Goal: Task Accomplishment & Management: Use online tool/utility

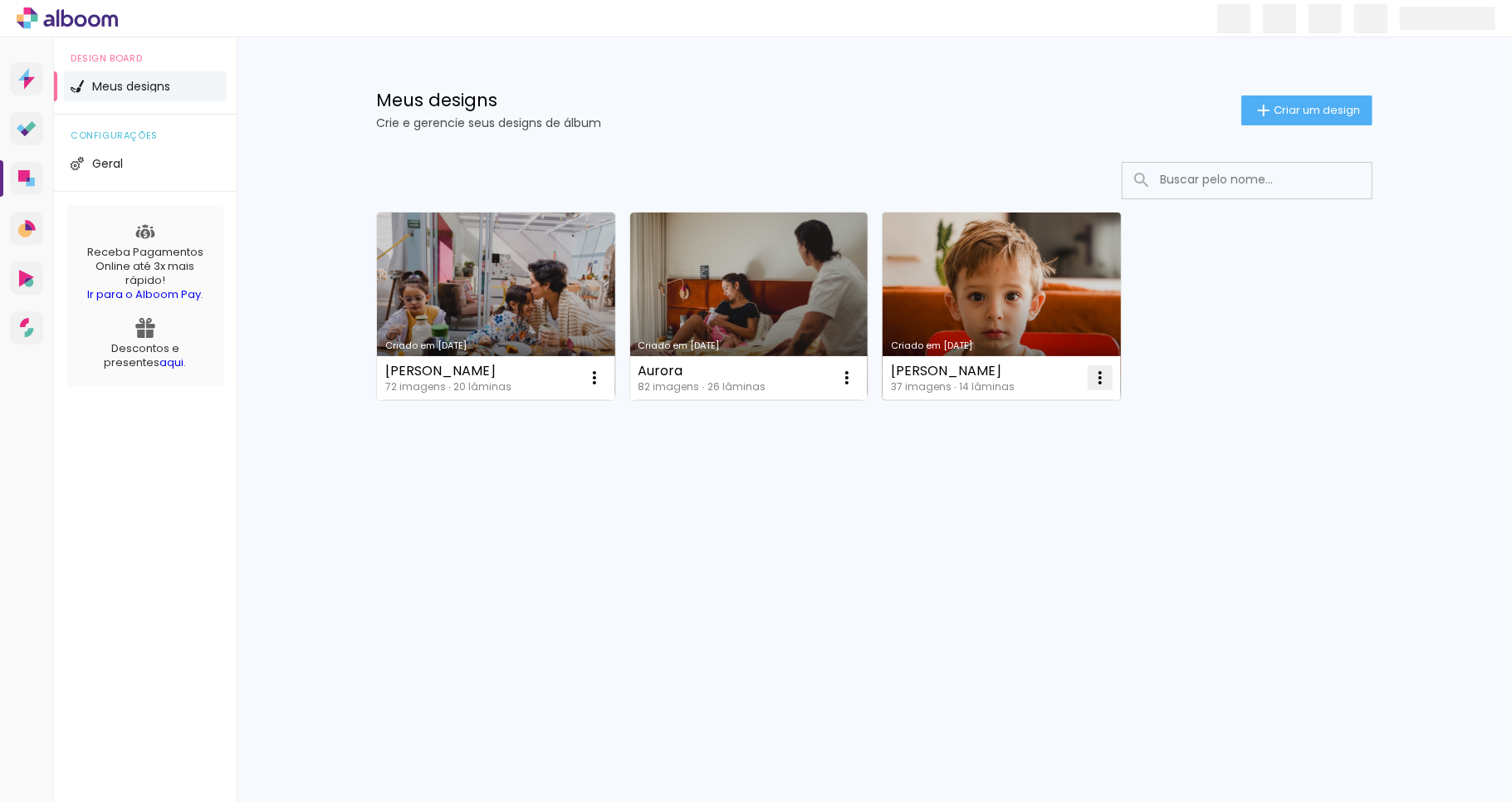
click at [605, 377] on iron-icon at bounding box center [594, 378] width 20 height 20
click at [1014, 491] on span "Excluir" at bounding box center [1007, 487] width 36 height 11
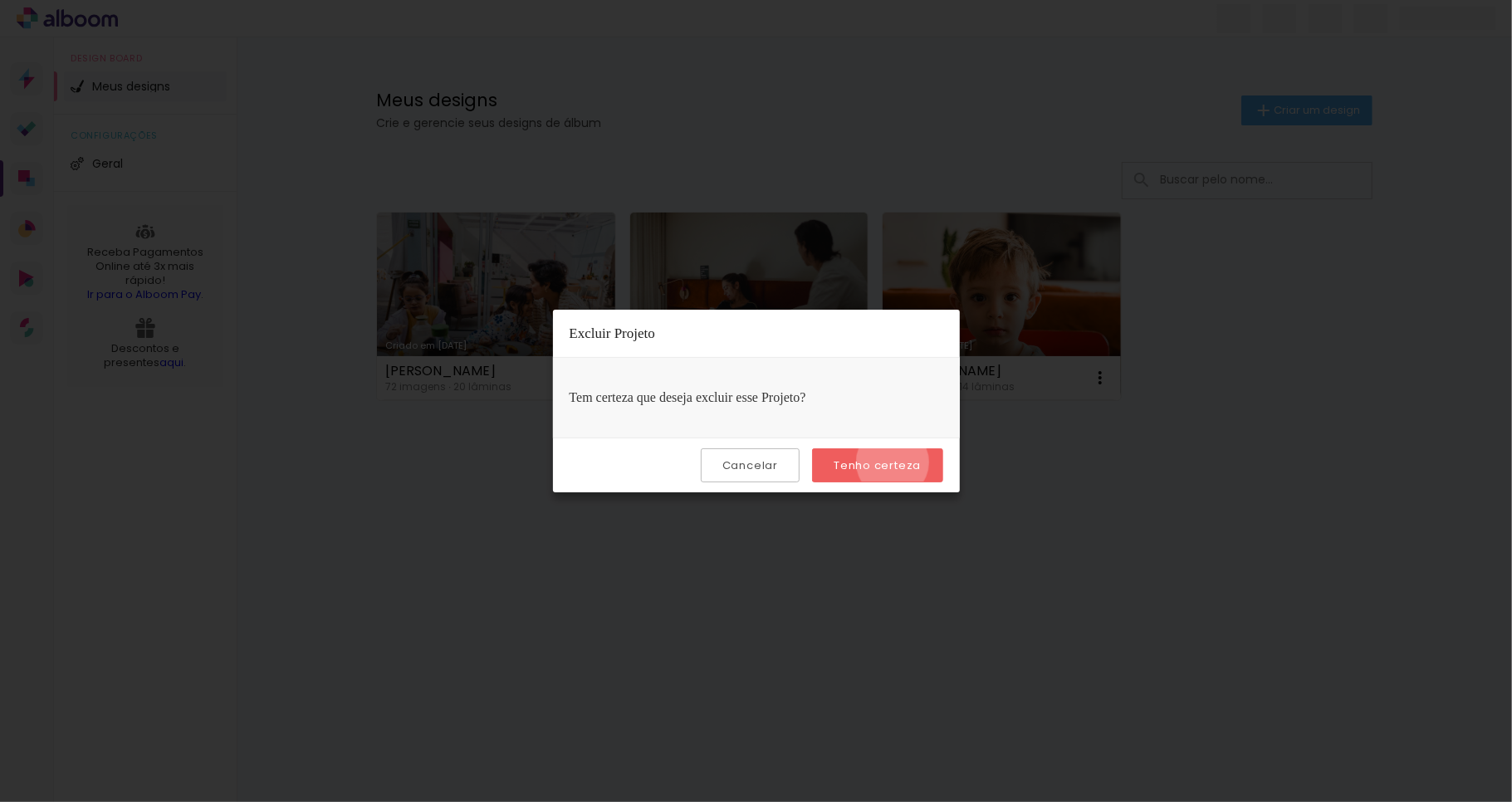
click at [0, 0] on slot "Tenho certeza" at bounding box center [0, 0] width 0 height 0
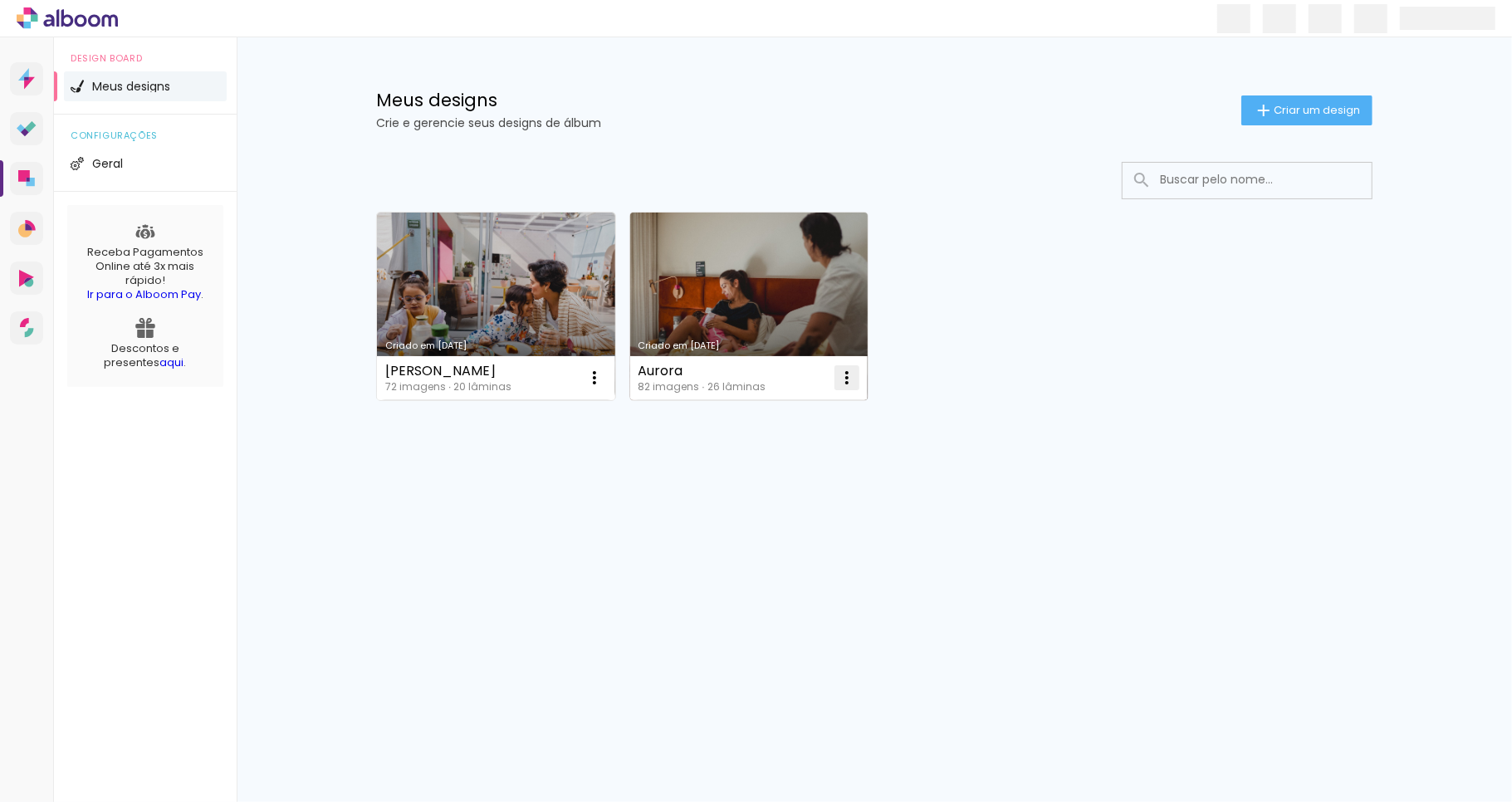
click at [605, 379] on iron-icon at bounding box center [594, 378] width 20 height 20
click at [775, 485] on paper-item "Excluir" at bounding box center [782, 487] width 164 height 33
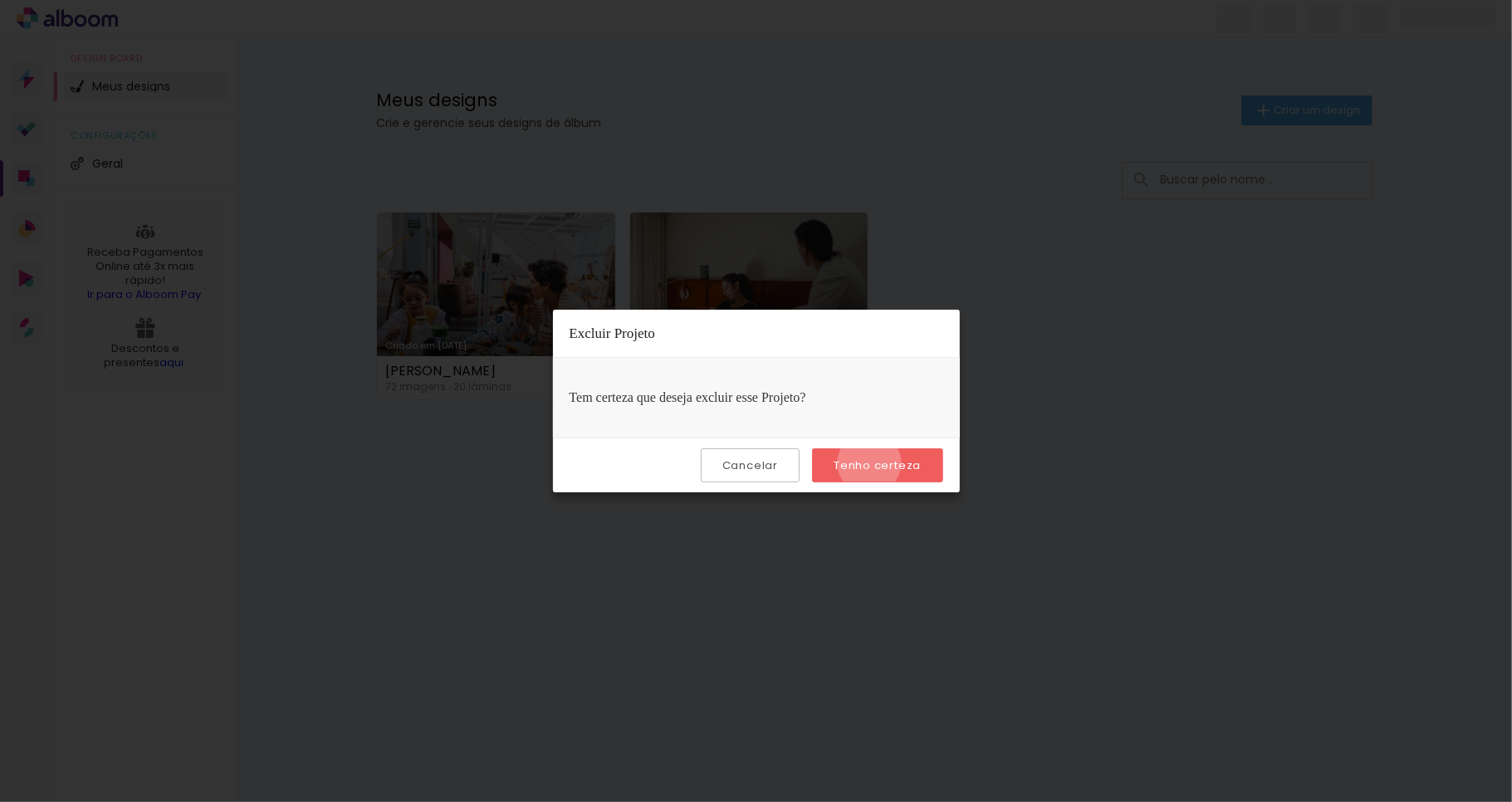
click at [0, 0] on slot "Tenho certeza" at bounding box center [0, 0] width 0 height 0
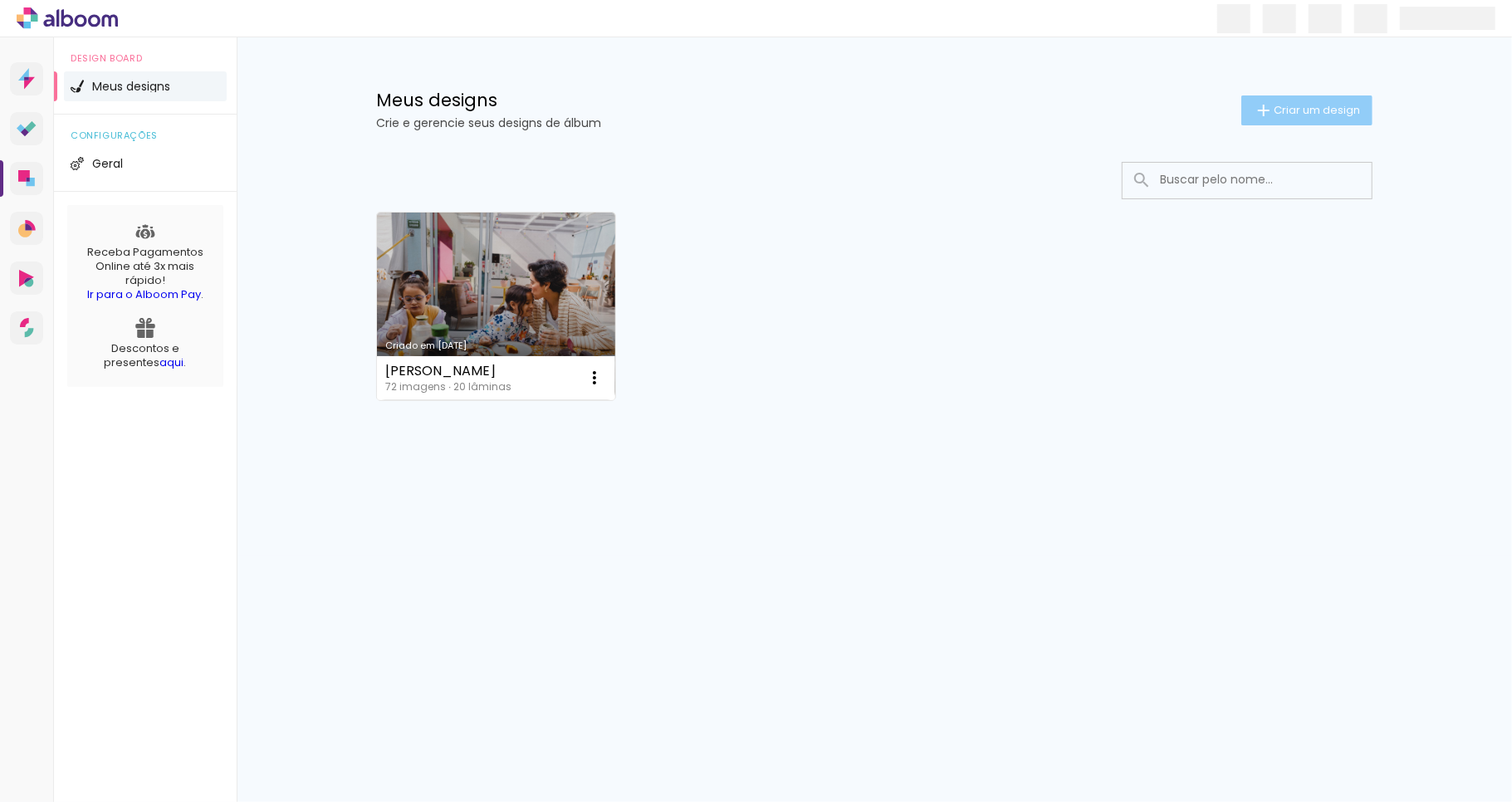
click at [1337, 108] on span "Criar um design" at bounding box center [1316, 110] width 86 height 10
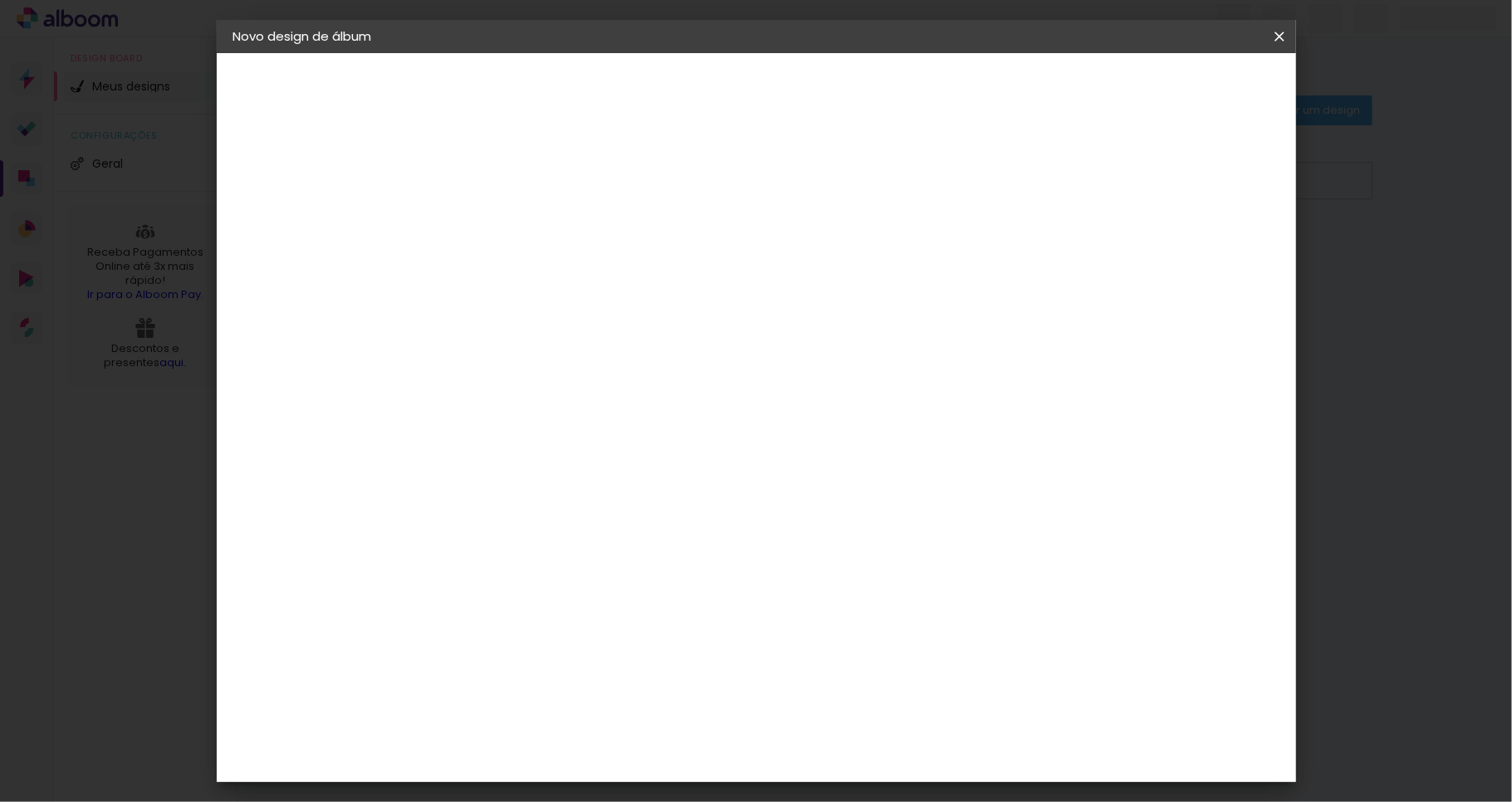
click at [505, 226] on input at bounding box center [505, 224] width 0 height 26
type input "[PERSON_NAME]"
type paper-input "[PERSON_NAME]"
click at [0, 0] on slot "Avançar" at bounding box center [0, 0] width 0 height 0
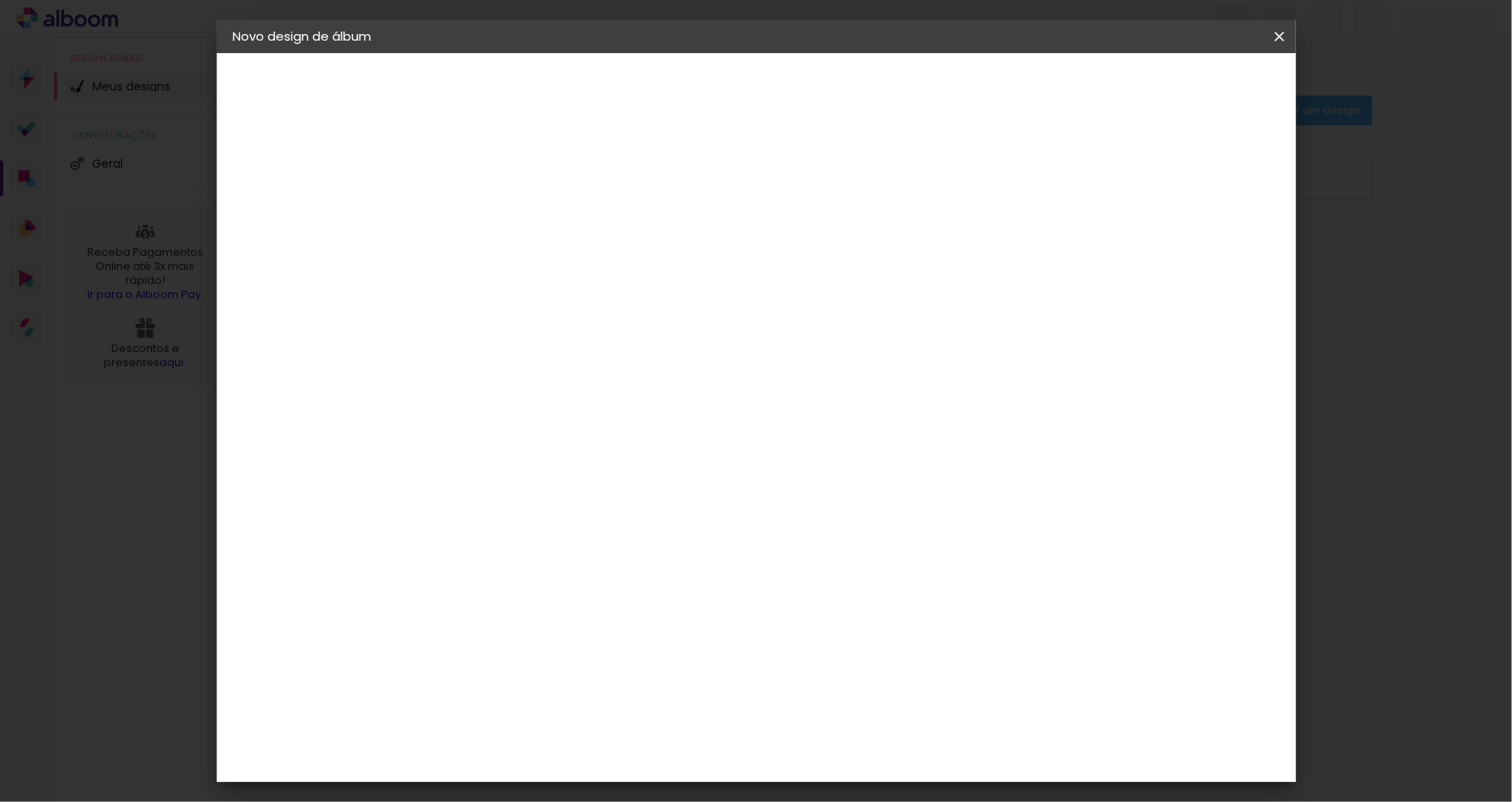
click at [595, 331] on div "DreambooksPro" at bounding box center [547, 337] width 108 height 13
click at [0, 0] on slot "Avançar" at bounding box center [0, 0] width 0 height 0
click at [570, 284] on input "text" at bounding box center [537, 290] width 64 height 26
click at [768, 277] on paper-item "Álbum" at bounding box center [865, 276] width 332 height 33
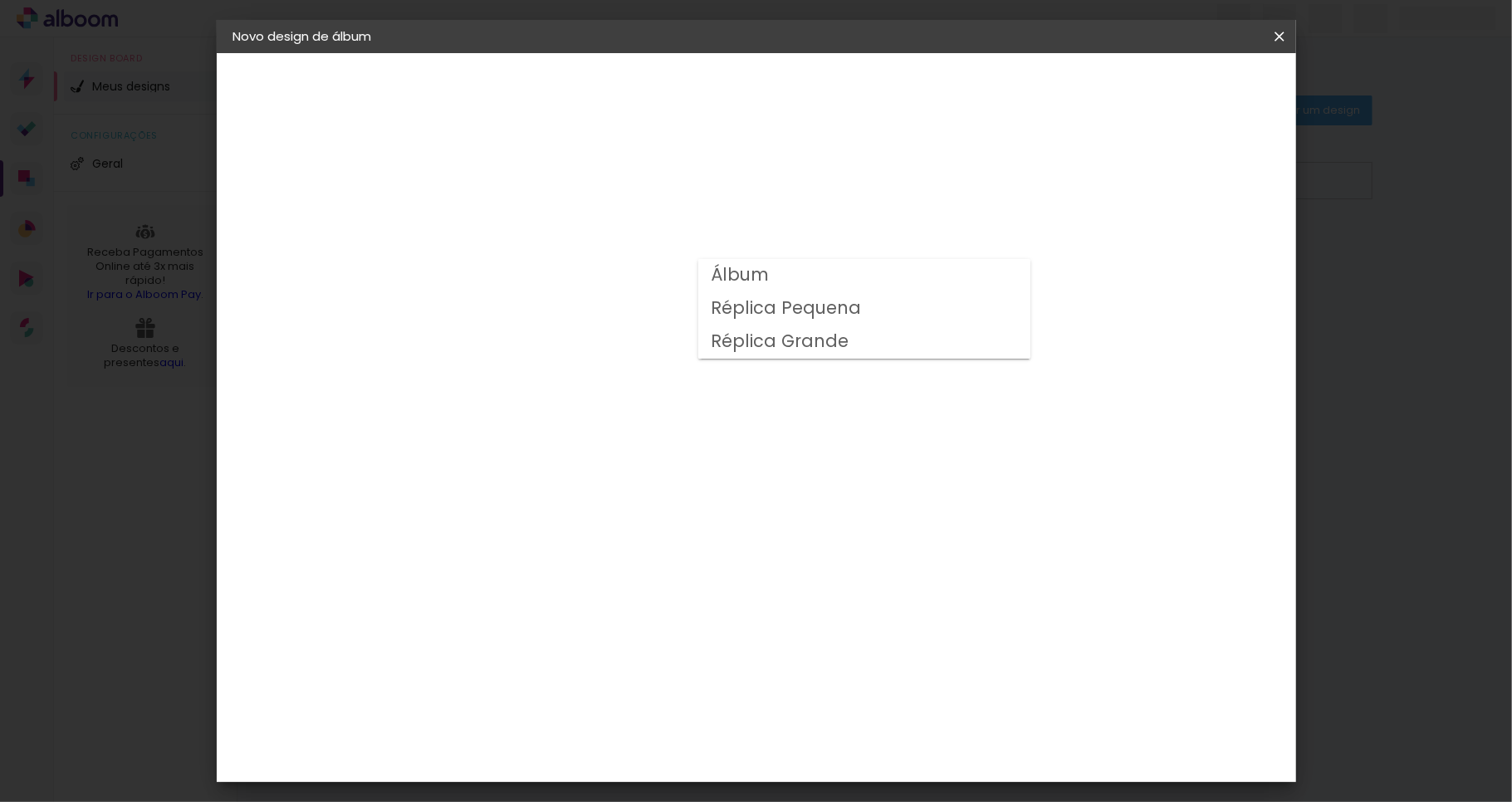
type input "Álbum"
click at [617, 597] on span "25 × 25" at bounding box center [578, 613] width 77 height 34
click at [0, 0] on slot "Avançar" at bounding box center [0, 0] width 0 height 0
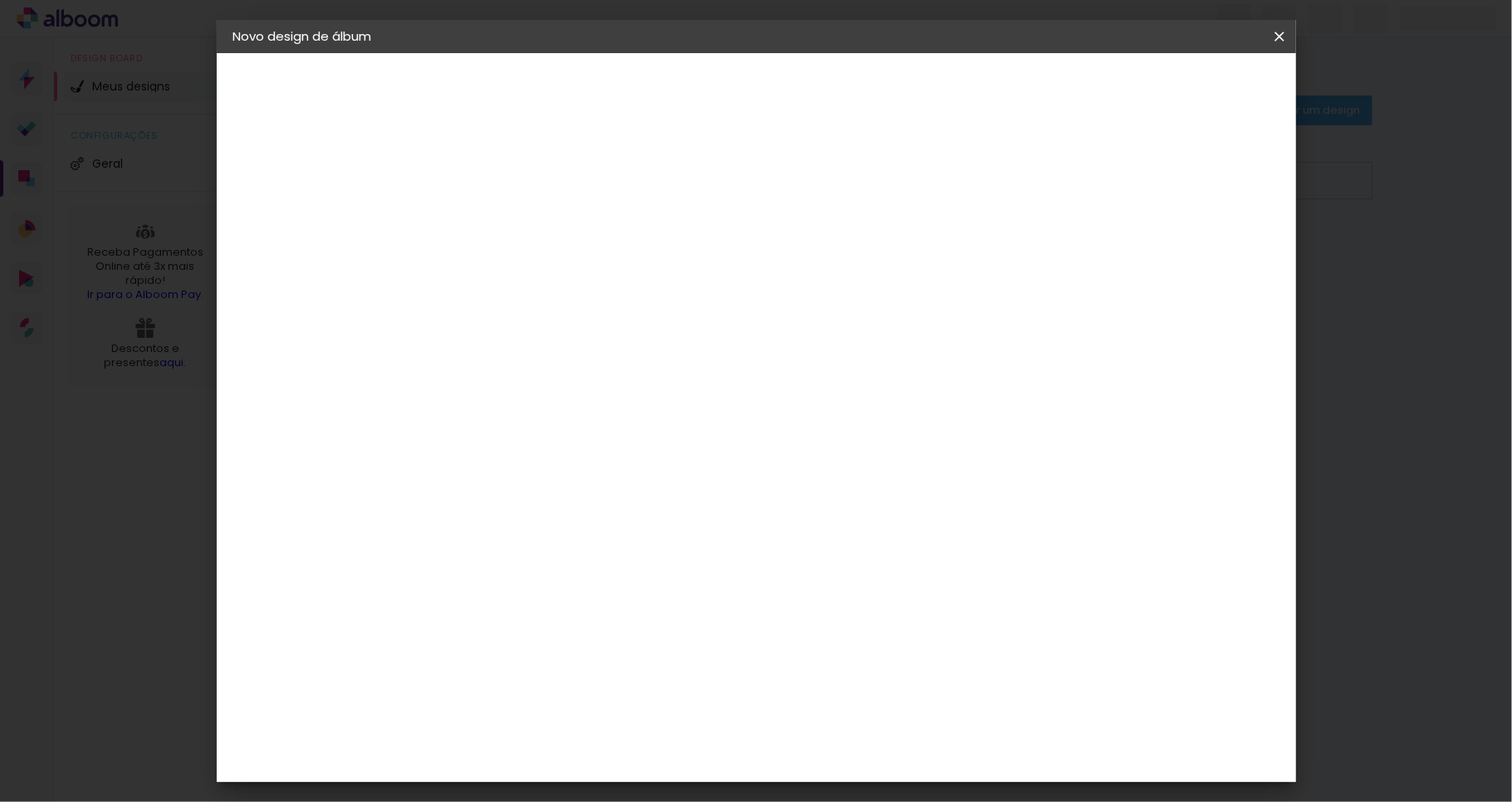
click at [1078, 180] on div at bounding box center [1070, 179] width 15 height 15
type paper-checkbox "on"
click at [1172, 88] on span "Iniciar design" at bounding box center [1134, 88] width 76 height 11
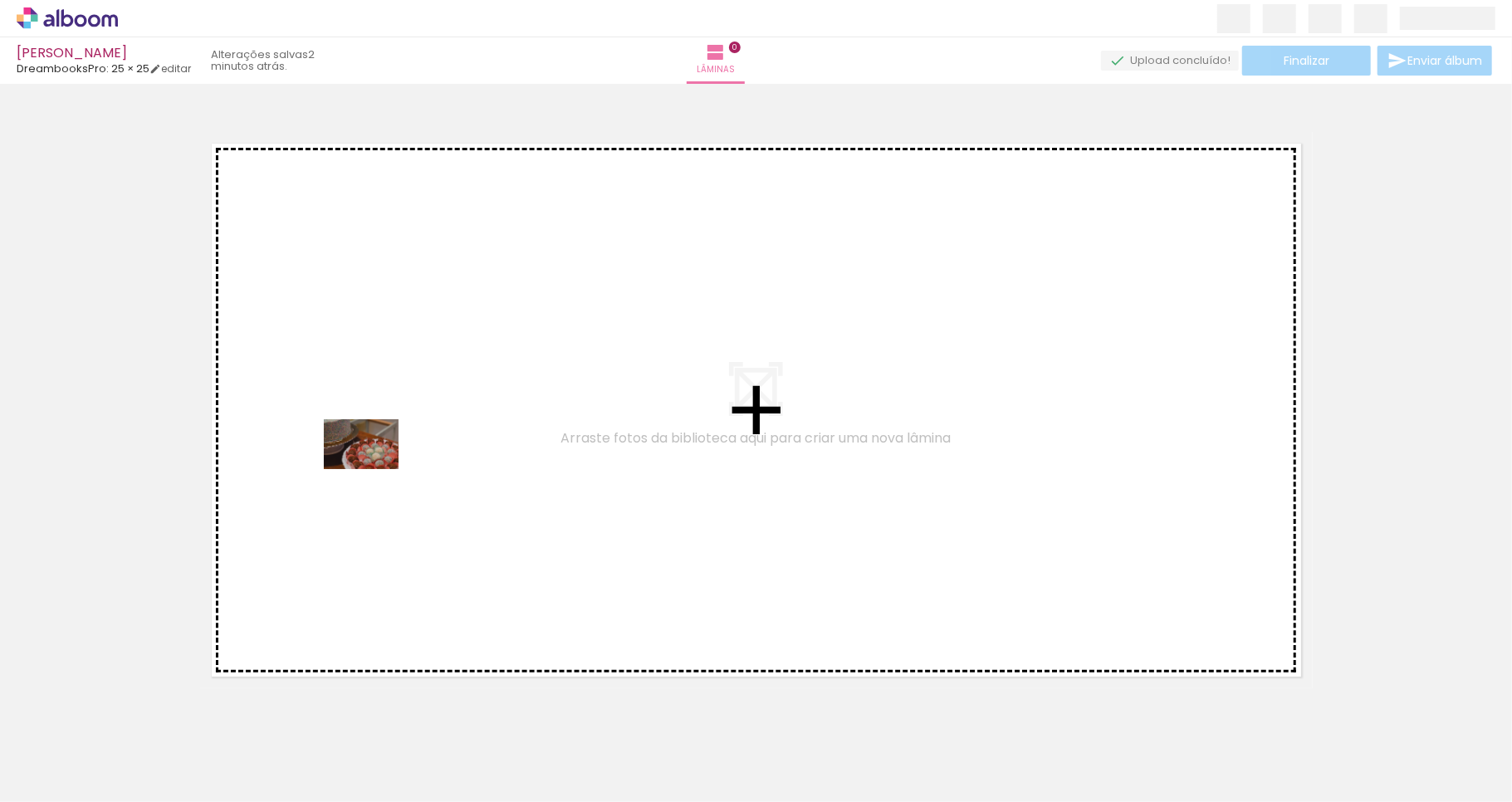
drag, startPoint x: 166, startPoint y: 742, endPoint x: 375, endPoint y: 469, distance: 343.8
click at [375, 469] on quentale-workspace at bounding box center [756, 401] width 1512 height 802
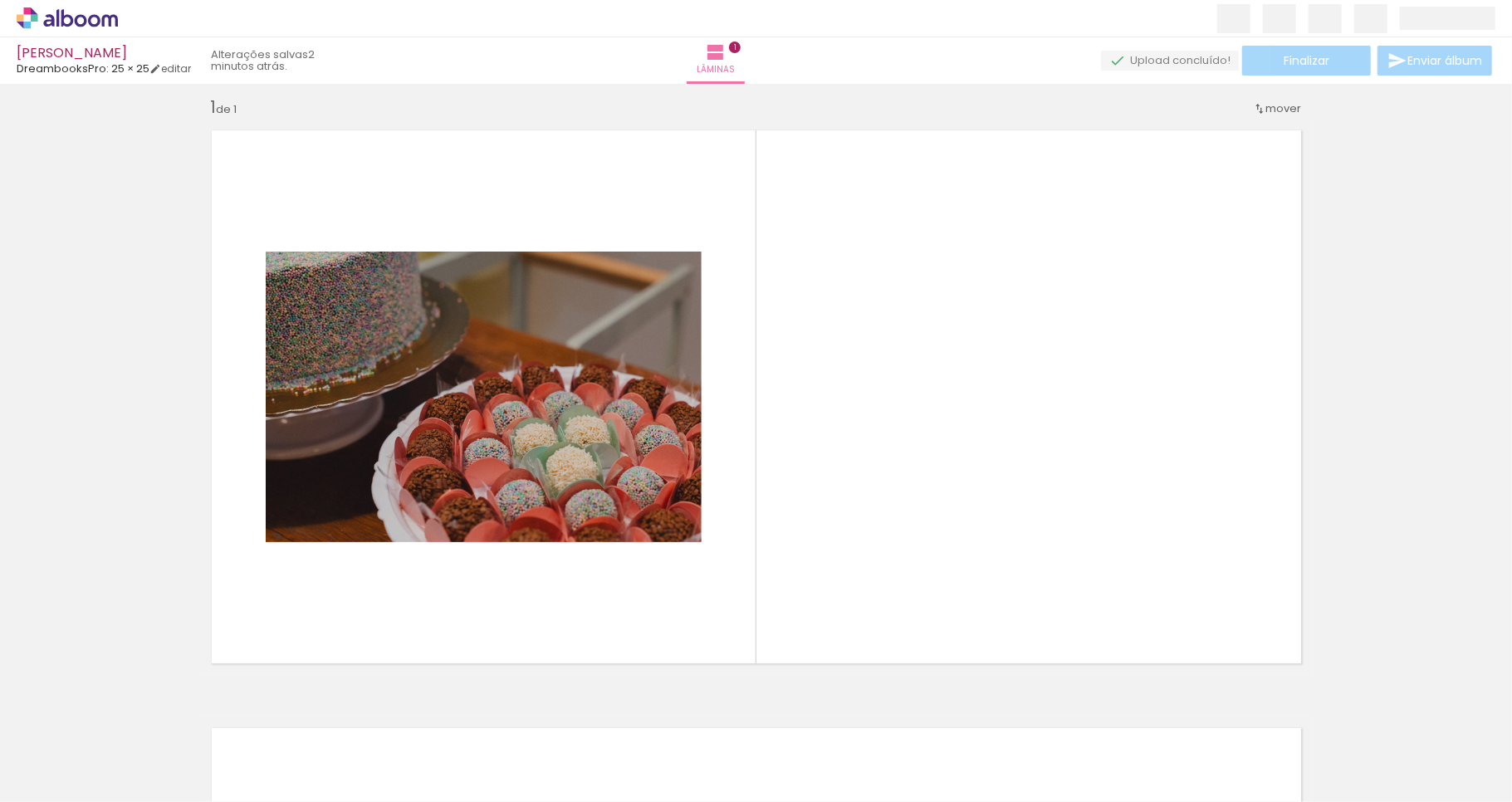
scroll to position [17, 0]
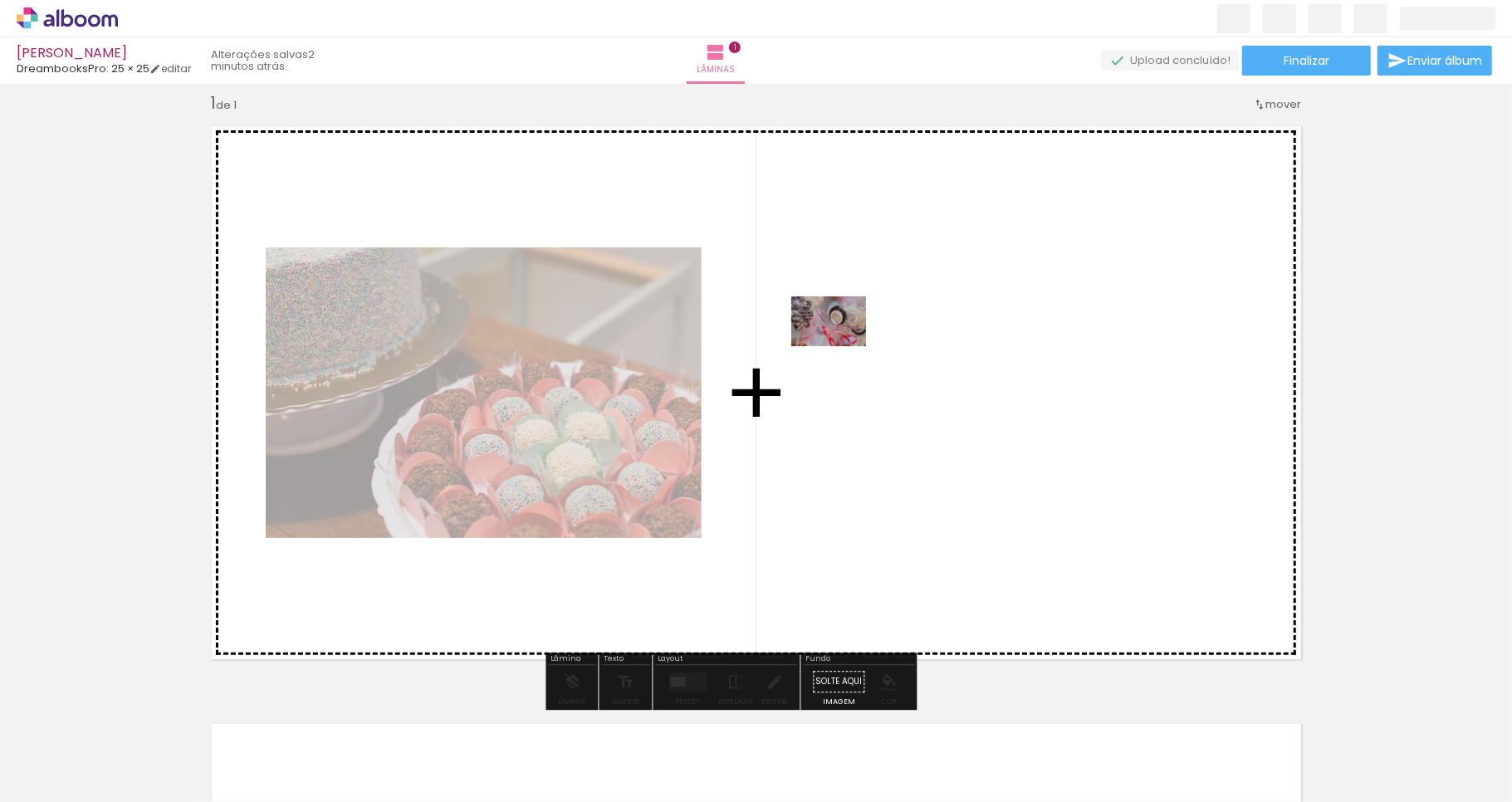
drag, startPoint x: 247, startPoint y: 760, endPoint x: 845, endPoint y: 342, distance: 729.6
click at [845, 342] on quentale-workspace at bounding box center [756, 401] width 1512 height 802
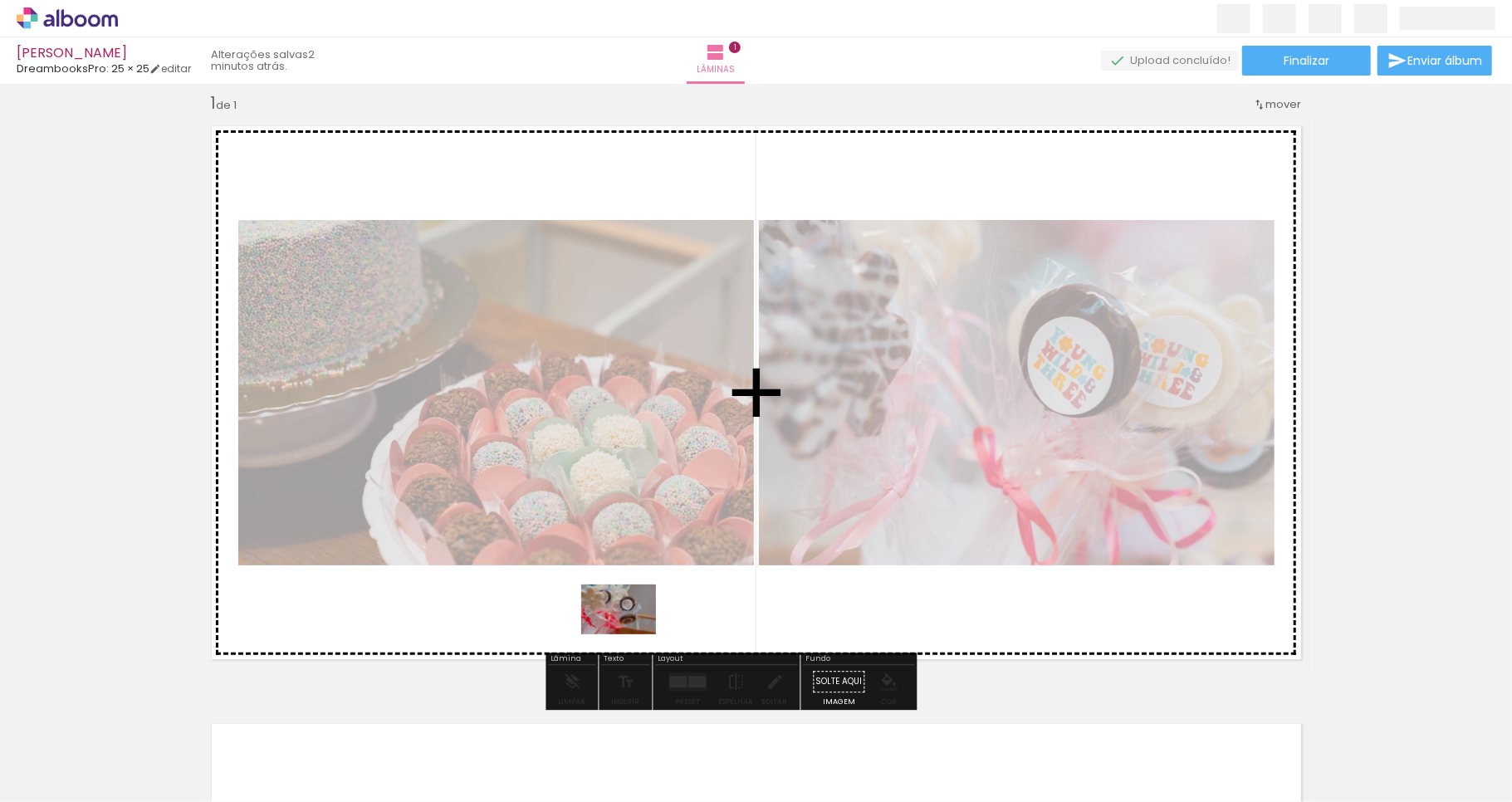
drag, startPoint x: 356, startPoint y: 755, endPoint x: 631, endPoint y: 634, distance: 300.4
click at [631, 634] on quentale-workspace at bounding box center [756, 401] width 1512 height 802
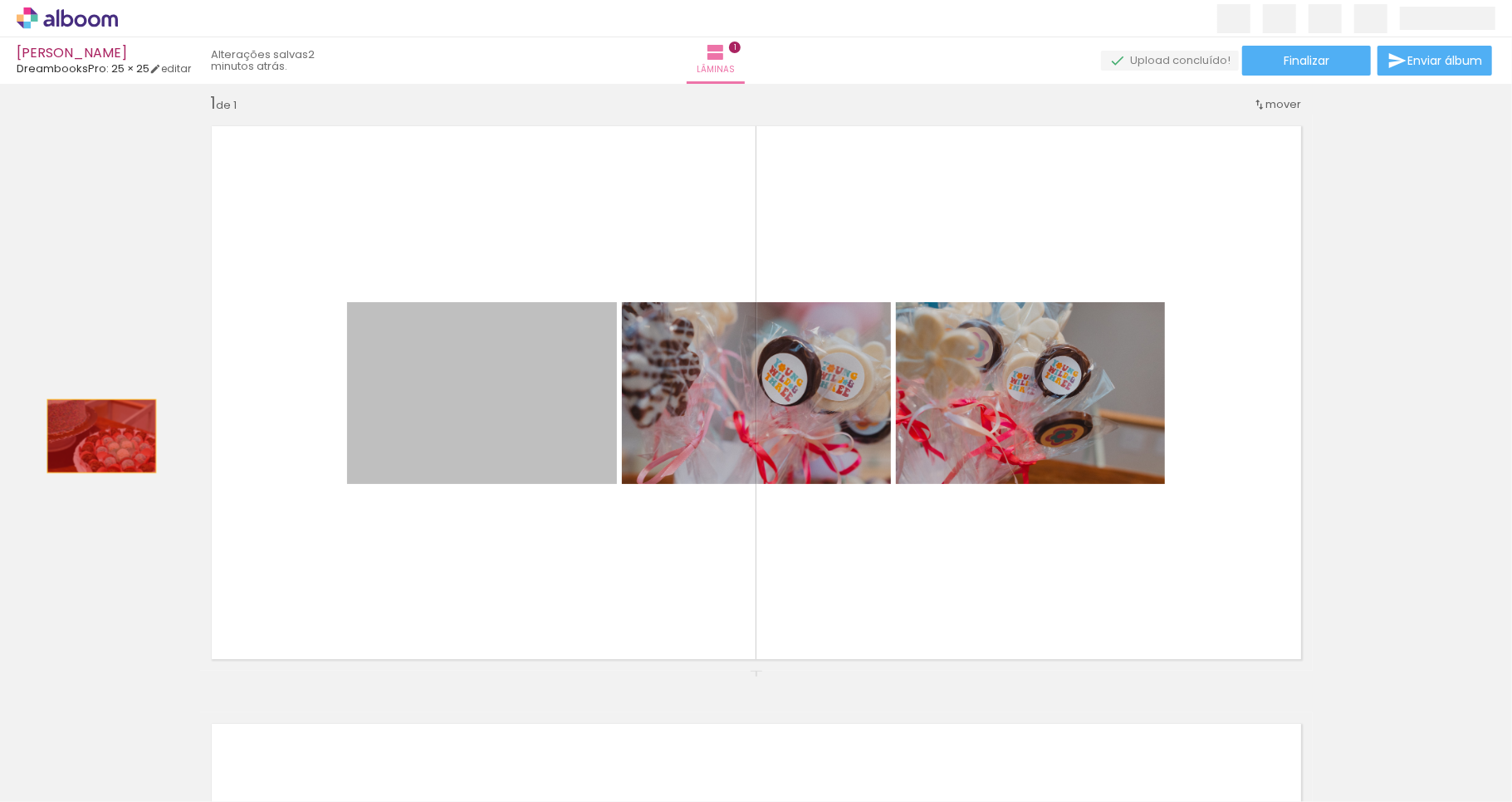
drag, startPoint x: 443, startPoint y: 405, endPoint x: 91, endPoint y: 436, distance: 353.4
click at [91, 436] on div "Inserir lâmina 1 de 1" at bounding box center [756, 671] width 1512 height 1197
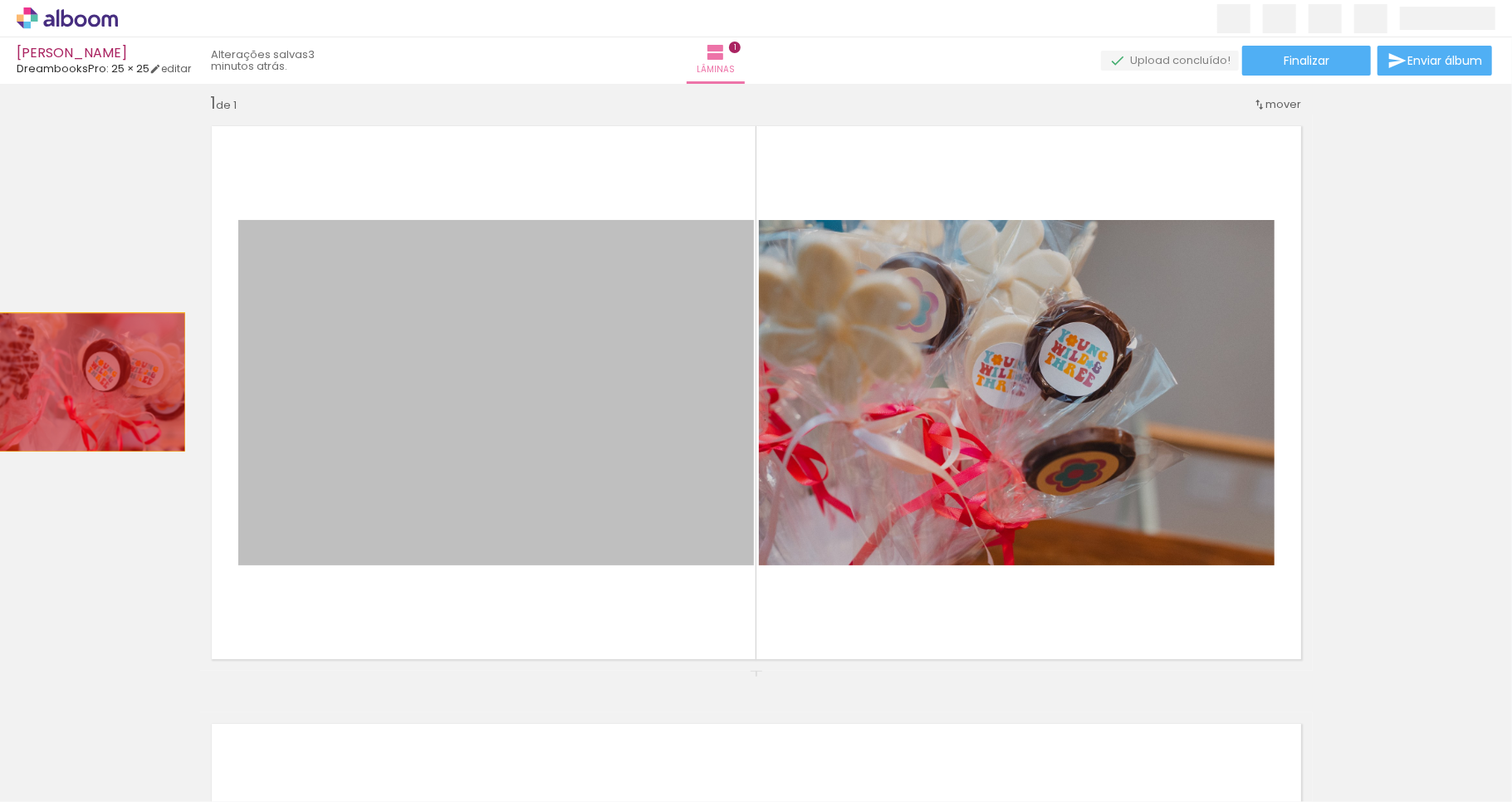
drag, startPoint x: 473, startPoint y: 393, endPoint x: 73, endPoint y: 382, distance: 400.2
click at [73, 382] on div "Inserir lâmina 1 de 1" at bounding box center [756, 671] width 1512 height 1197
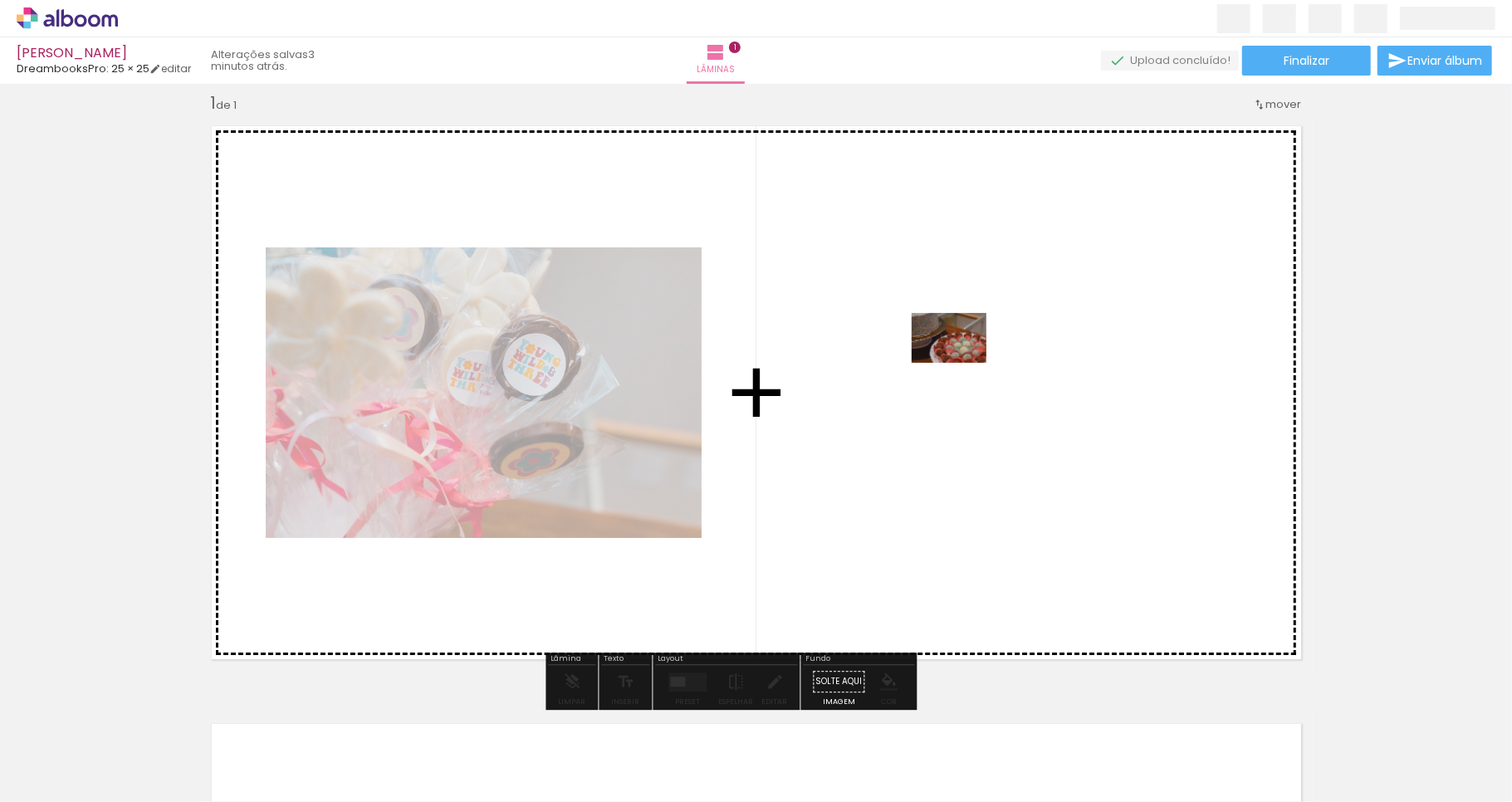
drag, startPoint x: 177, startPoint y: 747, endPoint x: 967, endPoint y: 360, distance: 879.7
click at [967, 360] on quentale-workspace at bounding box center [756, 401] width 1512 height 802
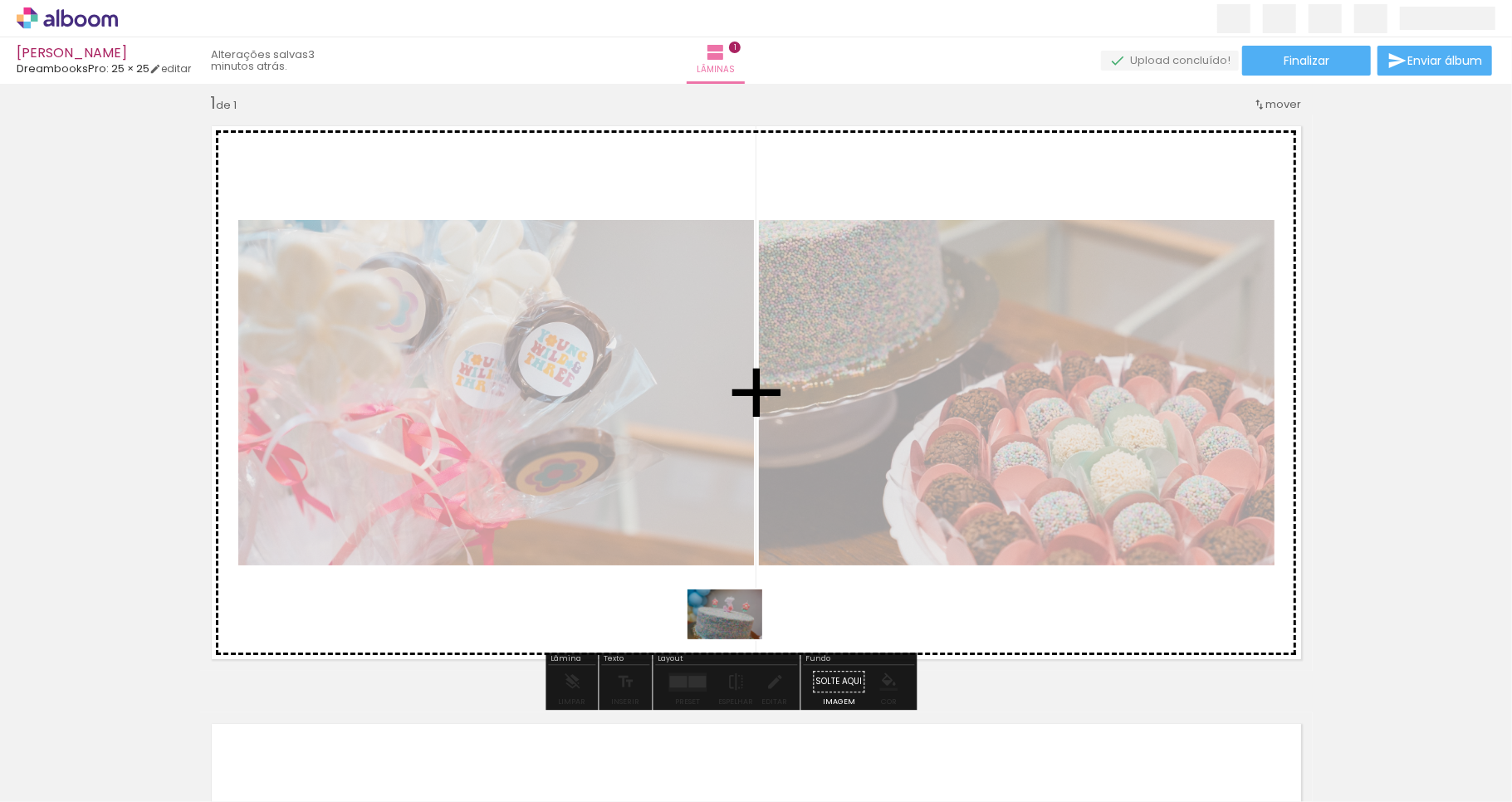
drag, startPoint x: 457, startPoint y: 748, endPoint x: 739, endPoint y: 638, distance: 302.7
click at [739, 638] on quentale-workspace at bounding box center [756, 401] width 1512 height 802
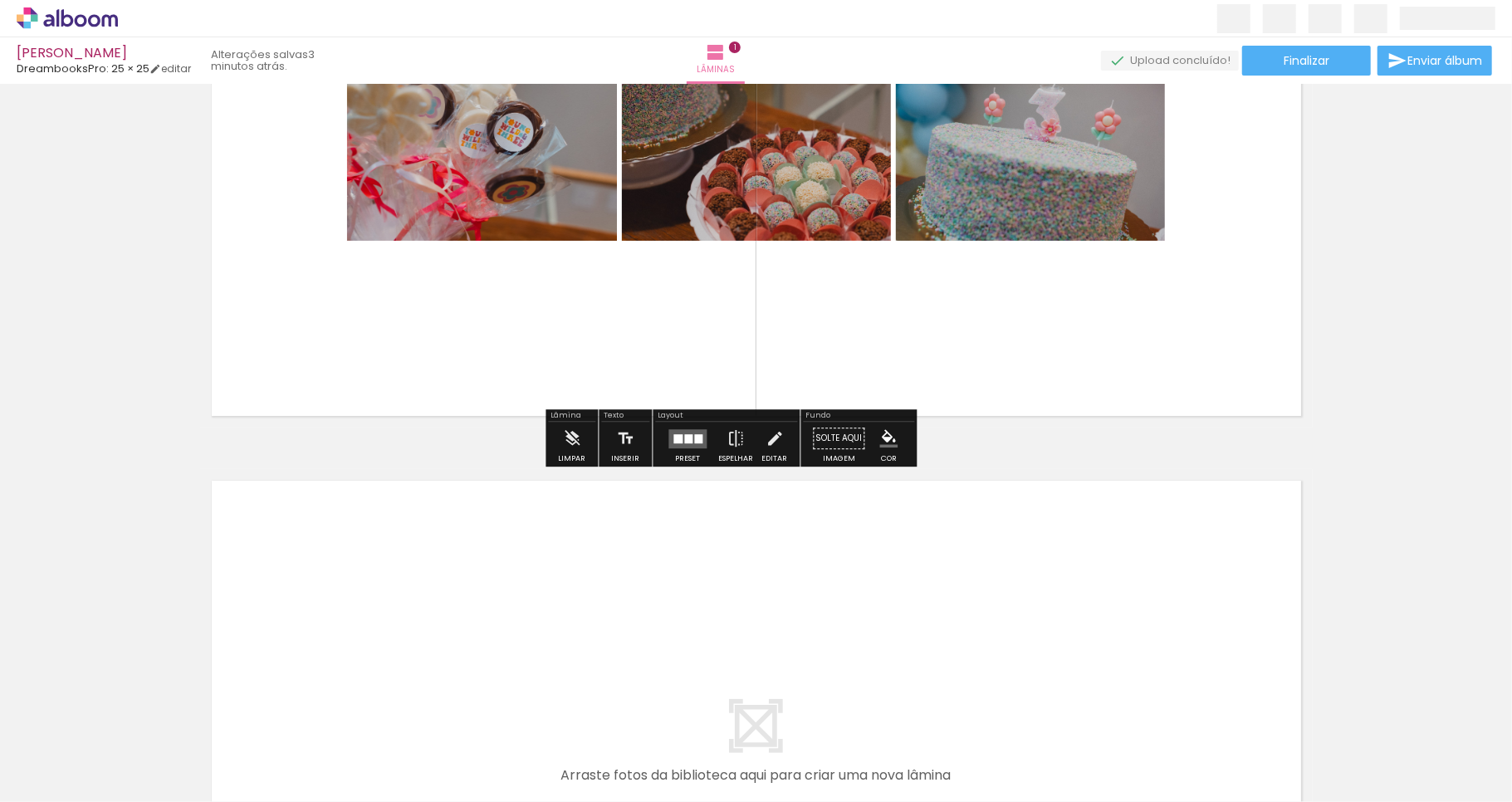
scroll to position [586, 0]
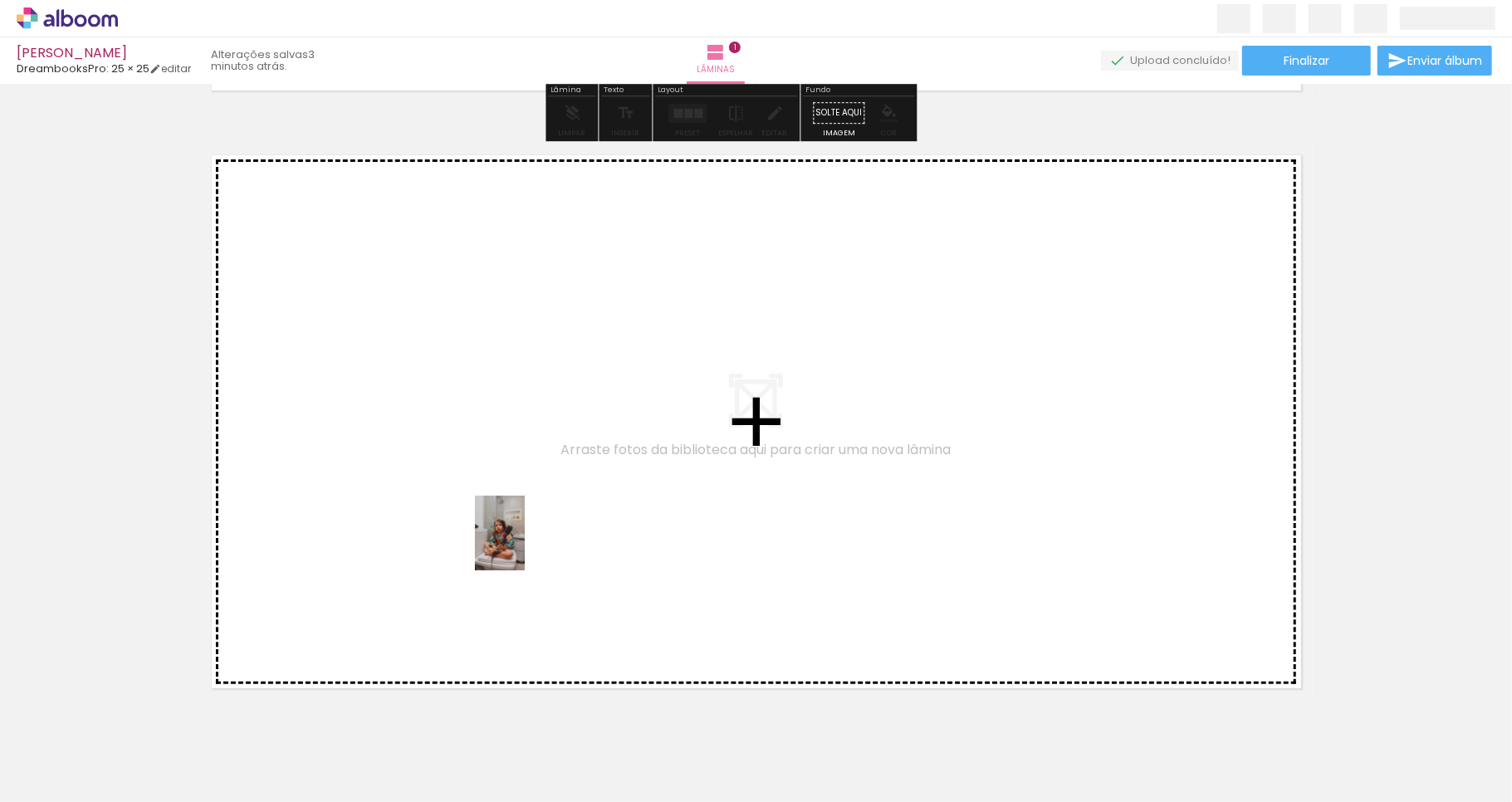
drag, startPoint x: 542, startPoint y: 759, endPoint x: 523, endPoint y: 543, distance: 216.8
click at [523, 543] on quentale-workspace at bounding box center [756, 401] width 1512 height 802
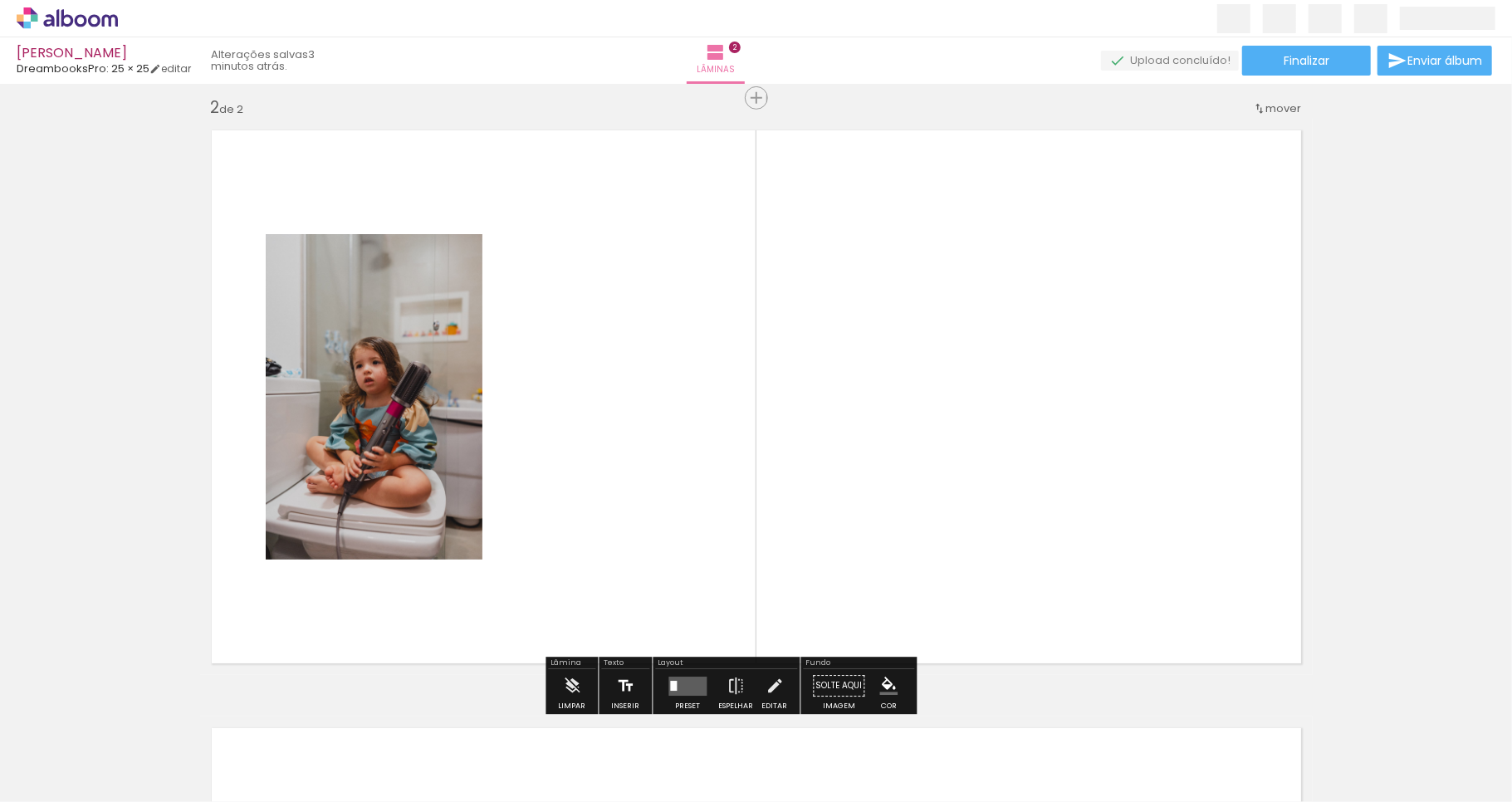
scroll to position [615, 0]
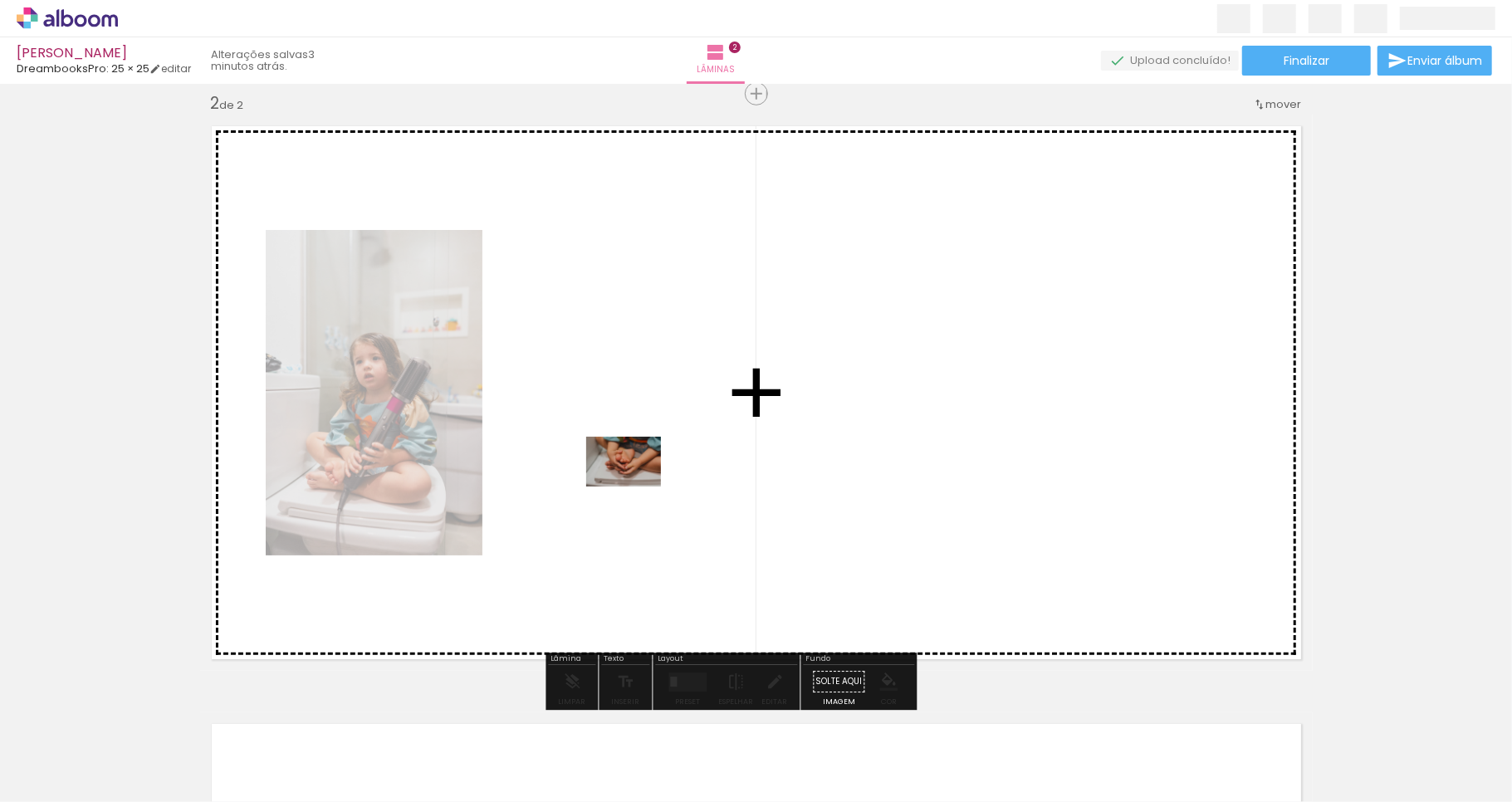
drag, startPoint x: 628, startPoint y: 748, endPoint x: 636, endPoint y: 486, distance: 262.1
click at [636, 486] on quentale-workspace at bounding box center [756, 401] width 1512 height 802
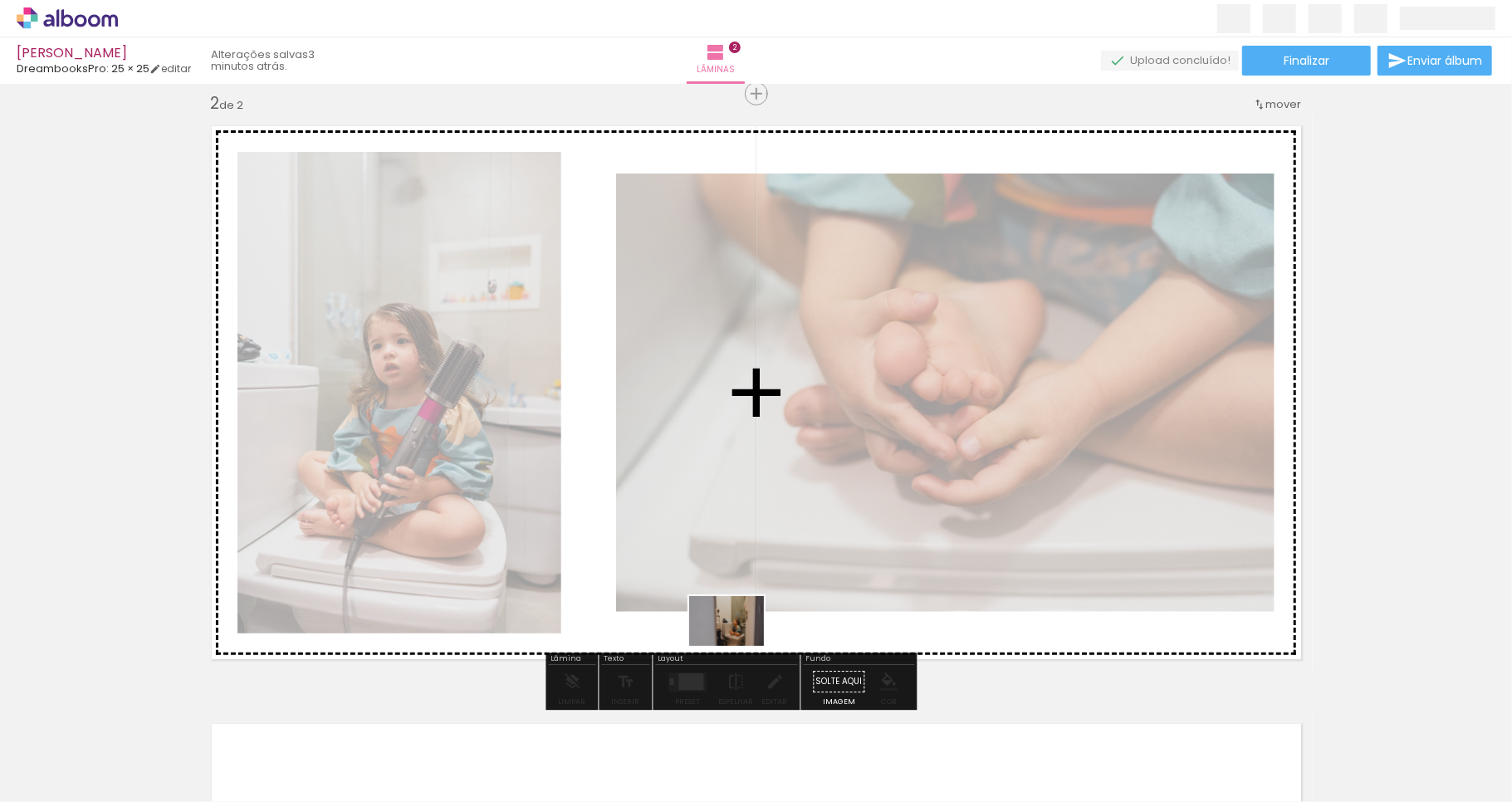
drag, startPoint x: 729, startPoint y: 756, endPoint x: 739, endPoint y: 646, distance: 110.5
click at [739, 646] on quentale-workspace at bounding box center [756, 401] width 1512 height 802
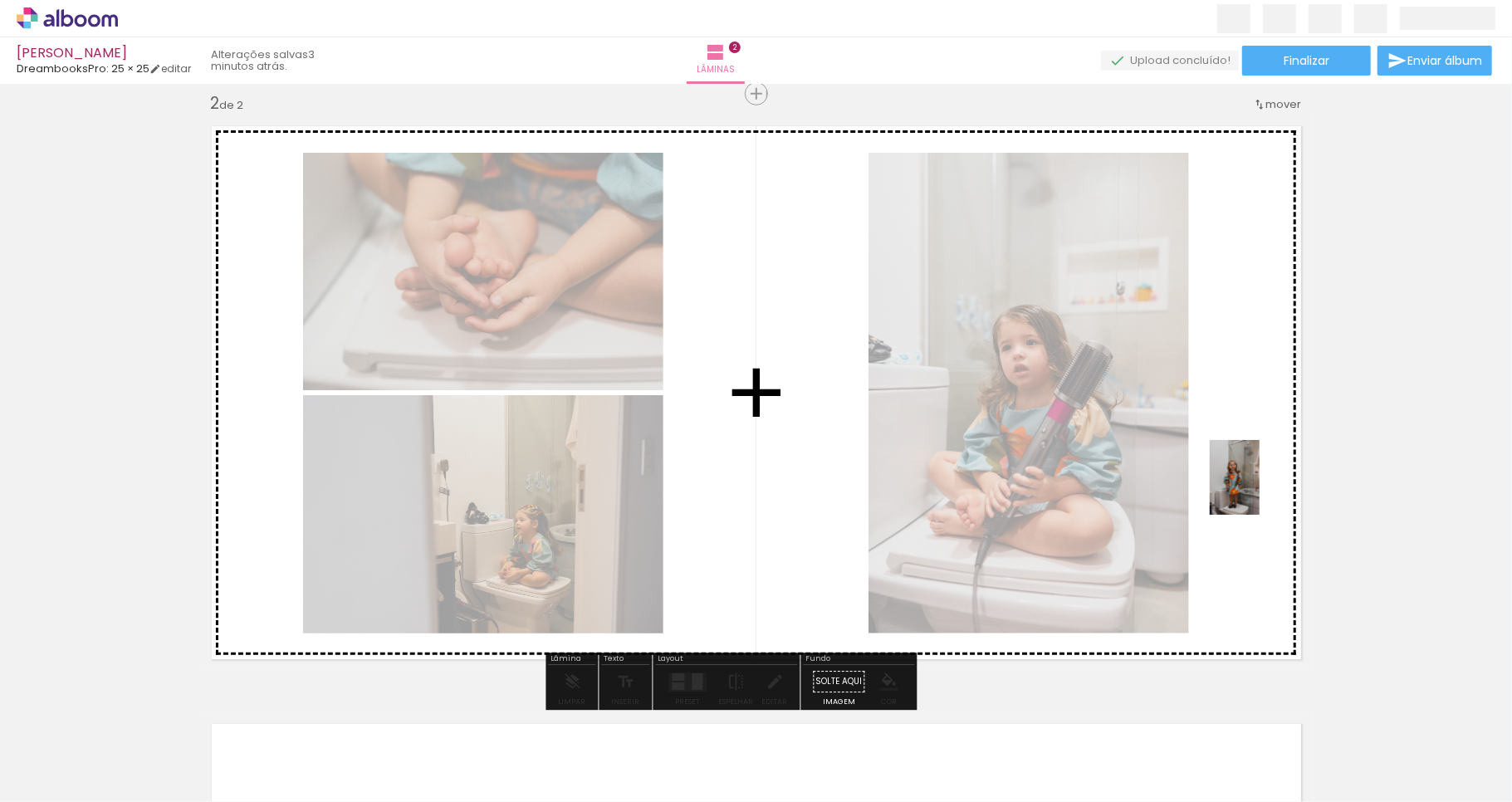
drag, startPoint x: 821, startPoint y: 749, endPoint x: 1260, endPoint y: 490, distance: 509.7
click at [1260, 490] on quentale-workspace at bounding box center [756, 401] width 1512 height 802
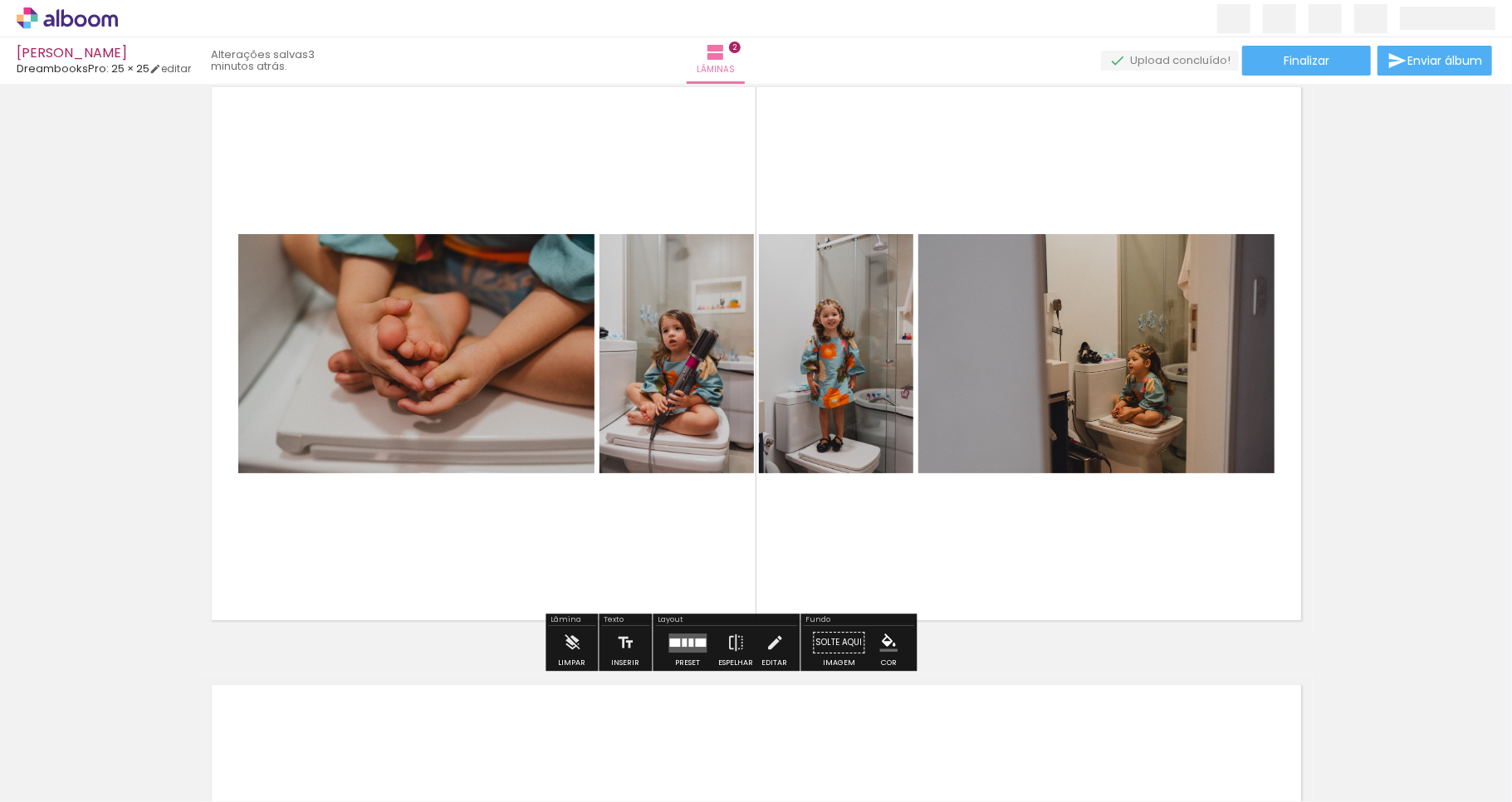
scroll to position [685, 0]
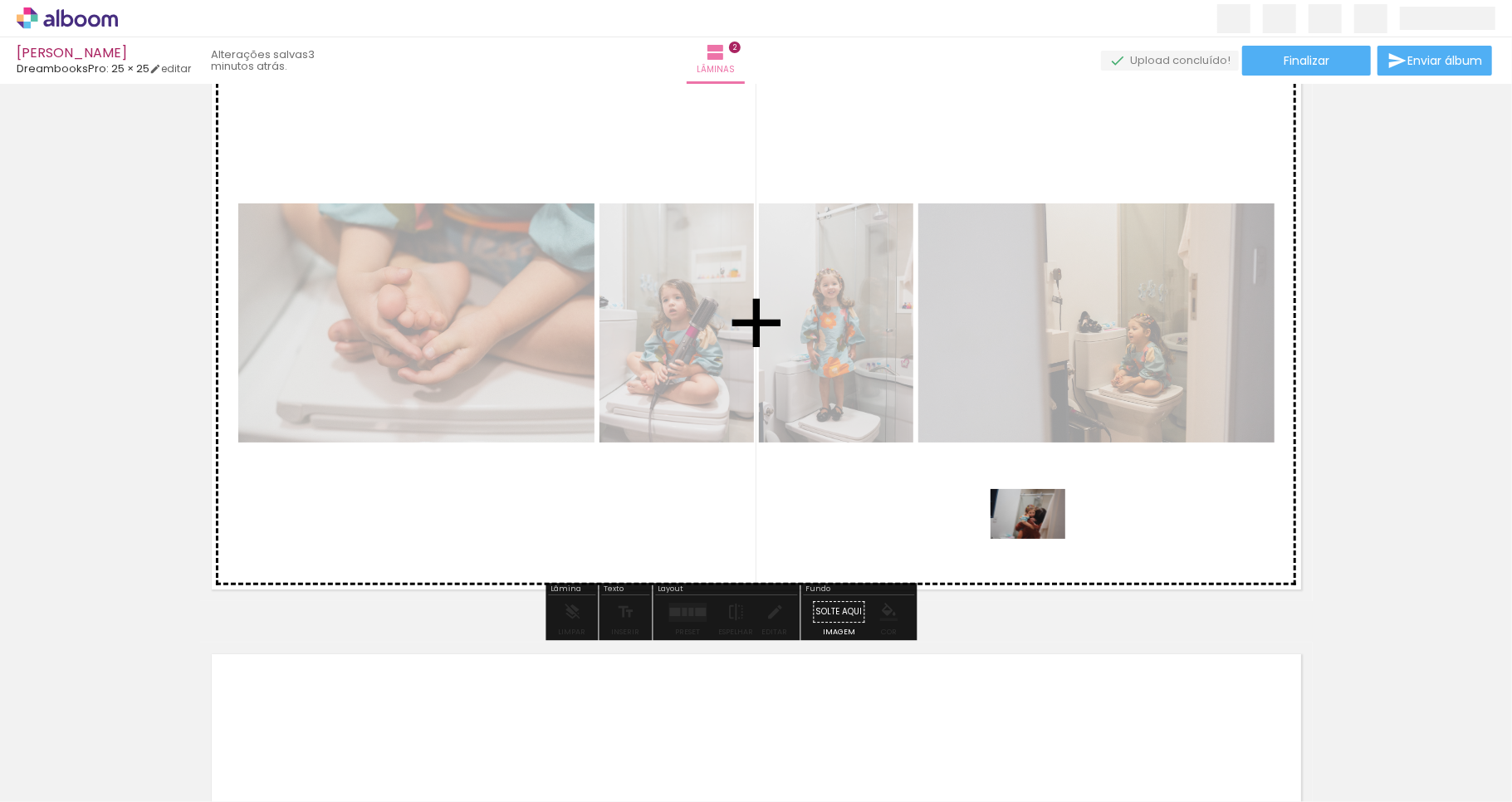
drag, startPoint x: 910, startPoint y: 751, endPoint x: 1040, endPoint y: 539, distance: 248.7
click at [1040, 539] on quentale-workspace at bounding box center [756, 401] width 1512 height 802
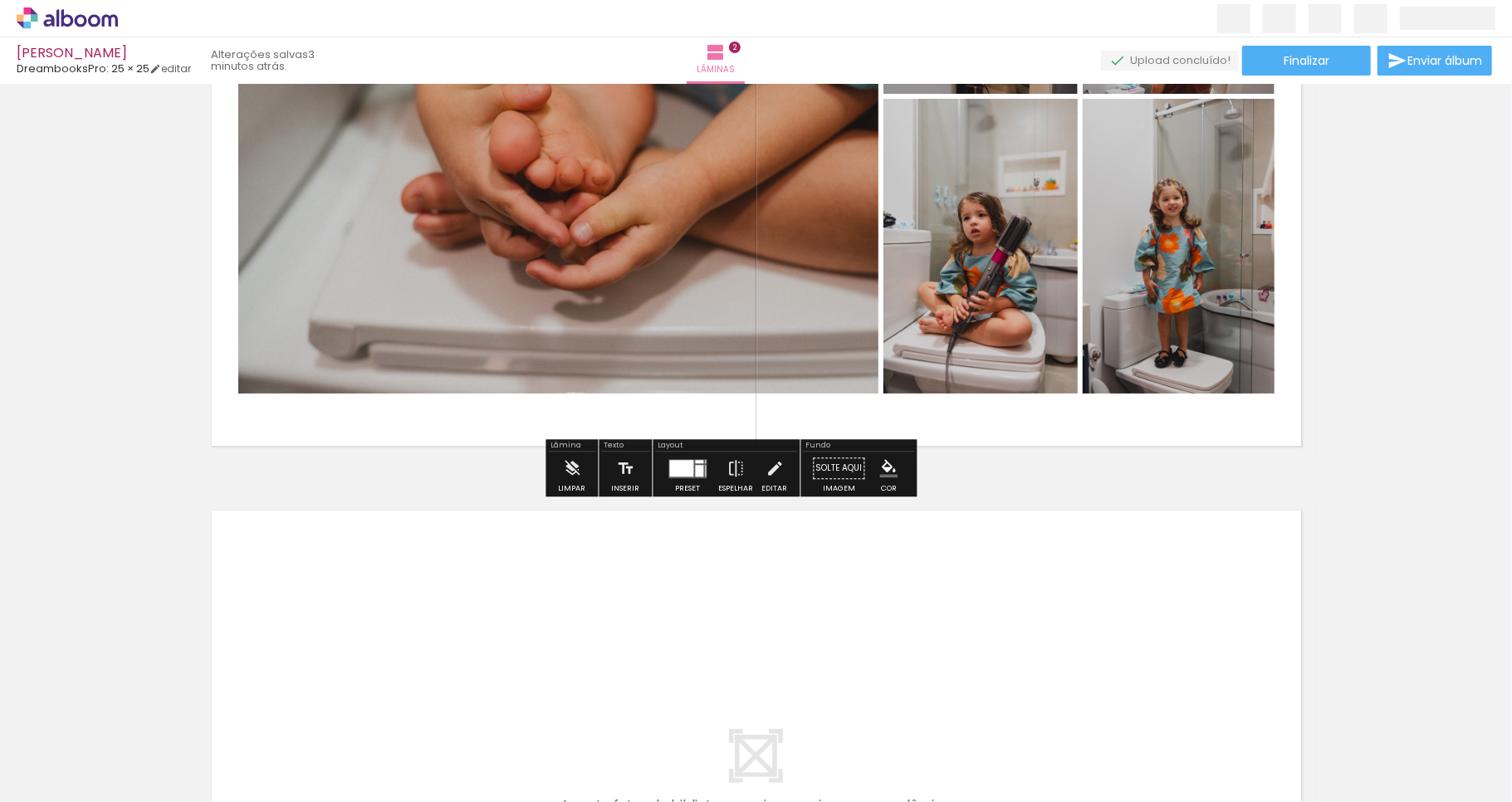
scroll to position [833, 0]
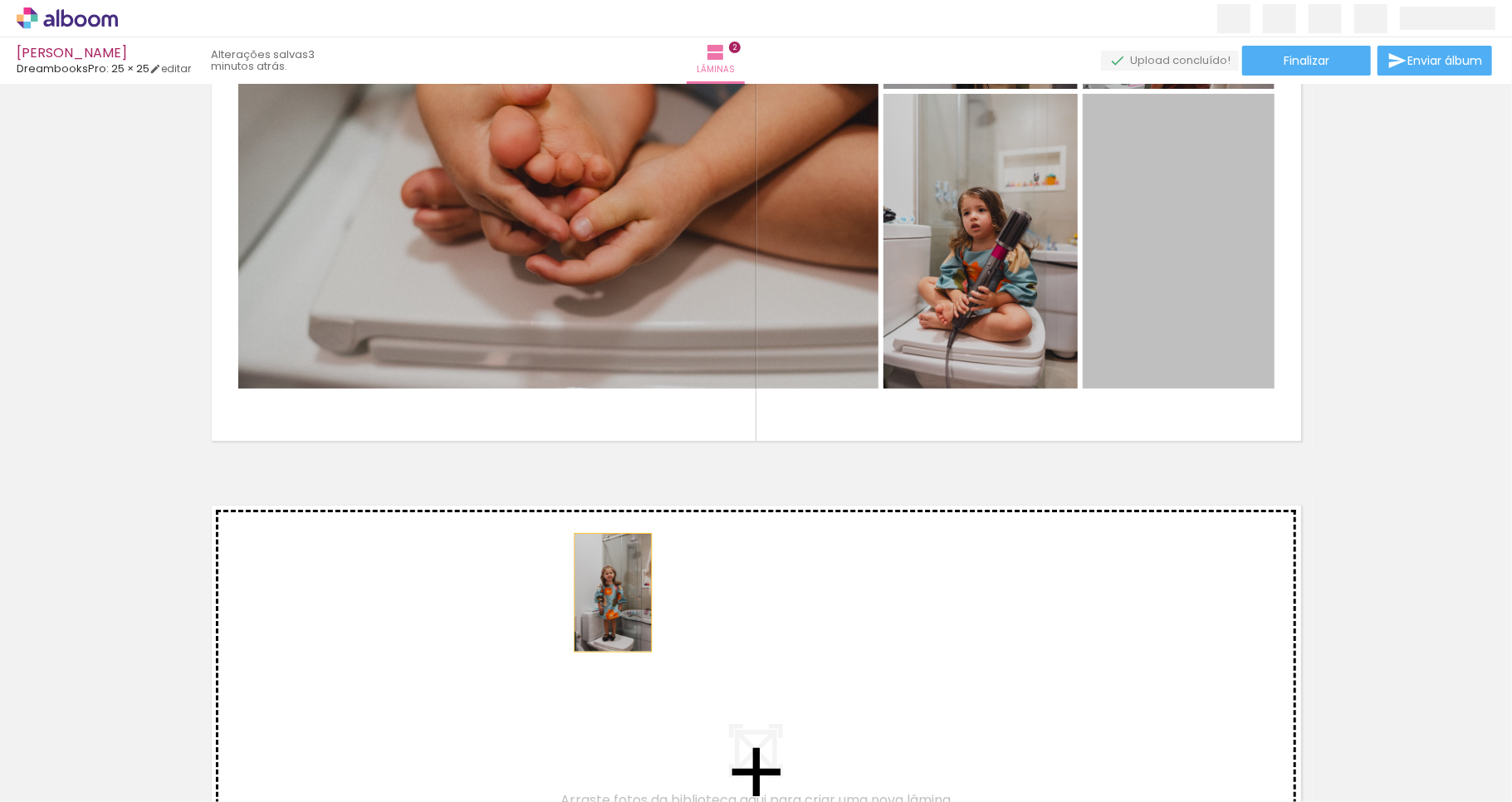
drag, startPoint x: 1167, startPoint y: 287, endPoint x: 605, endPoint y: 593, distance: 639.9
click at [605, 593] on div "Inserir lâmina 1 de 2 Inserir lâmina 2 de 2" at bounding box center [756, 153] width 1512 height 1794
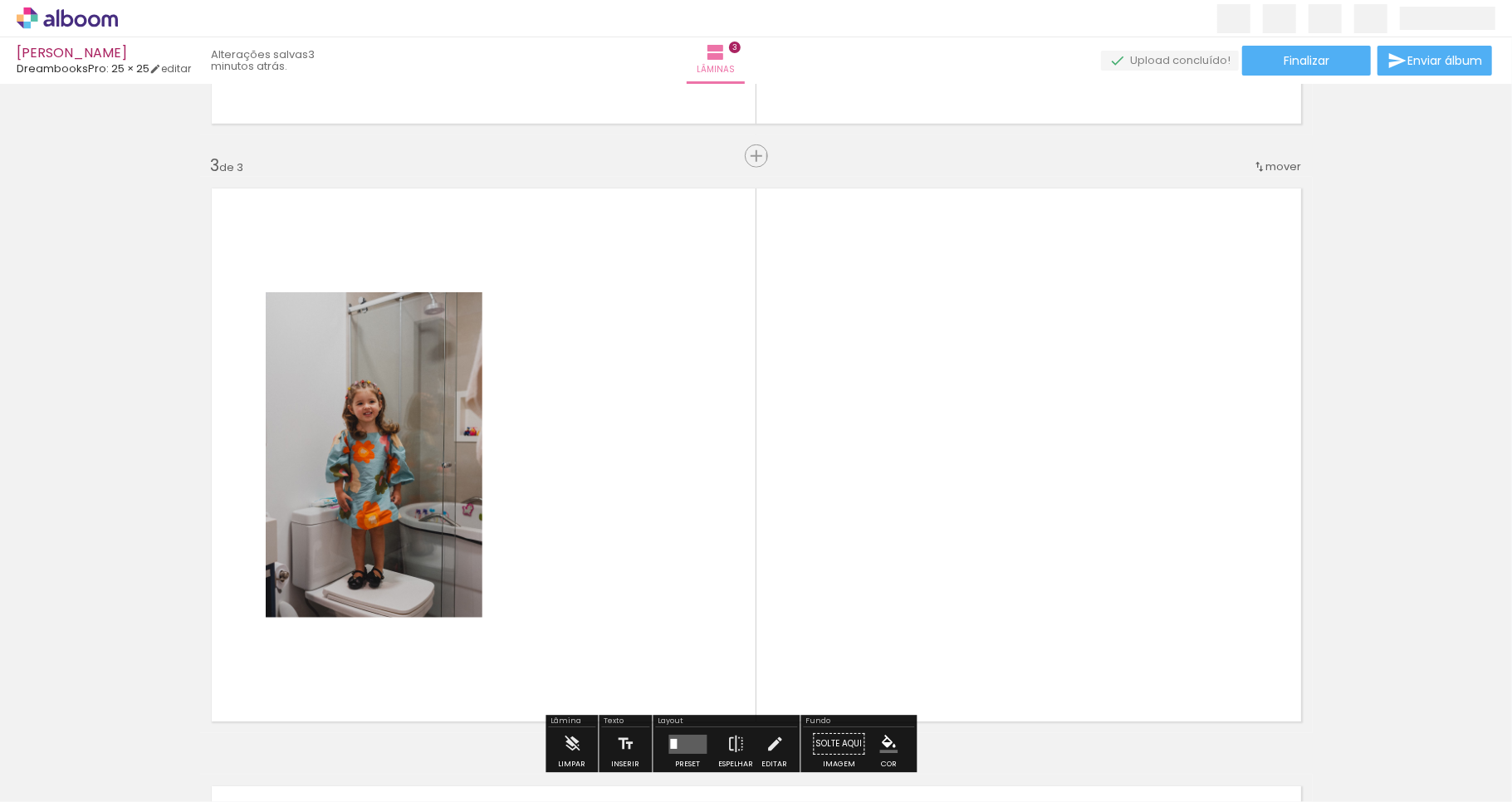
scroll to position [1213, 0]
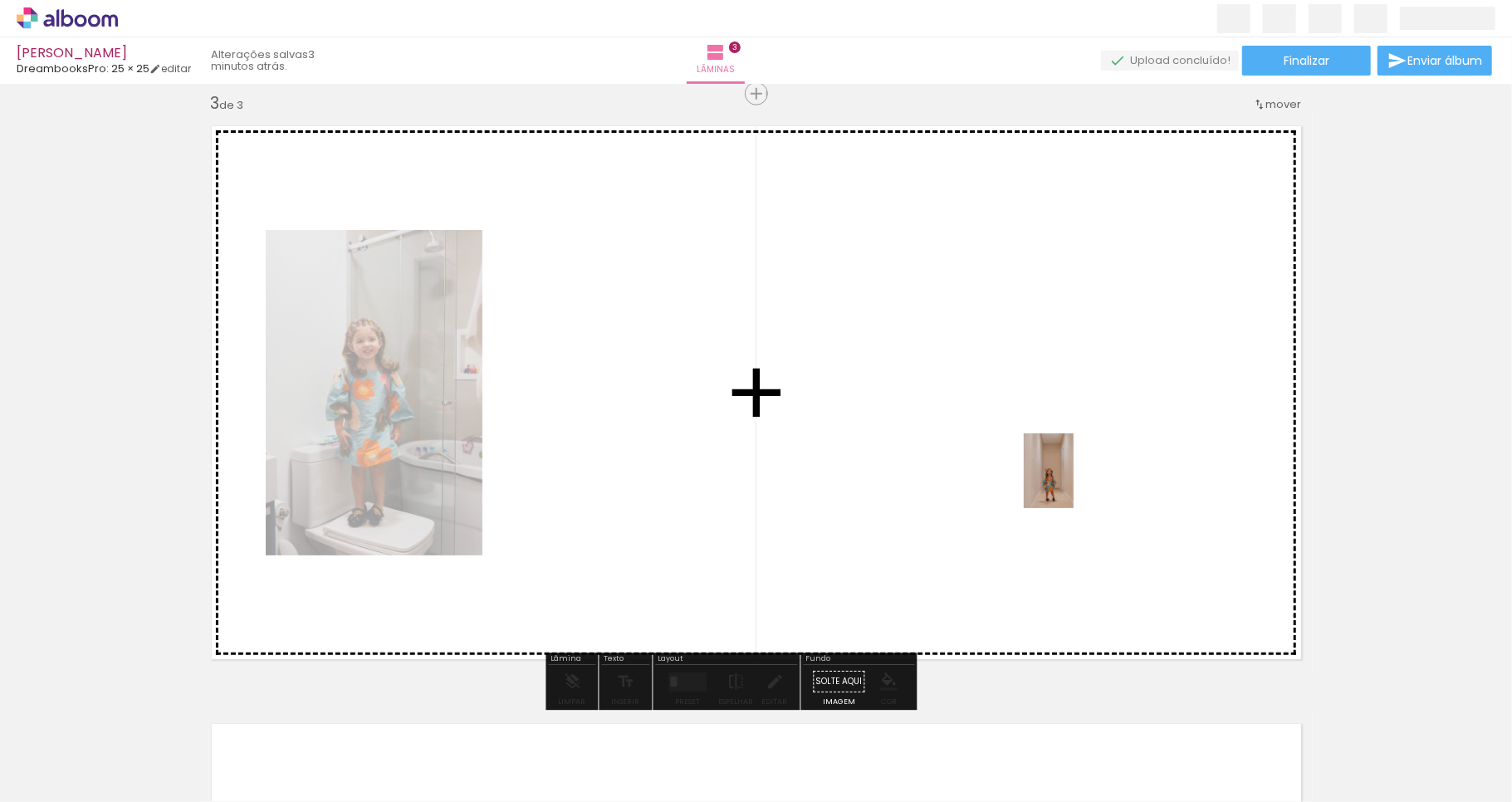
drag, startPoint x: 1010, startPoint y: 752, endPoint x: 1074, endPoint y: 483, distance: 276.5
click at [1074, 483] on quentale-workspace at bounding box center [756, 401] width 1512 height 802
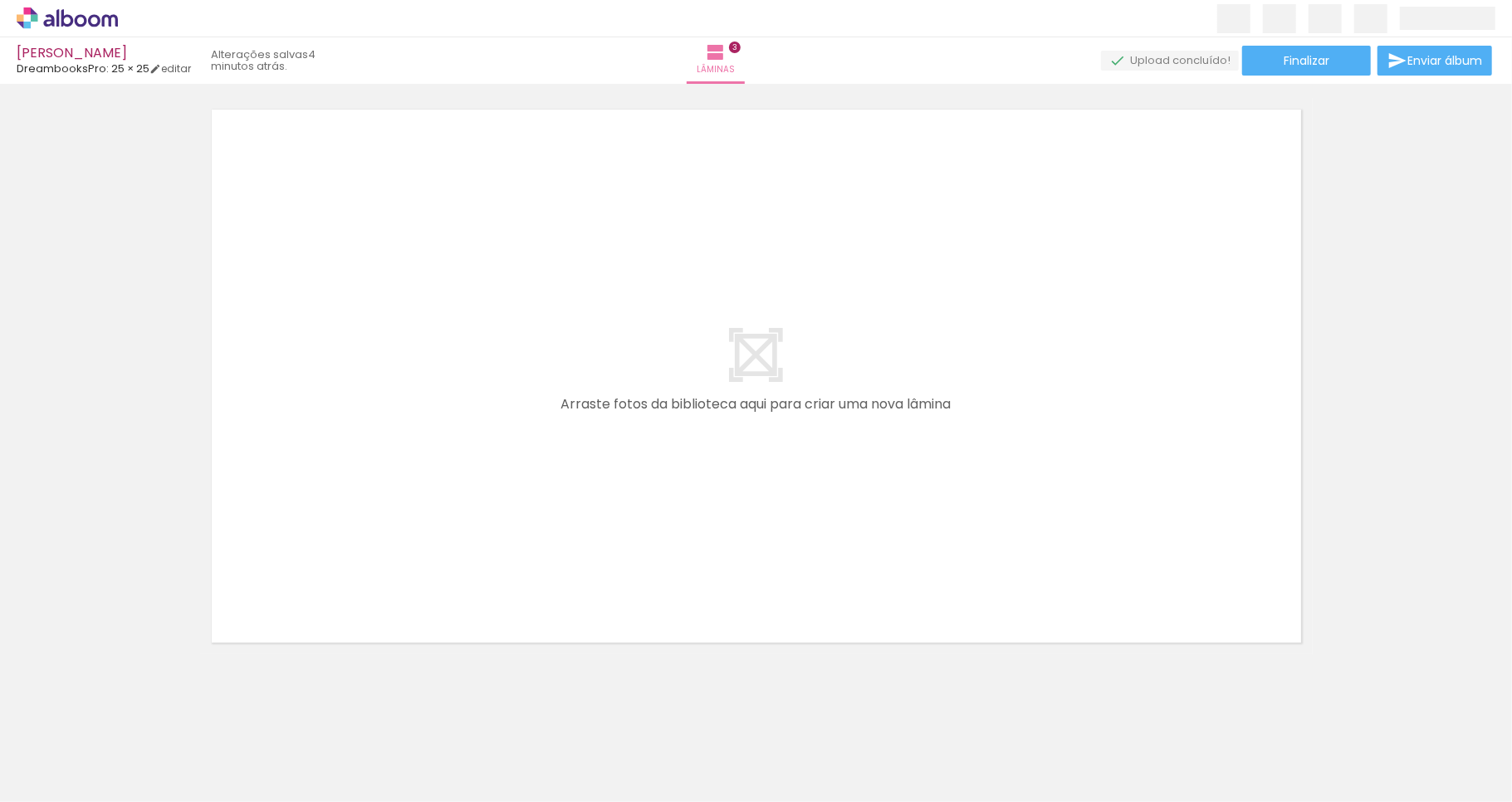
scroll to position [1841, 0]
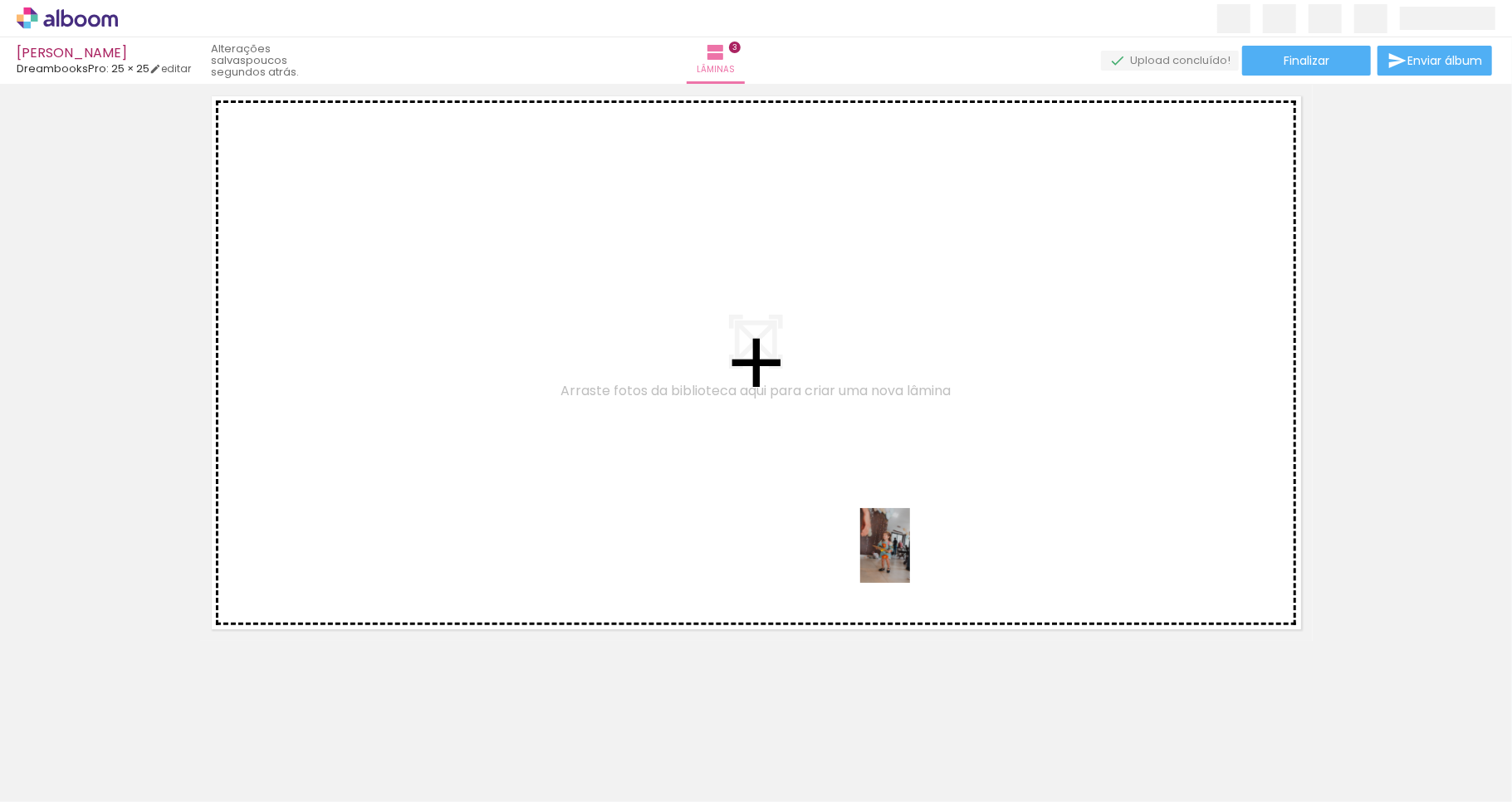
drag, startPoint x: 1016, startPoint y: 749, endPoint x: 908, endPoint y: 557, distance: 220.3
click at [908, 557] on quentale-workspace at bounding box center [756, 401] width 1512 height 802
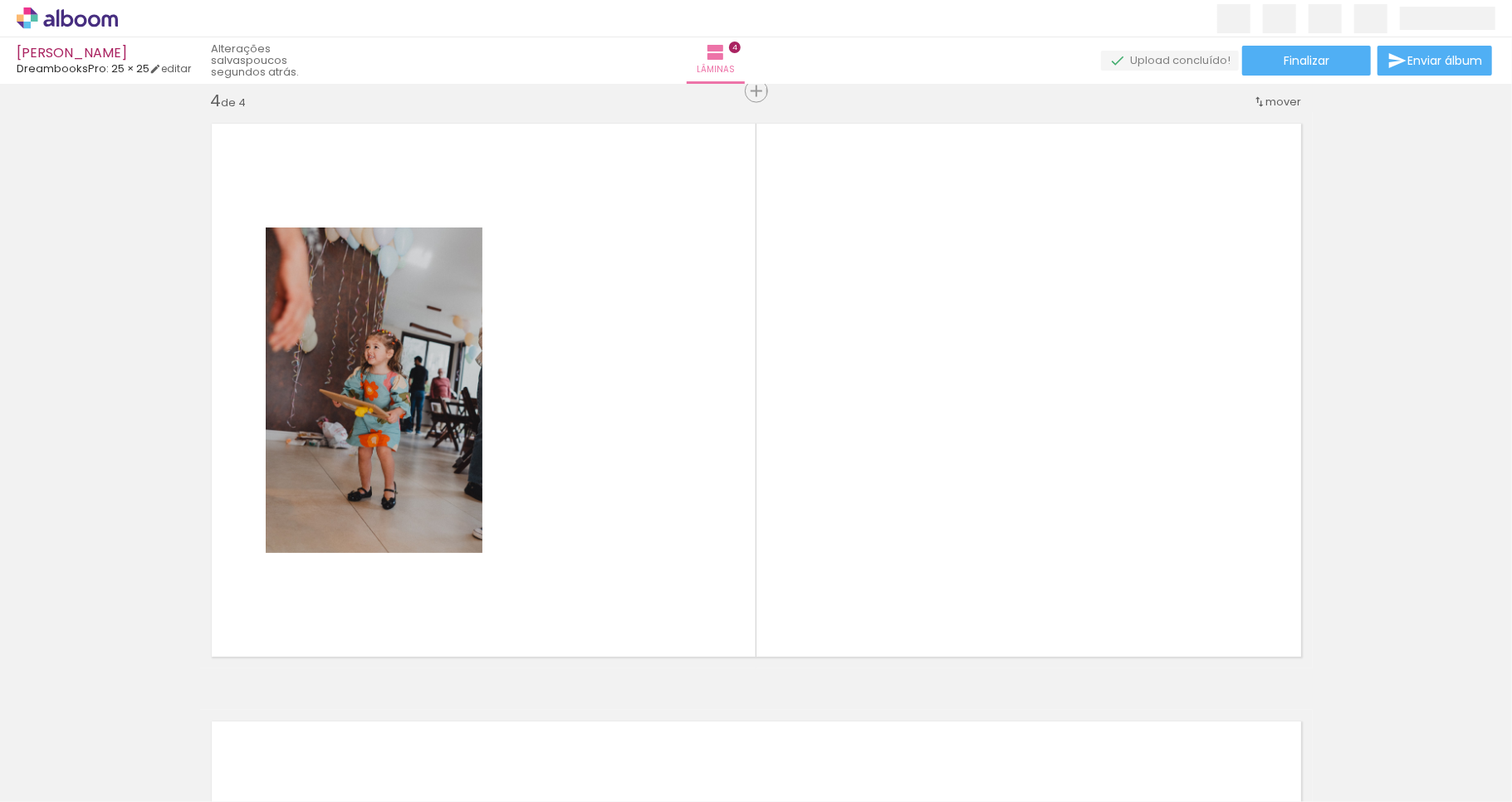
scroll to position [1811, 0]
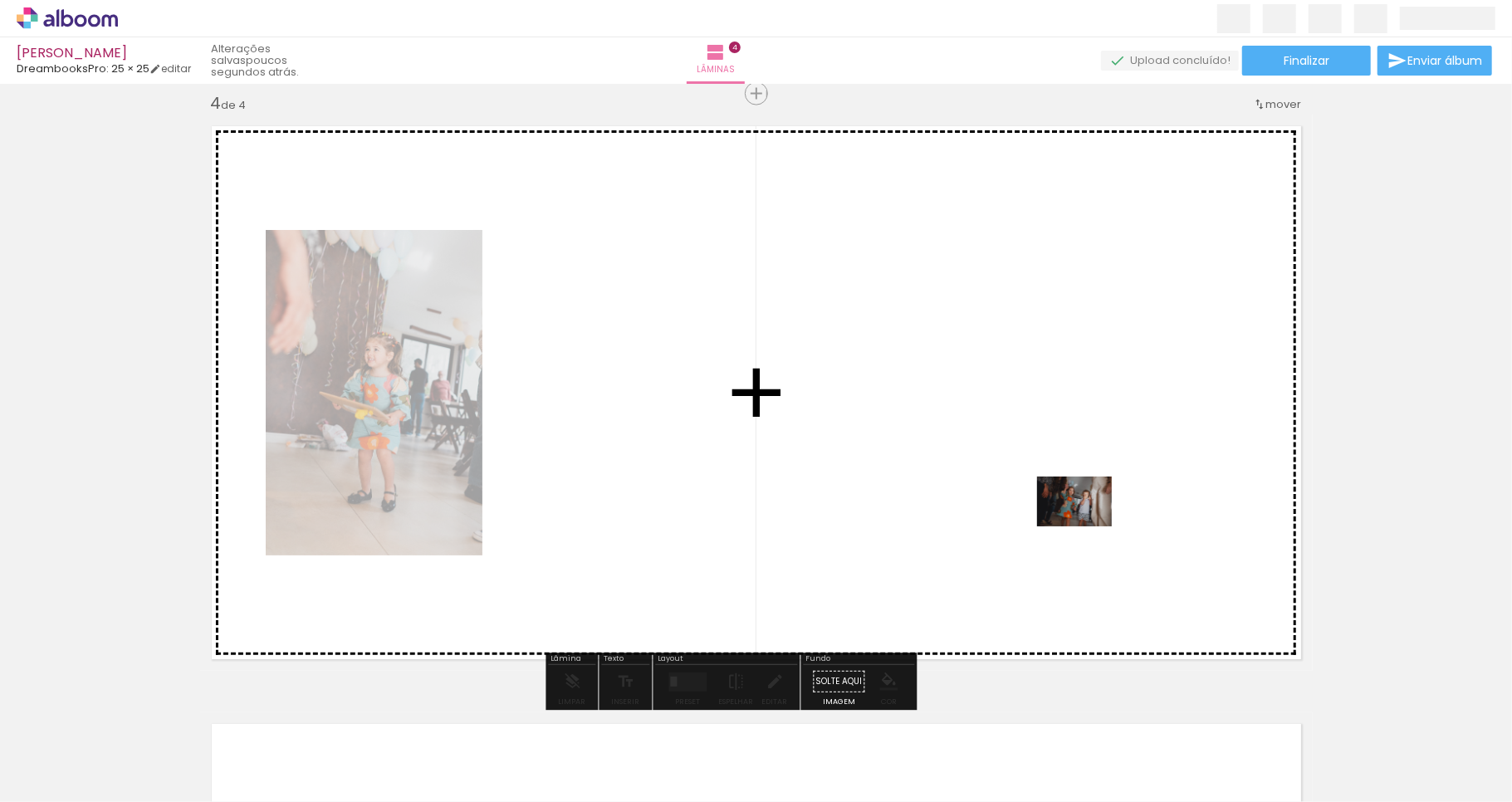
drag, startPoint x: 1117, startPoint y: 758, endPoint x: 1087, endPoint y: 526, distance: 233.9
click at [1087, 526] on quentale-workspace at bounding box center [756, 401] width 1512 height 802
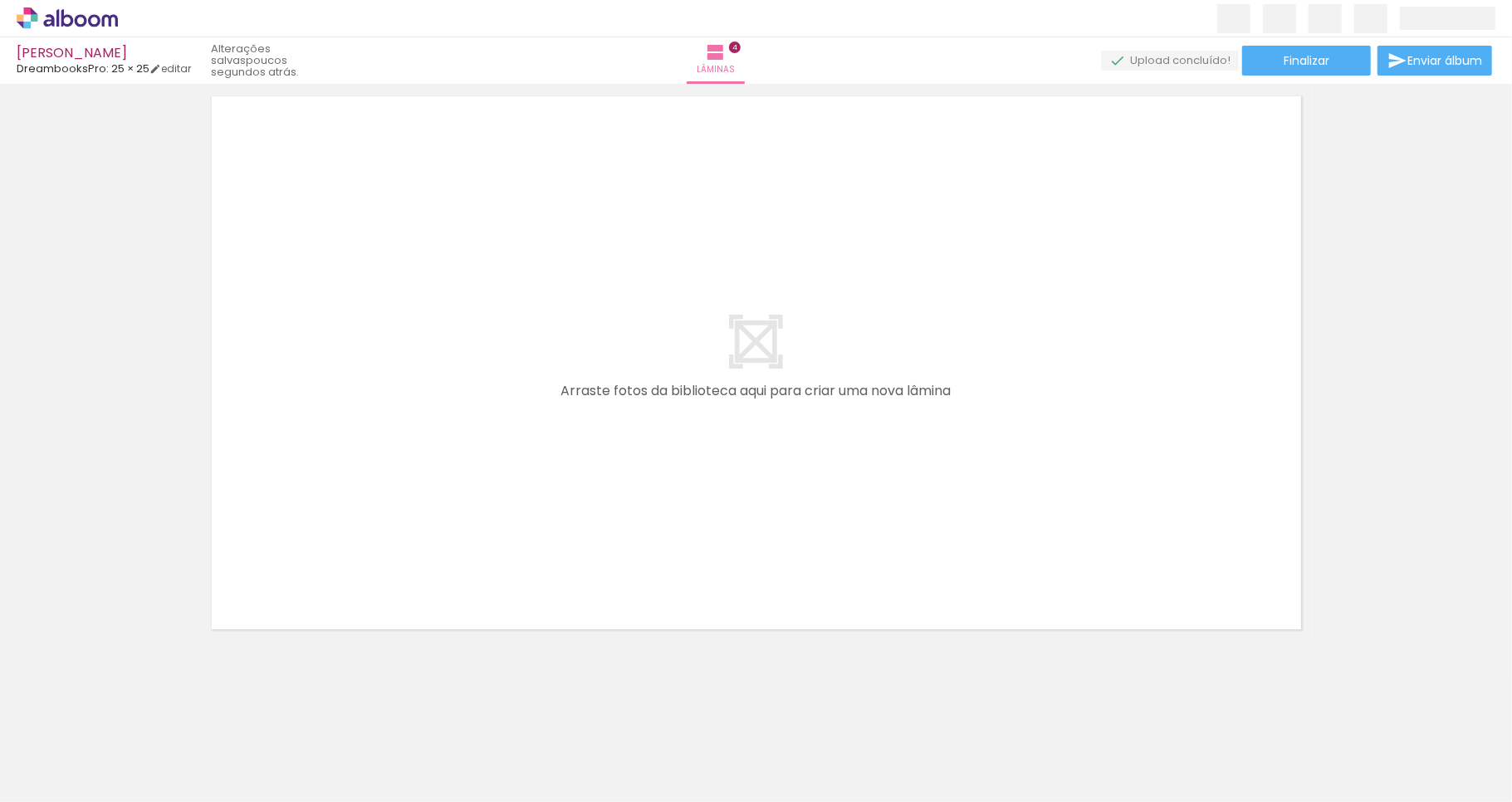
scroll to position [2439, 0]
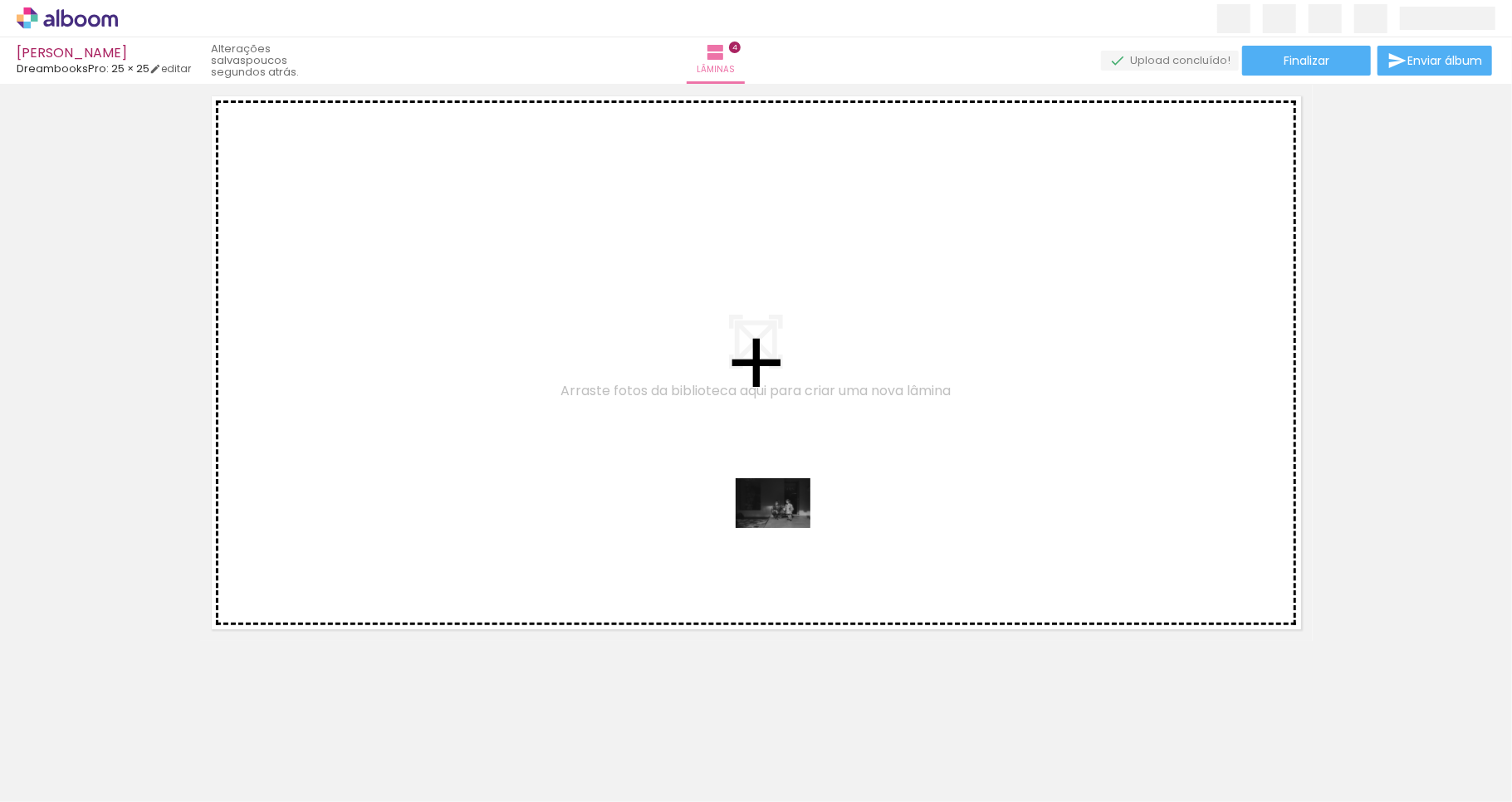
drag, startPoint x: 1226, startPoint y: 761, endPoint x: 742, endPoint y: 517, distance: 542.0
click at [742, 517] on quentale-workspace at bounding box center [756, 401] width 1512 height 802
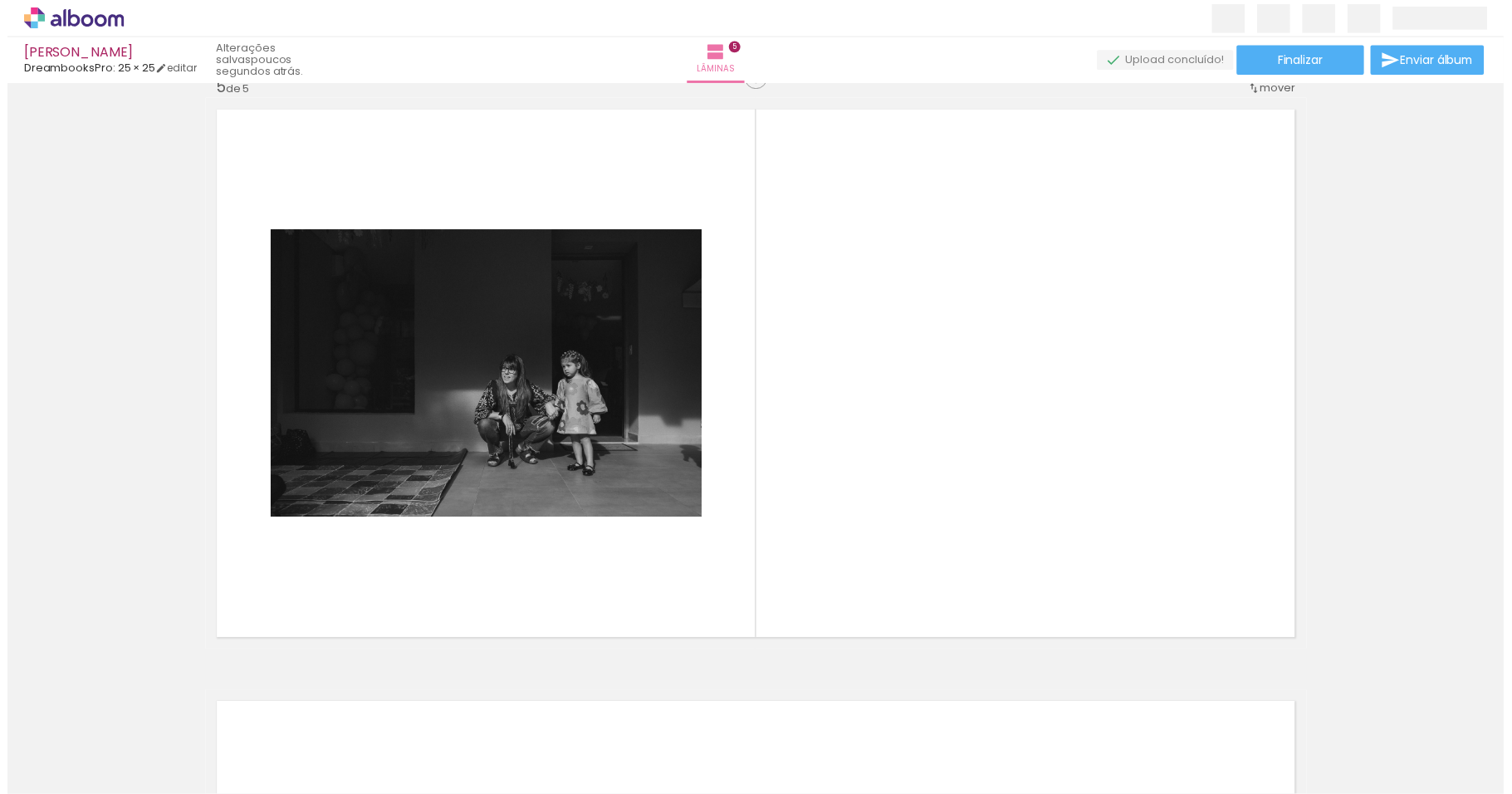
scroll to position [2408, 0]
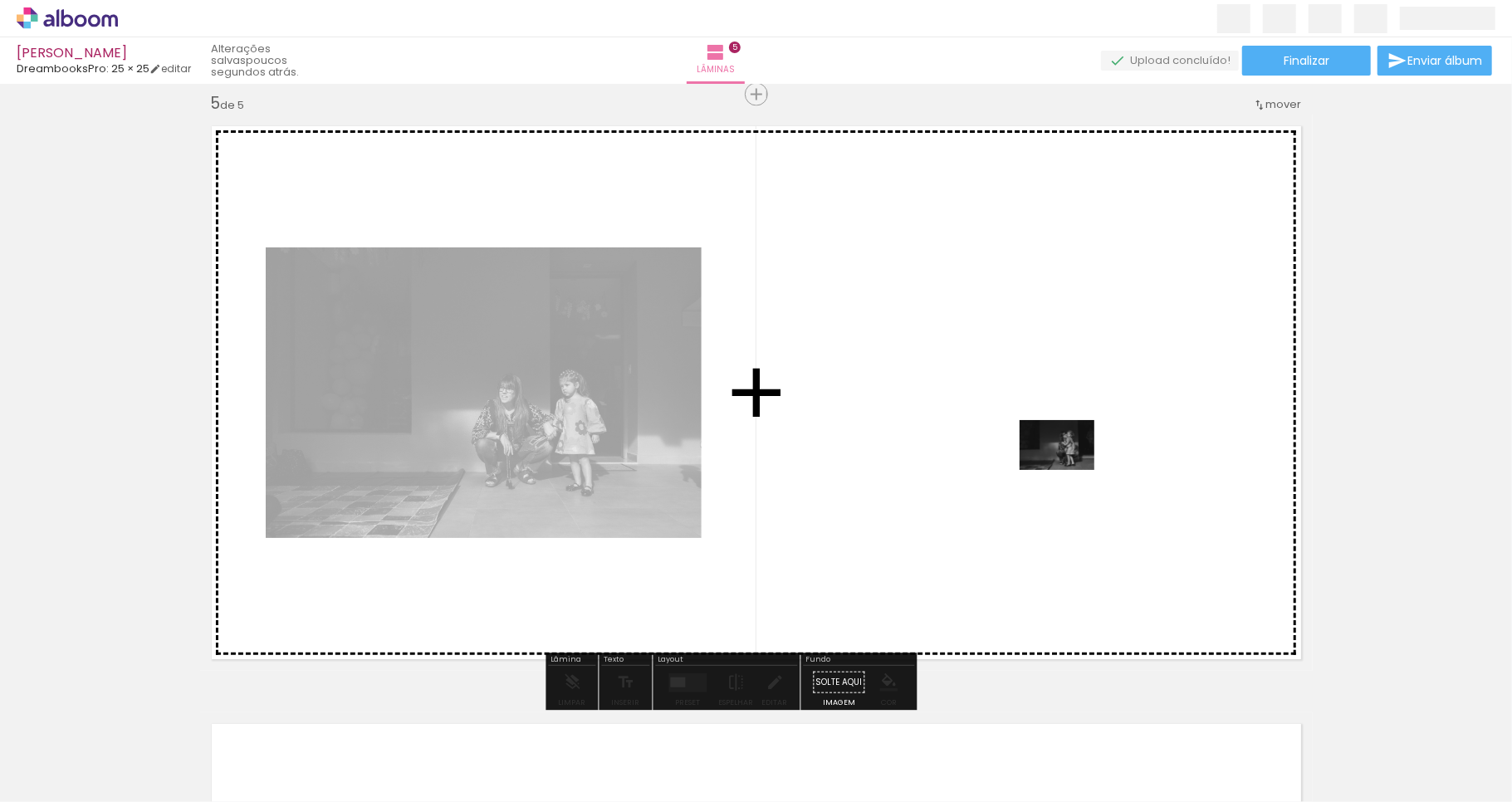
drag, startPoint x: 1307, startPoint y: 751, endPoint x: 1058, endPoint y: 456, distance: 386.0
click at [1058, 456] on quentale-workspace at bounding box center [756, 401] width 1512 height 802
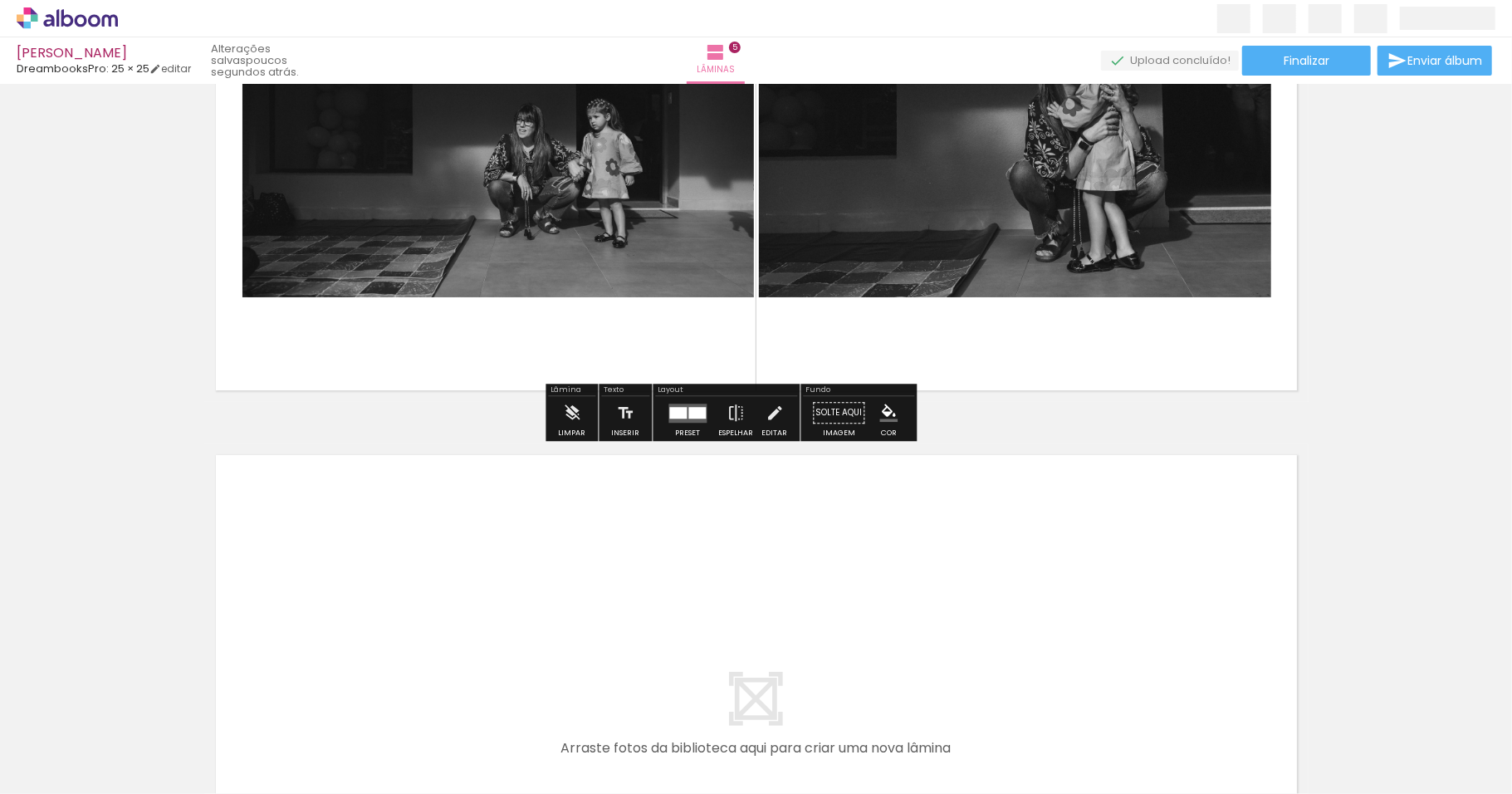
scroll to position [2810, 0]
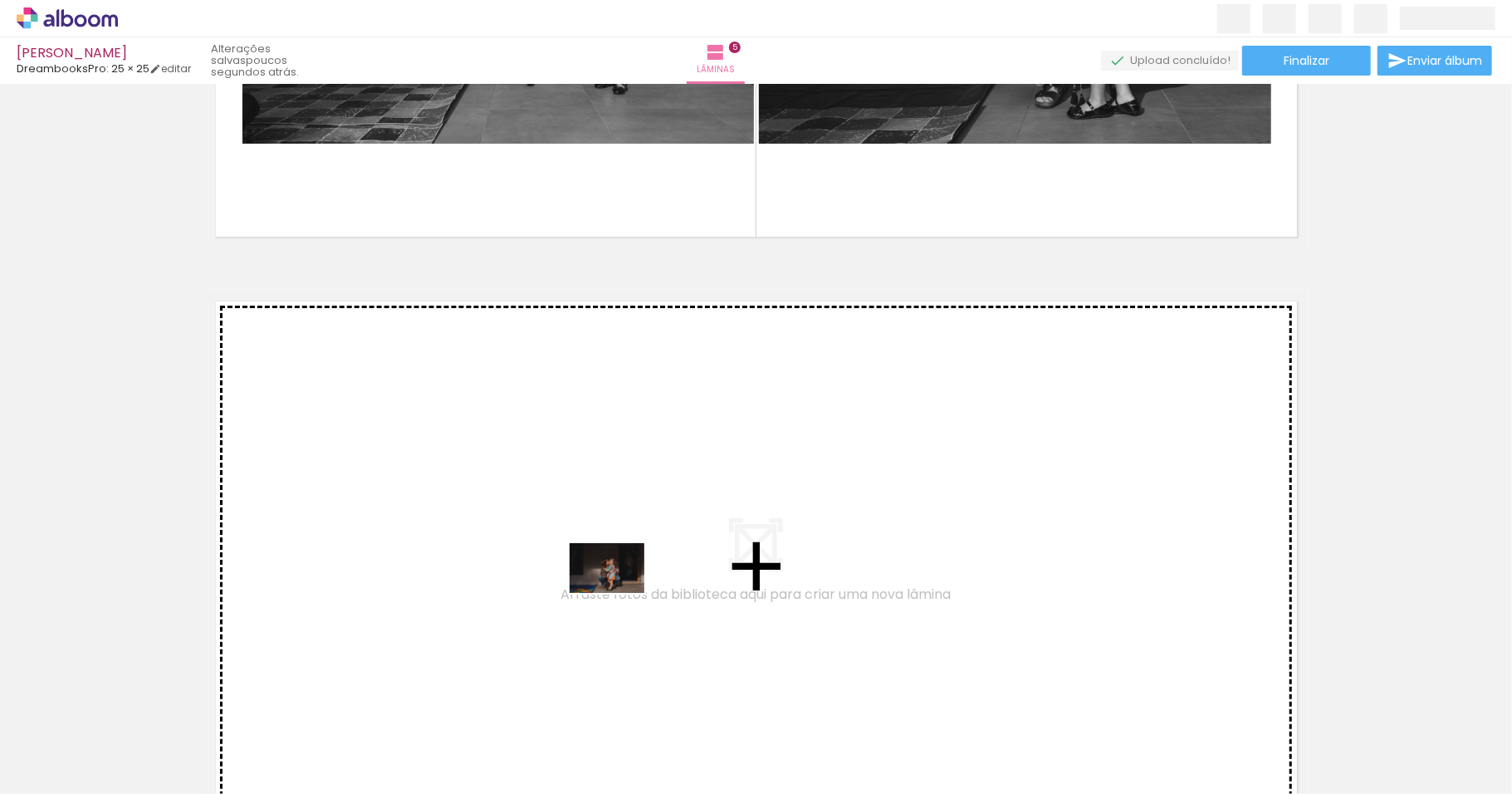
drag, startPoint x: 715, startPoint y: 744, endPoint x: 619, endPoint y: 593, distance: 178.9
click at [619, 593] on quentale-workspace at bounding box center [756, 397] width 1512 height 794
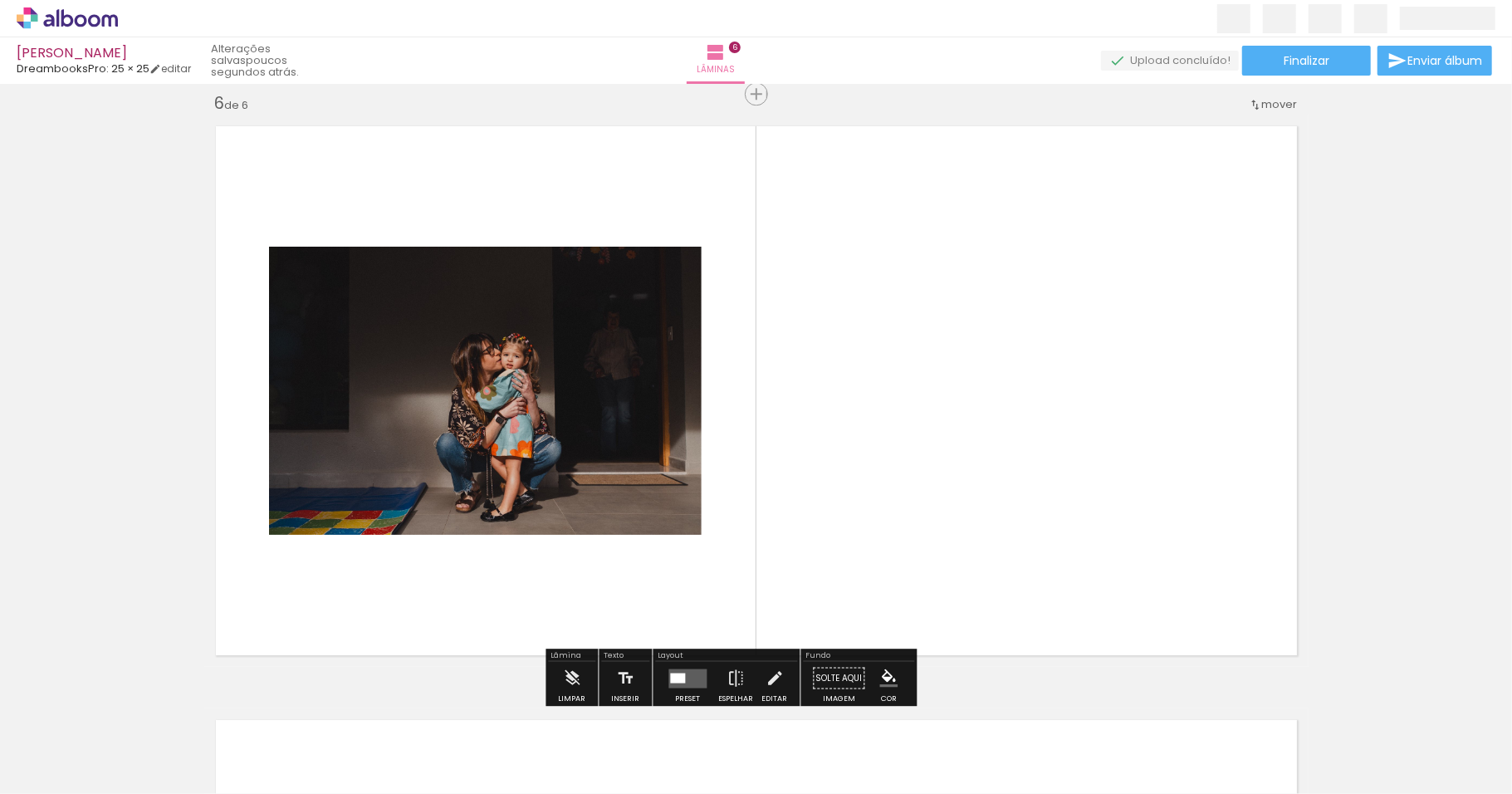
scroll to position [2988, 0]
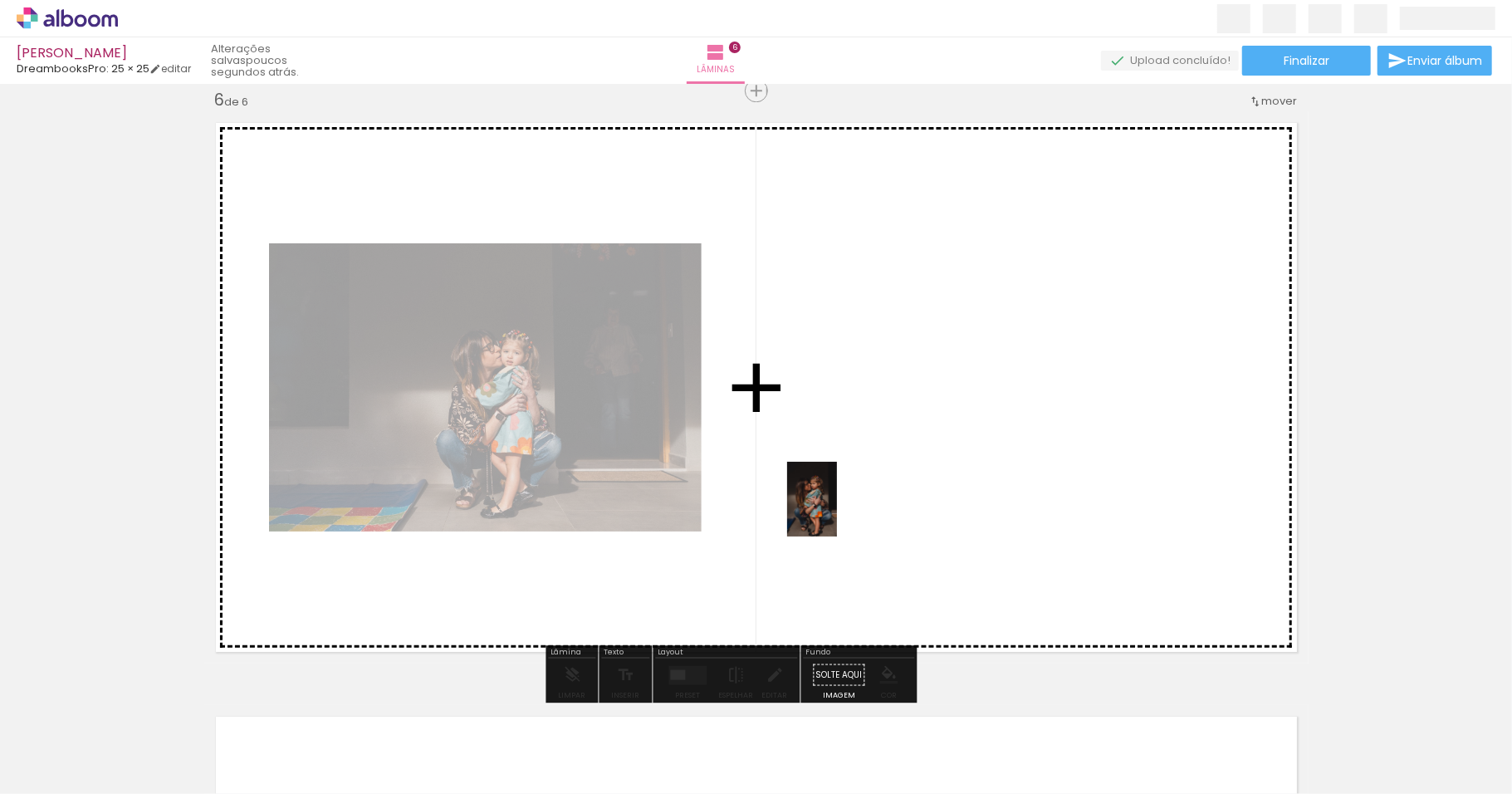
drag, startPoint x: 815, startPoint y: 748, endPoint x: 841, endPoint y: 499, distance: 250.4
click at [841, 499] on quentale-workspace at bounding box center [756, 397] width 1512 height 794
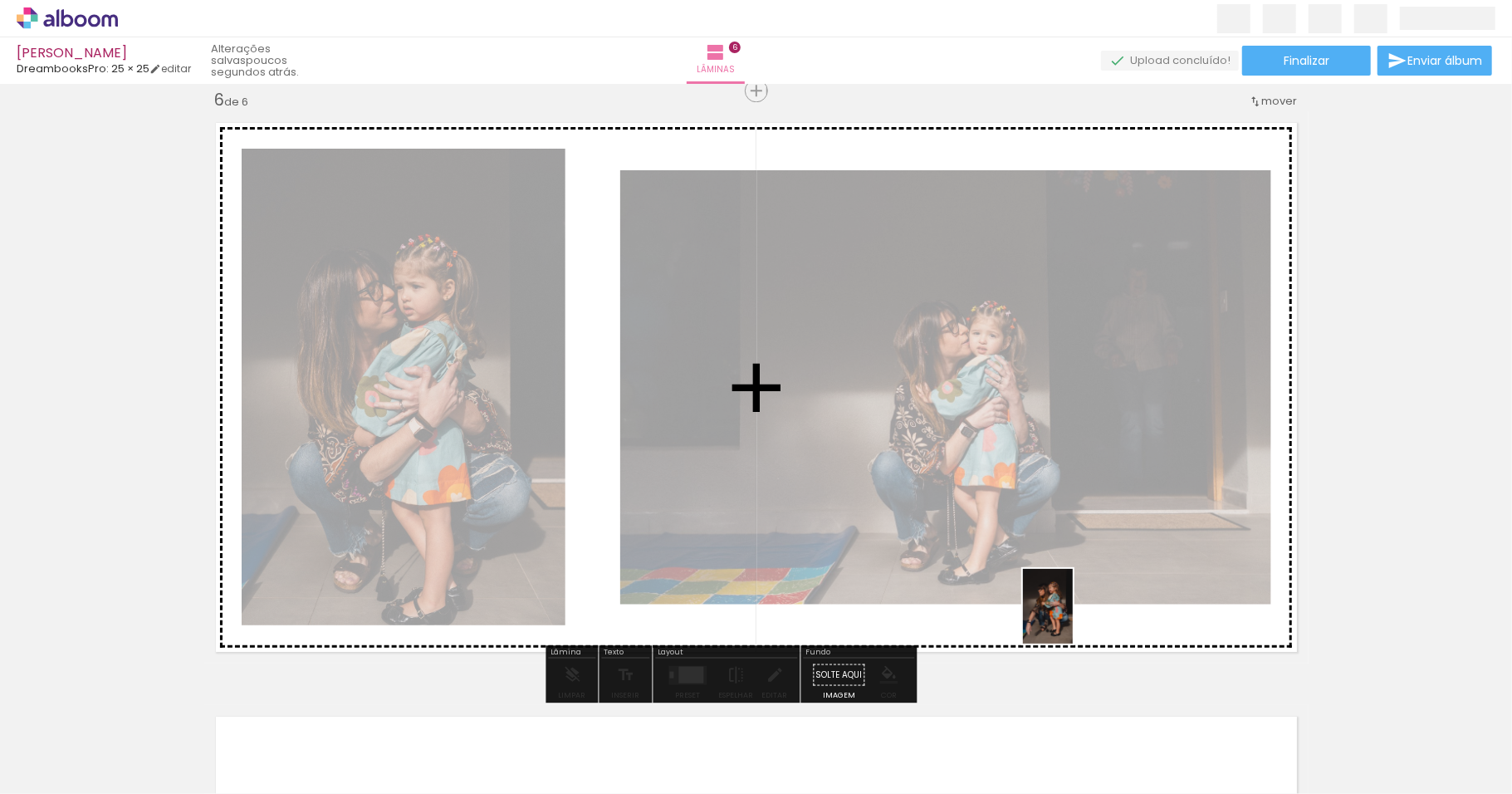
drag, startPoint x: 922, startPoint y: 751, endPoint x: 1073, endPoint y: 618, distance: 201.2
click at [1073, 618] on quentale-workspace at bounding box center [756, 397] width 1512 height 794
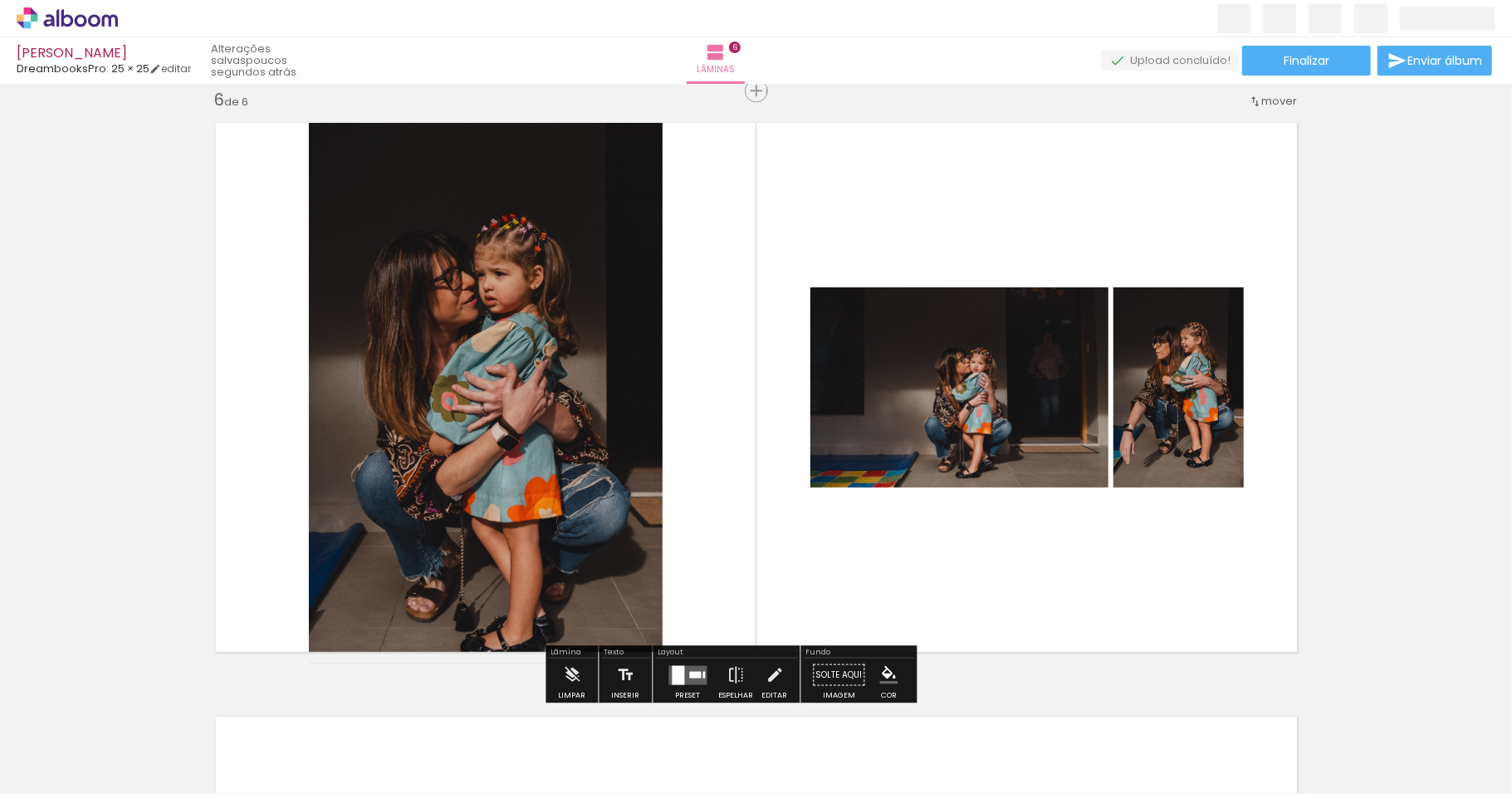
click at [702, 675] on quentale-layouter at bounding box center [688, 675] width 38 height 19
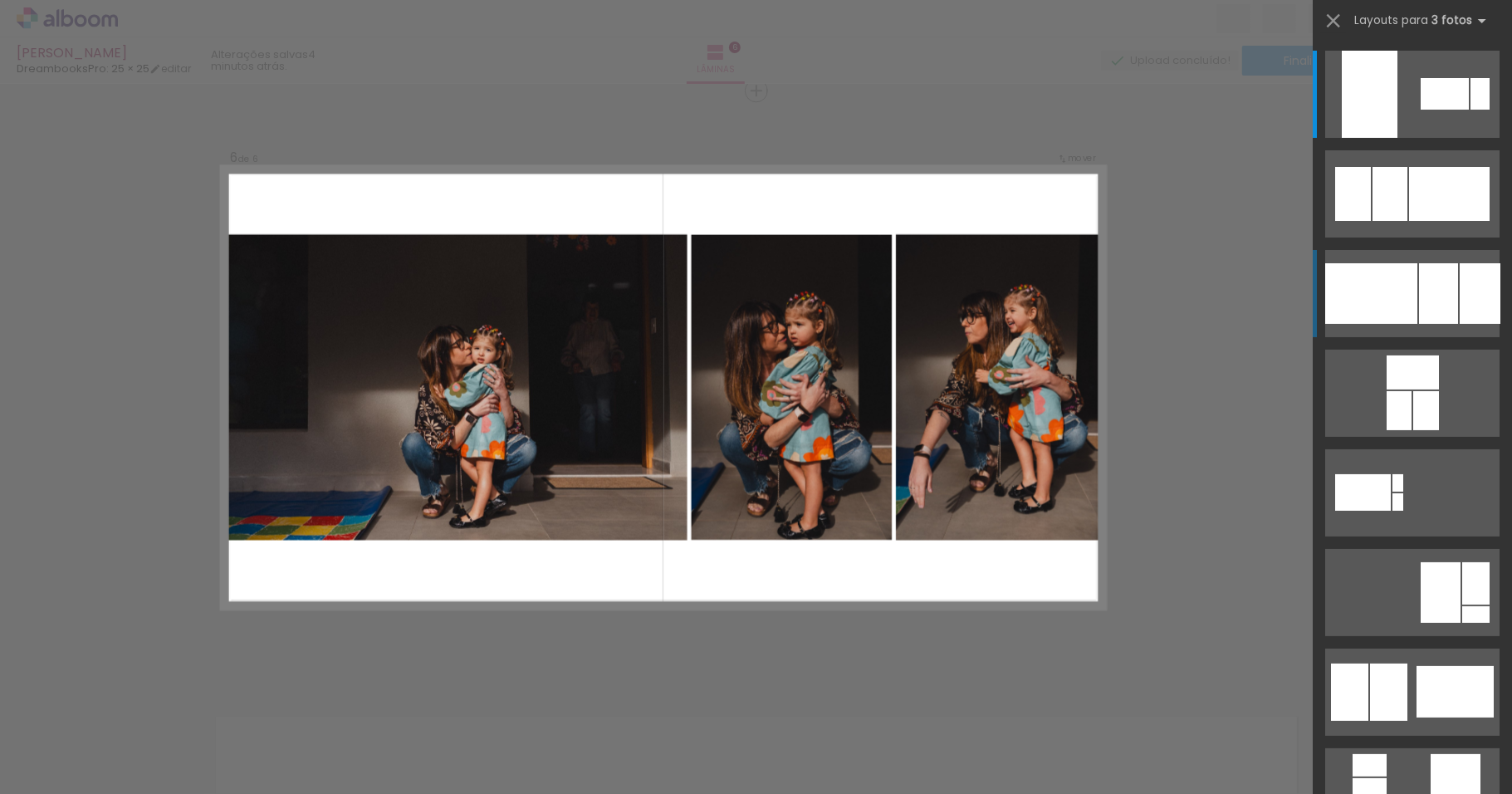
click at [1460, 287] on div at bounding box center [1480, 294] width 41 height 61
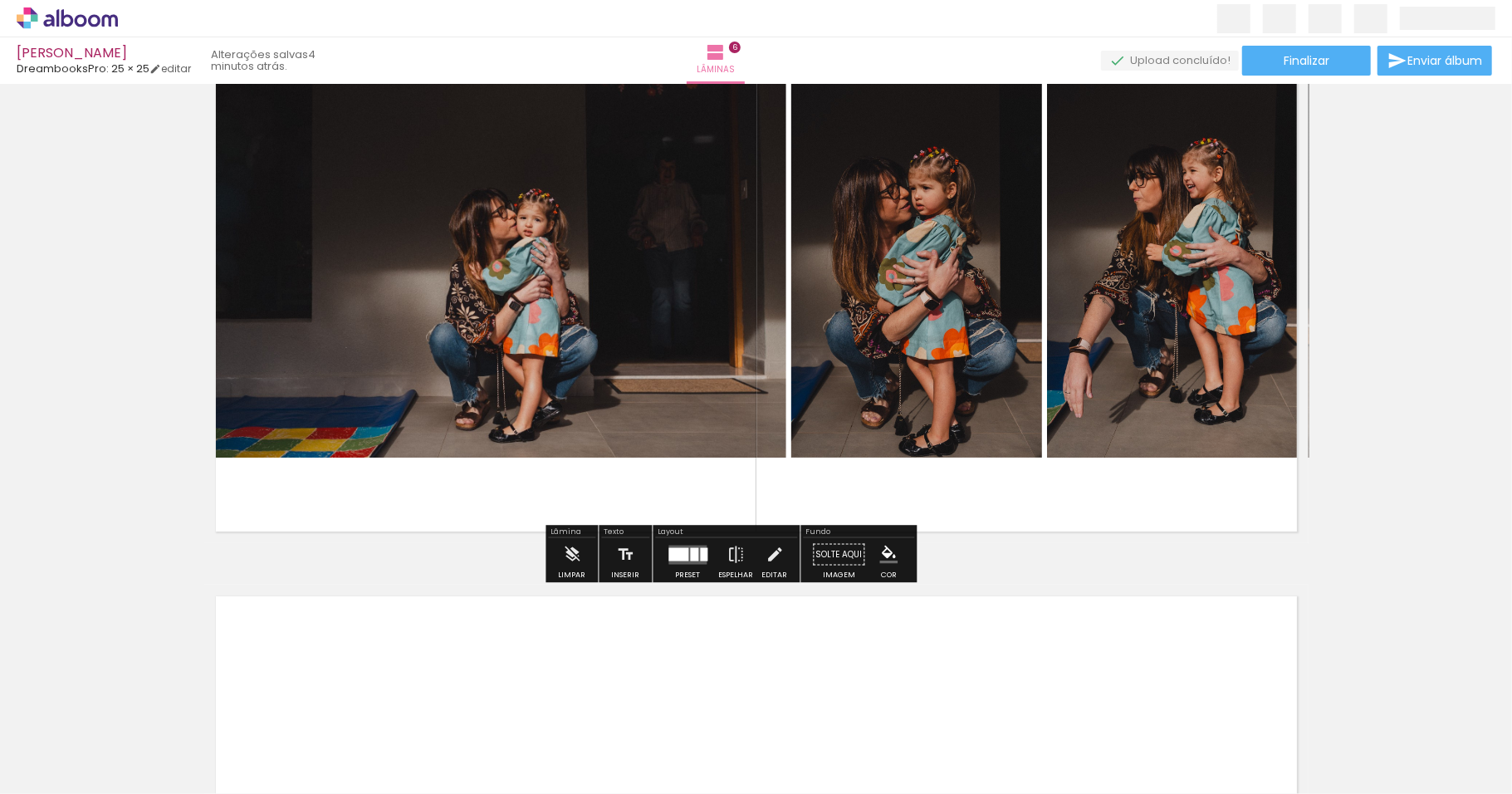
scroll to position [3191, 0]
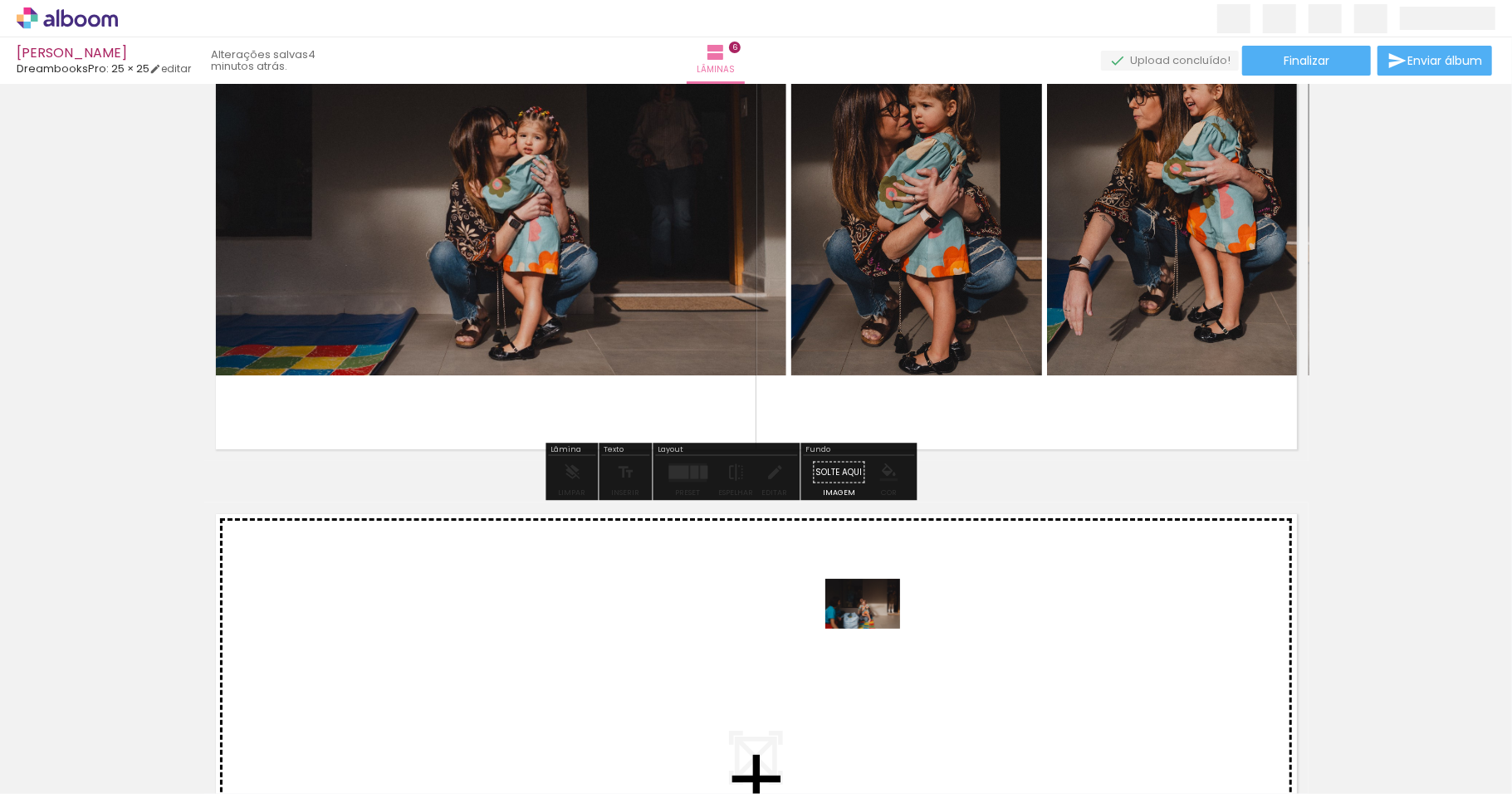
drag, startPoint x: 1001, startPoint y: 744, endPoint x: 875, endPoint y: 629, distance: 170.6
click at [875, 629] on quentale-workspace at bounding box center [756, 397] width 1512 height 794
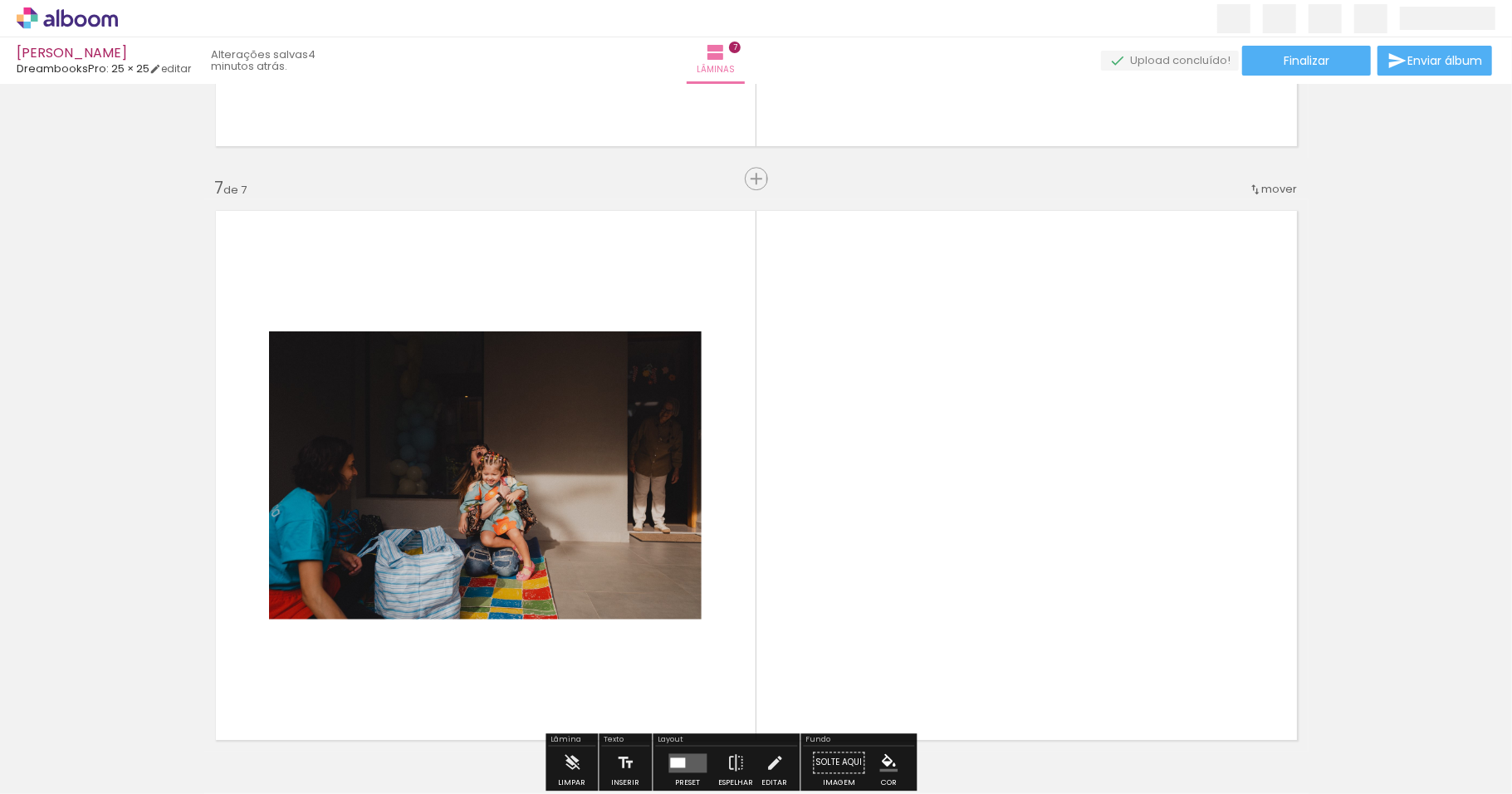
scroll to position [3581, 0]
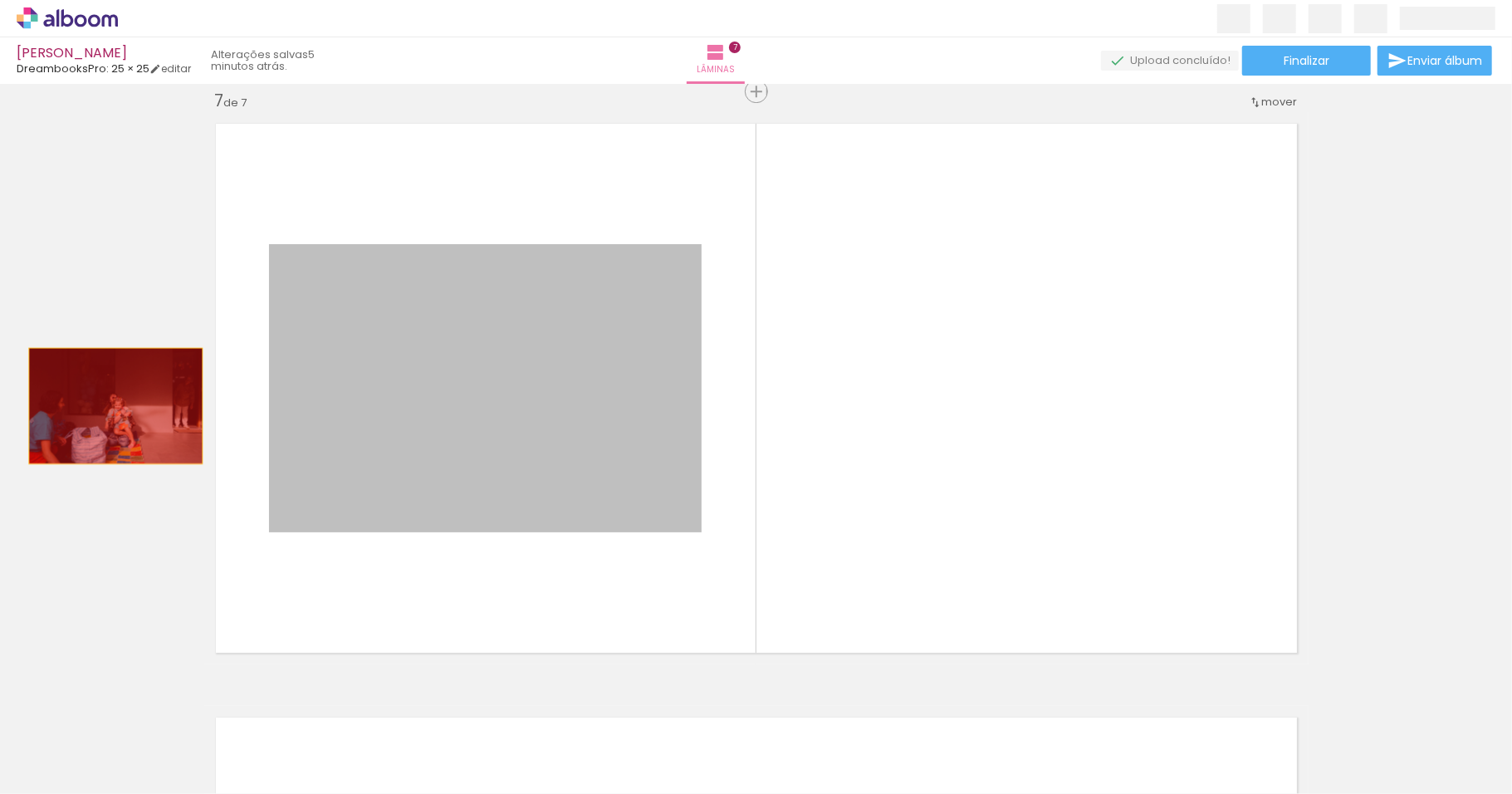
drag, startPoint x: 486, startPoint y: 399, endPoint x: 107, endPoint y: 405, distance: 379.0
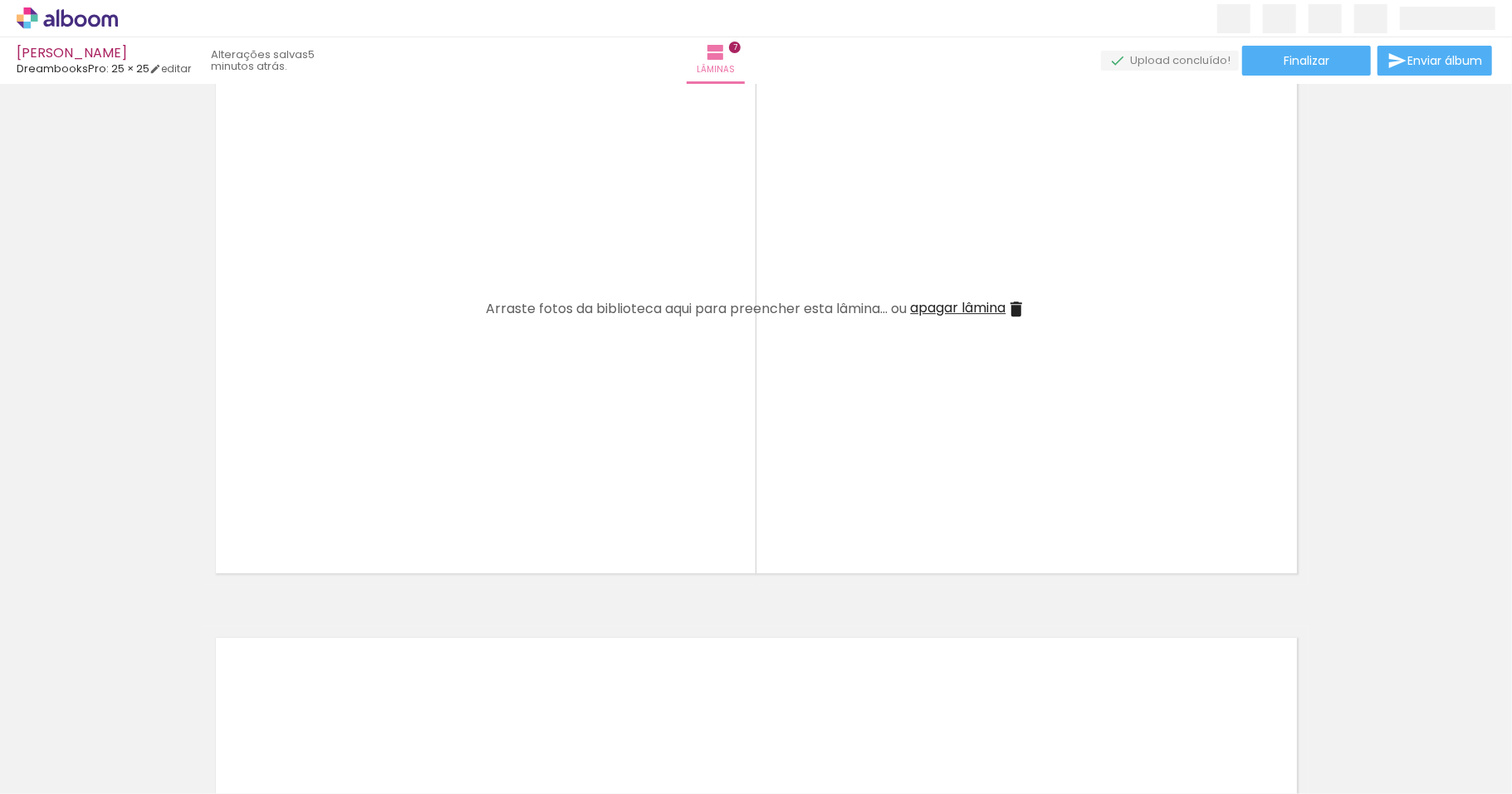
scroll to position [3678, 0]
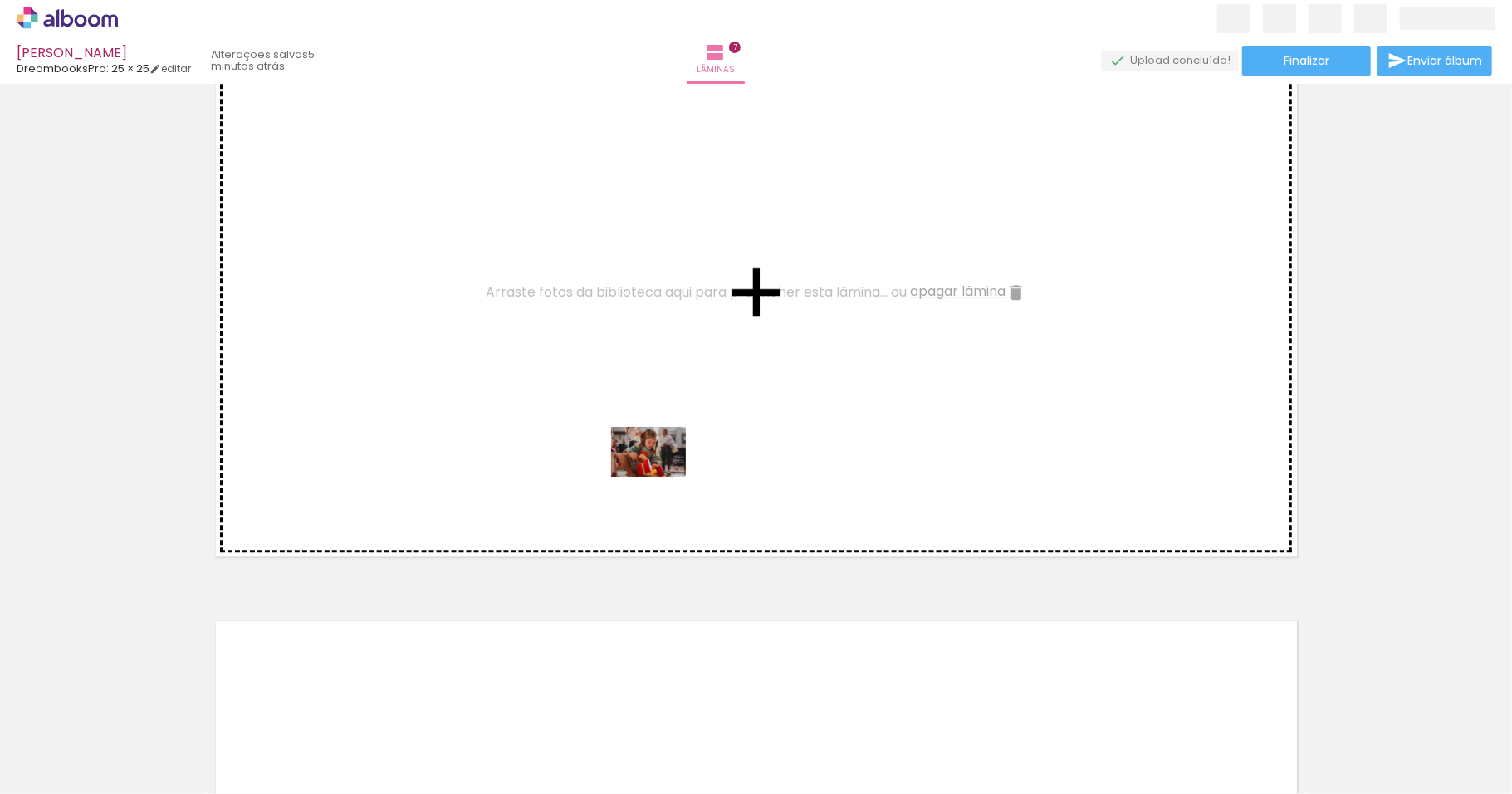
drag, startPoint x: 819, startPoint y: 740, endPoint x: 661, endPoint y: 477, distance: 306.8
click at [661, 477] on quentale-workspace at bounding box center [756, 397] width 1512 height 794
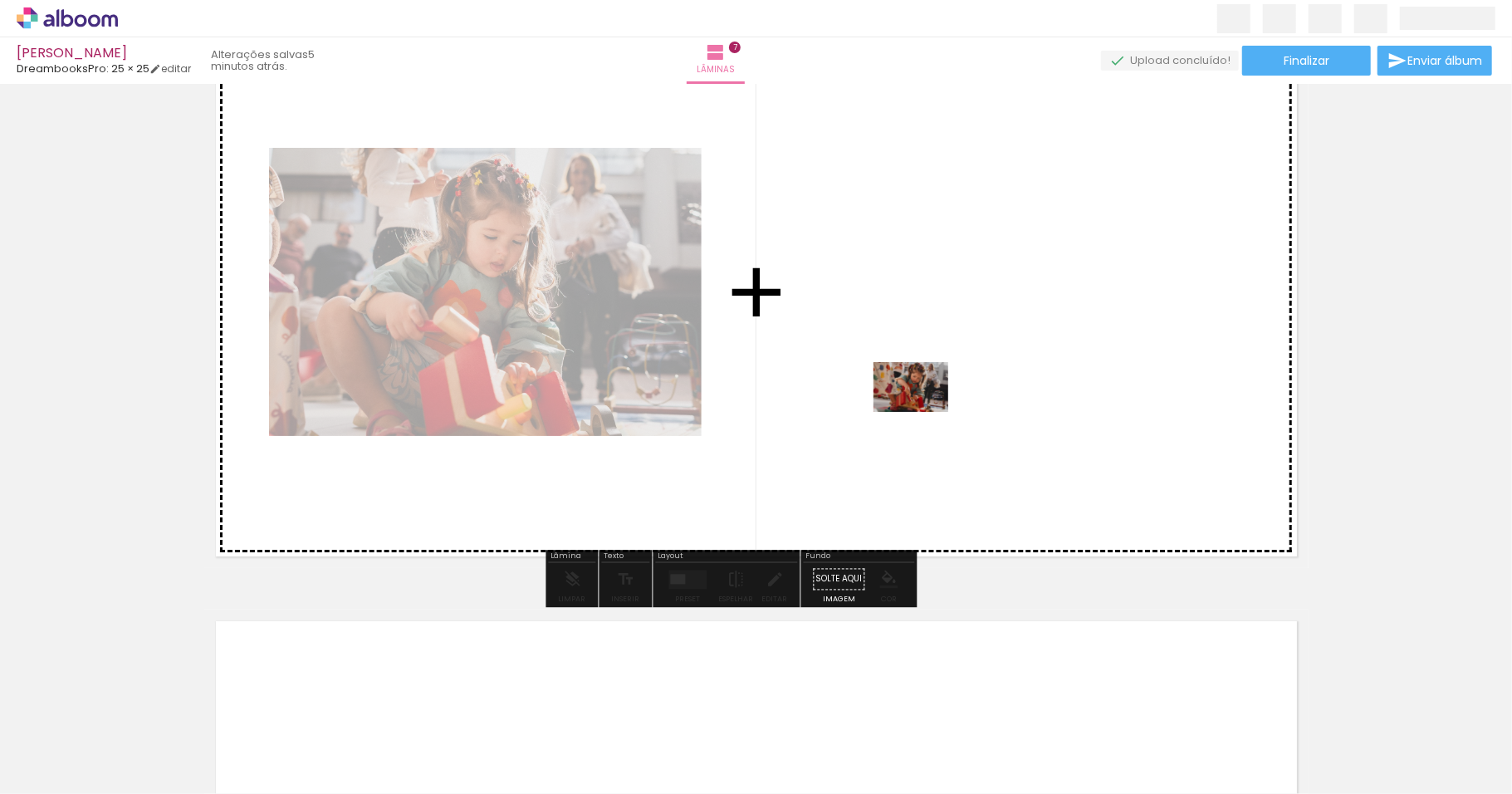
drag, startPoint x: 924, startPoint y: 740, endPoint x: 923, endPoint y: 406, distance: 334.0
click at [923, 406] on quentale-workspace at bounding box center [756, 397] width 1512 height 794
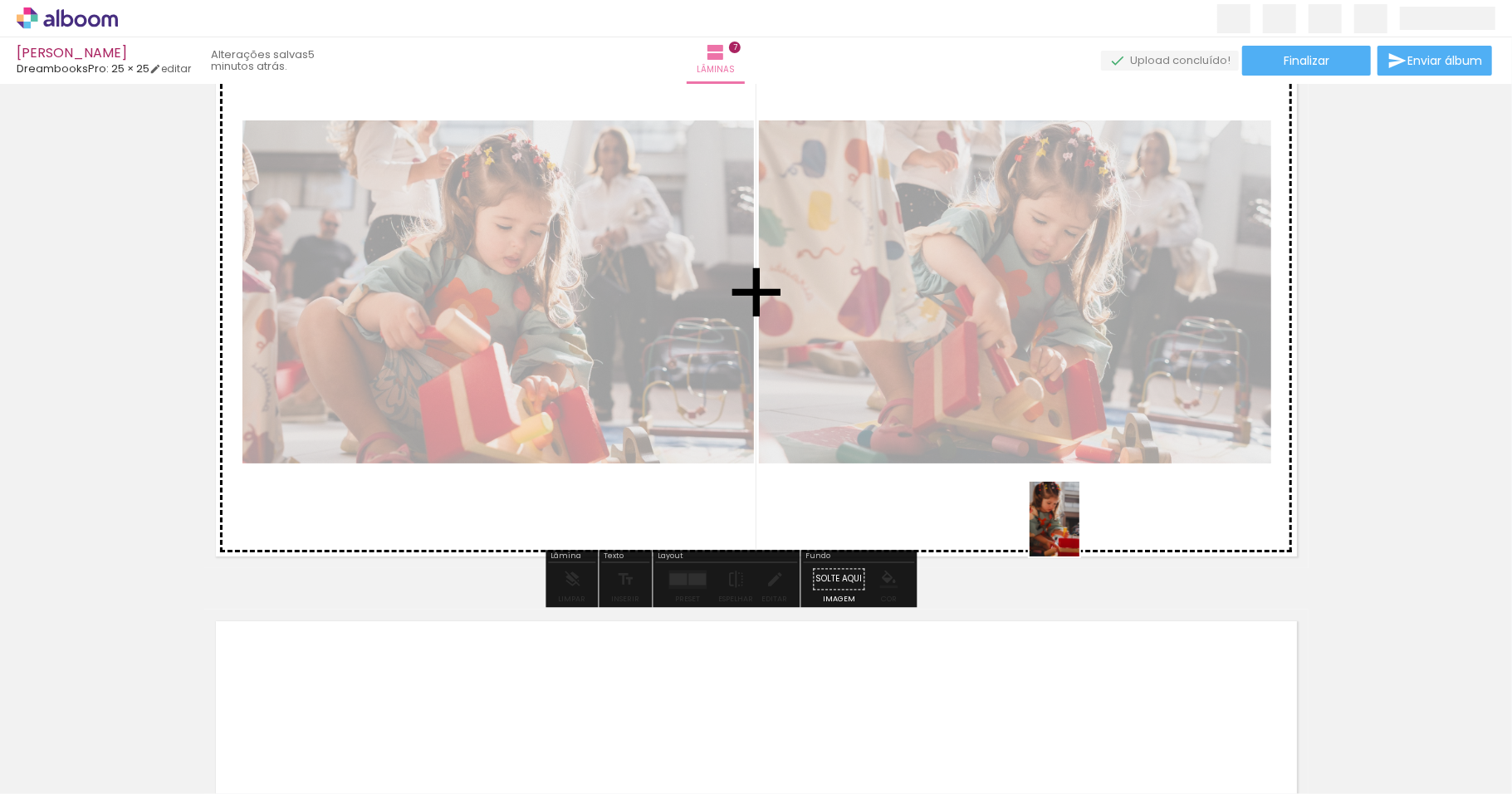
drag, startPoint x: 1008, startPoint y: 744, endPoint x: 1080, endPoint y: 531, distance: 224.8
click at [1080, 531] on quentale-workspace at bounding box center [756, 397] width 1512 height 794
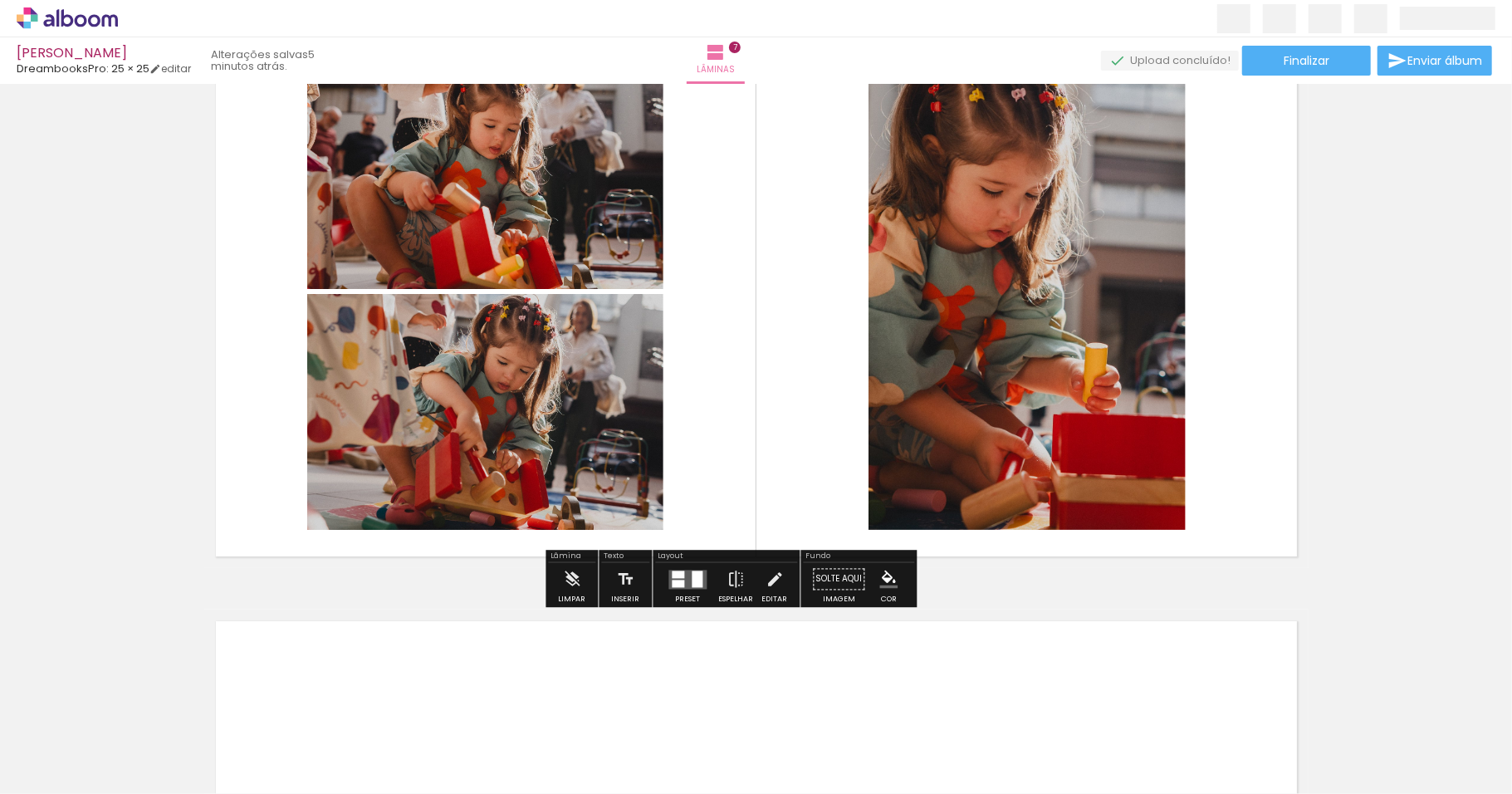
scroll to position [0, 1307]
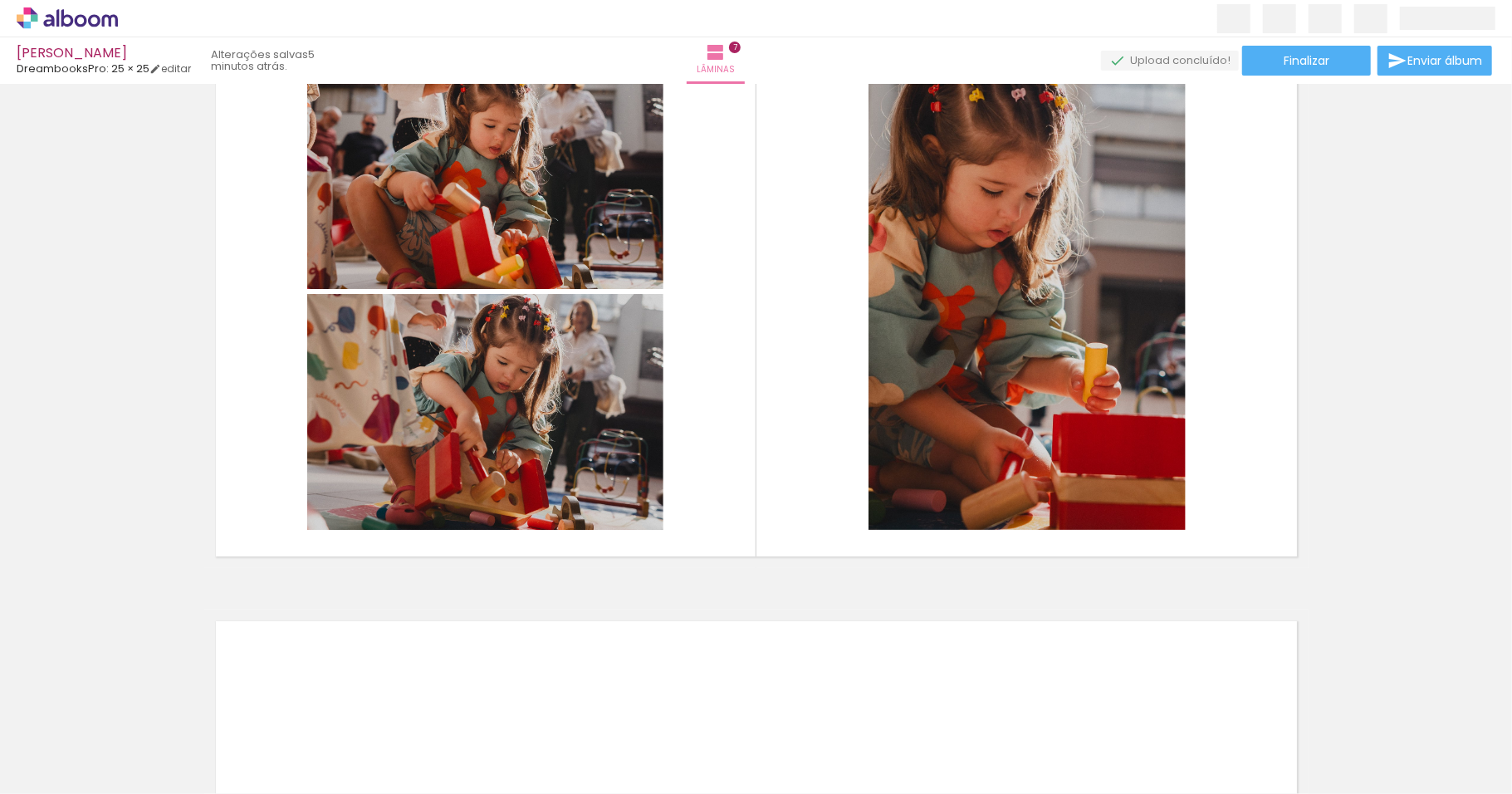
drag, startPoint x: 374, startPoint y: 787, endPoint x: 430, endPoint y: 787, distance: 56.0
click at [137, 787] on iron-horizontal-list at bounding box center [119, 741] width 33 height 103
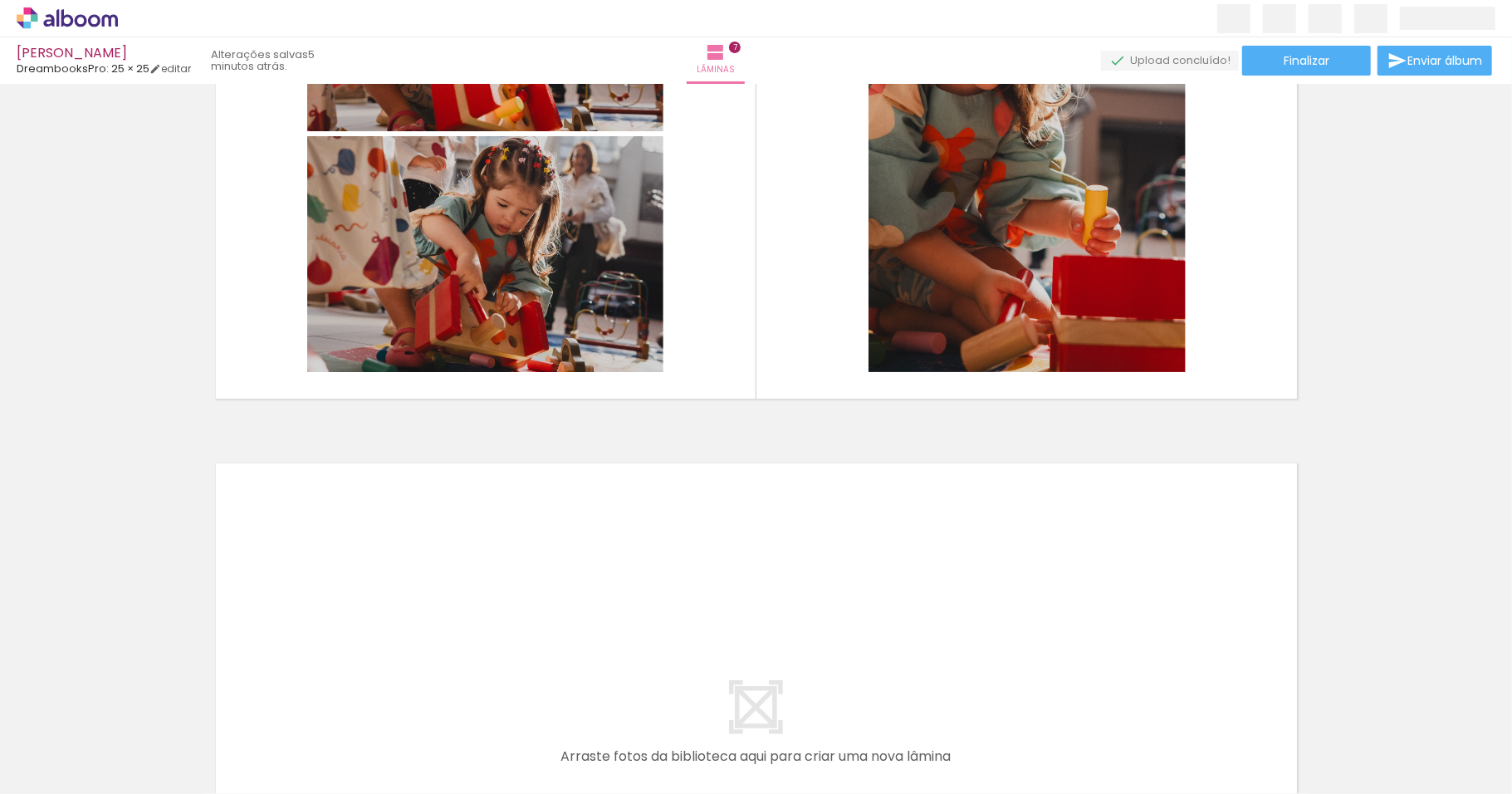
scroll to position [3857, 0]
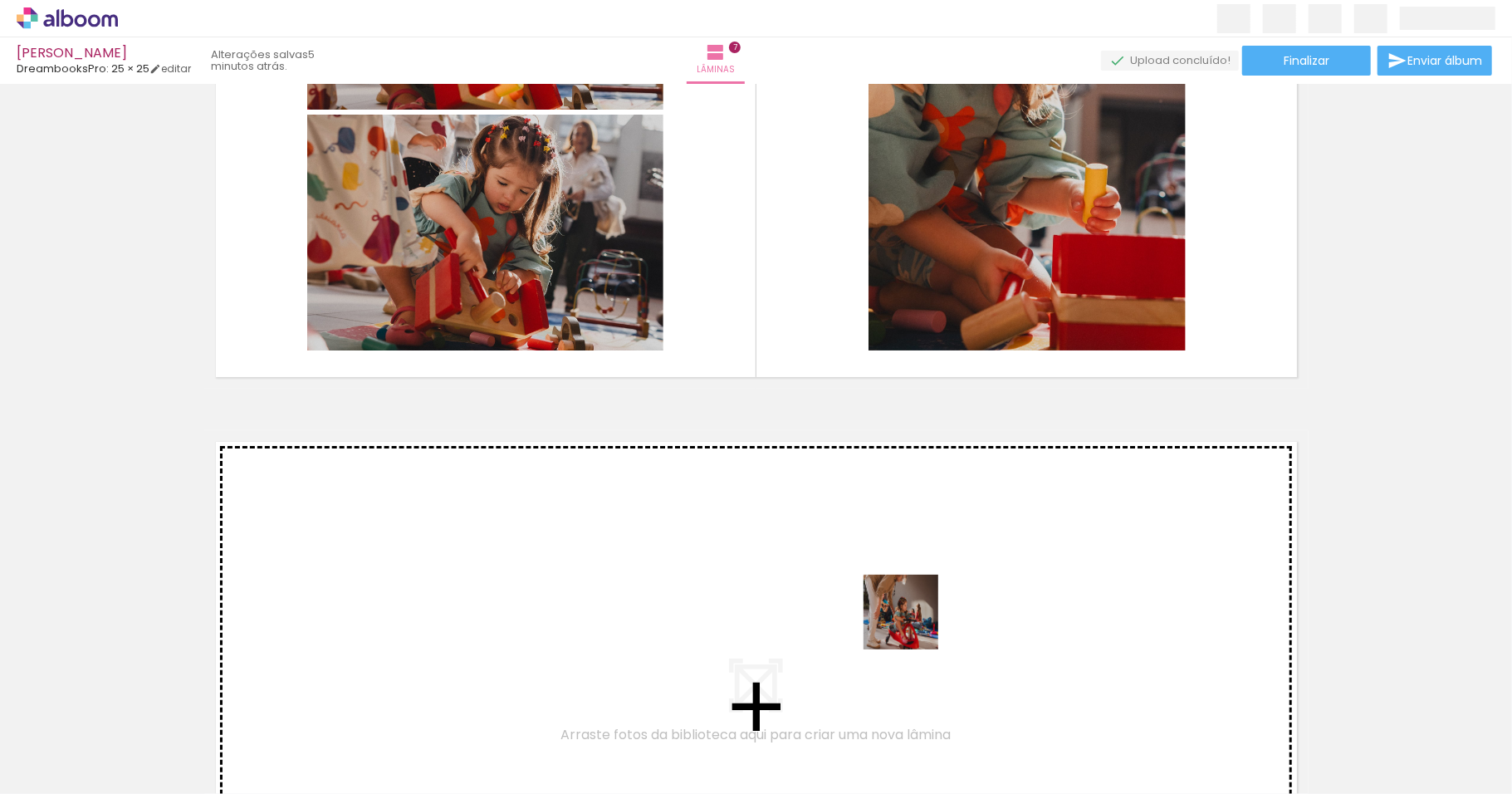
drag, startPoint x: 925, startPoint y: 744, endPoint x: 911, endPoint y: 602, distance: 142.7
click at [911, 602] on quentale-workspace at bounding box center [756, 397] width 1512 height 794
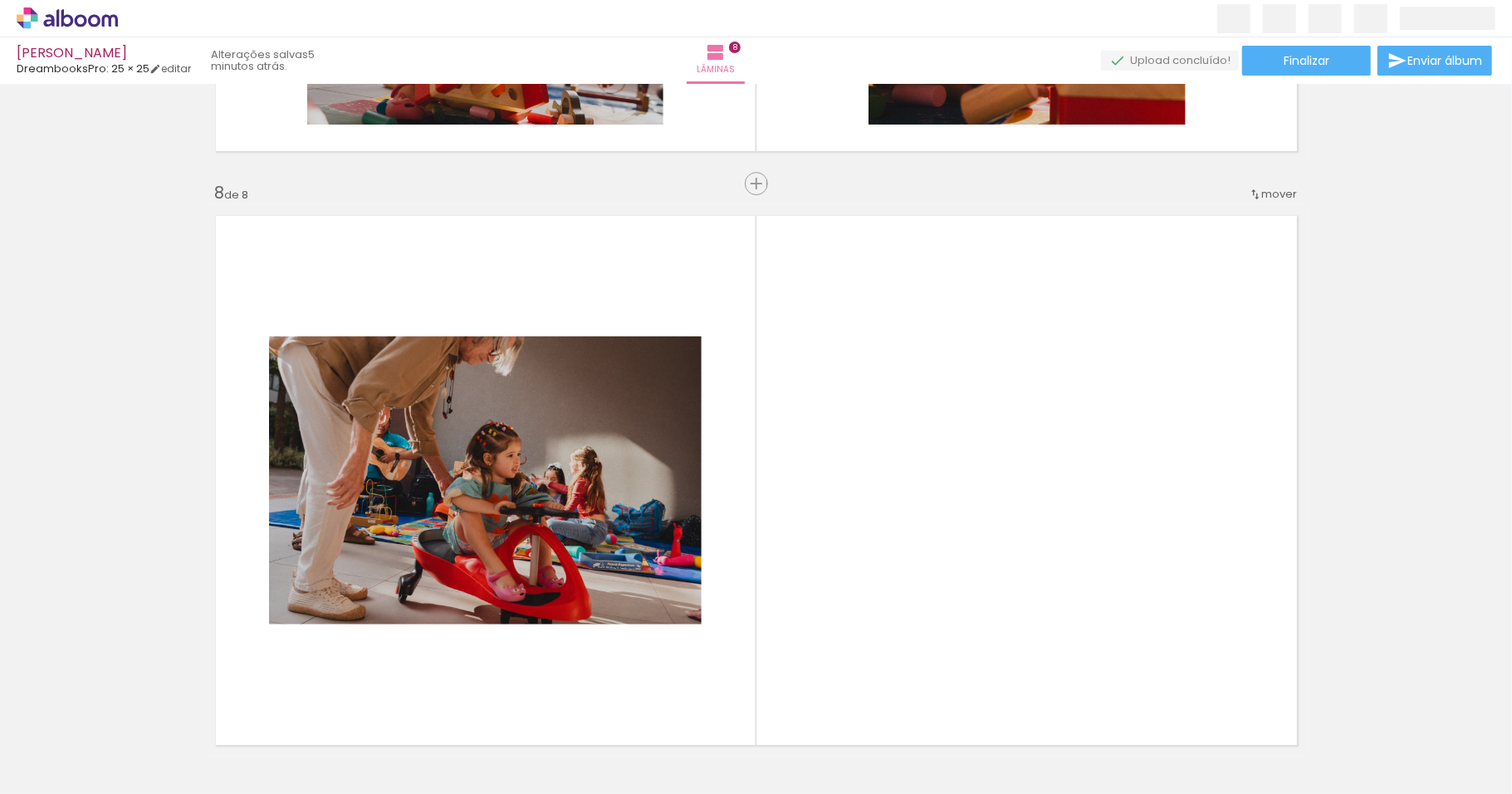
scroll to position [4174, 0]
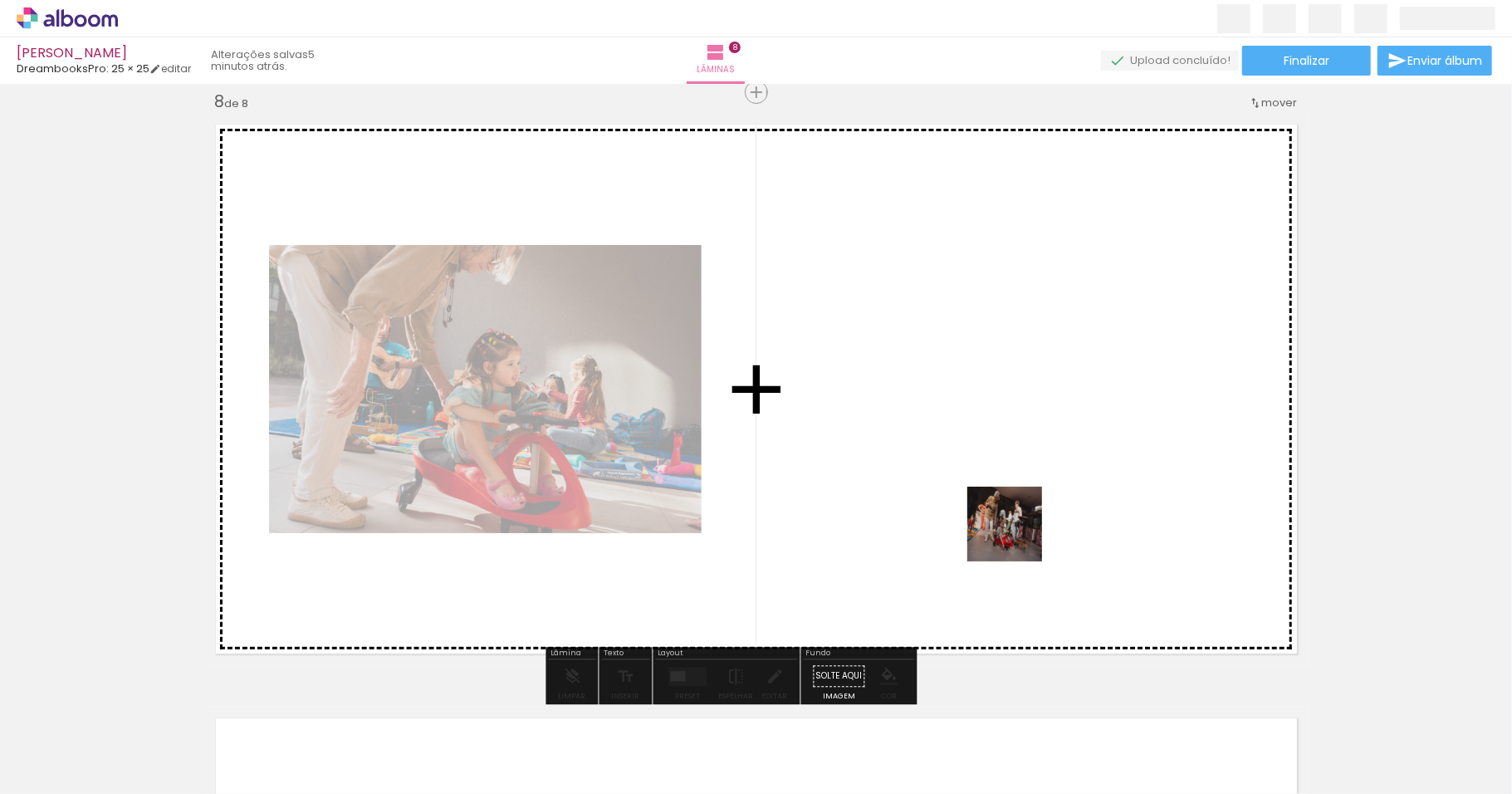
drag, startPoint x: 1017, startPoint y: 751, endPoint x: 1020, endPoint y: 506, distance: 245.0
click at [1020, 506] on quentale-workspace at bounding box center [756, 397] width 1512 height 794
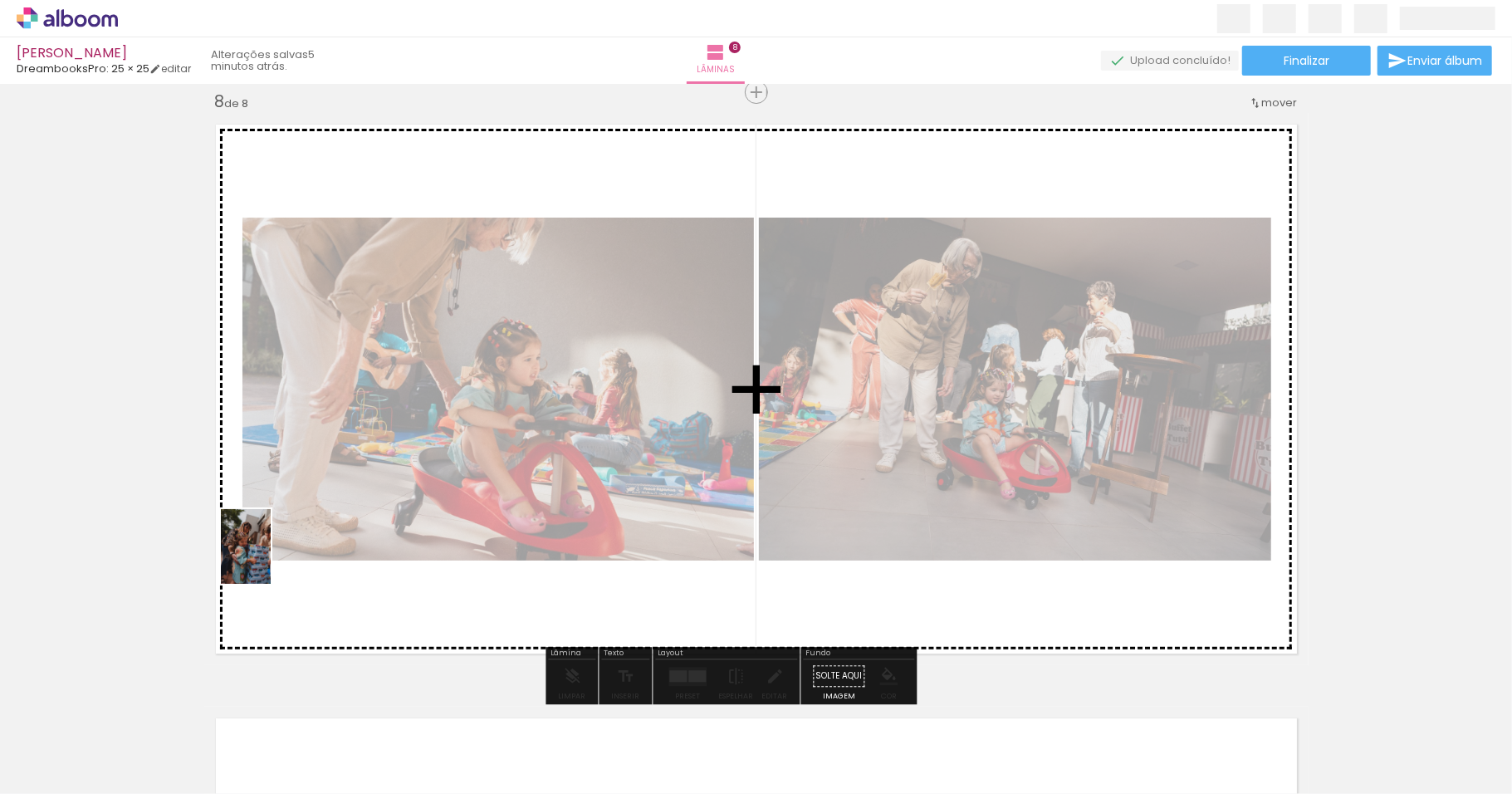
drag, startPoint x: 363, startPoint y: 757, endPoint x: 271, endPoint y: 558, distance: 219.2
click at [271, 558] on quentale-workspace at bounding box center [756, 397] width 1512 height 794
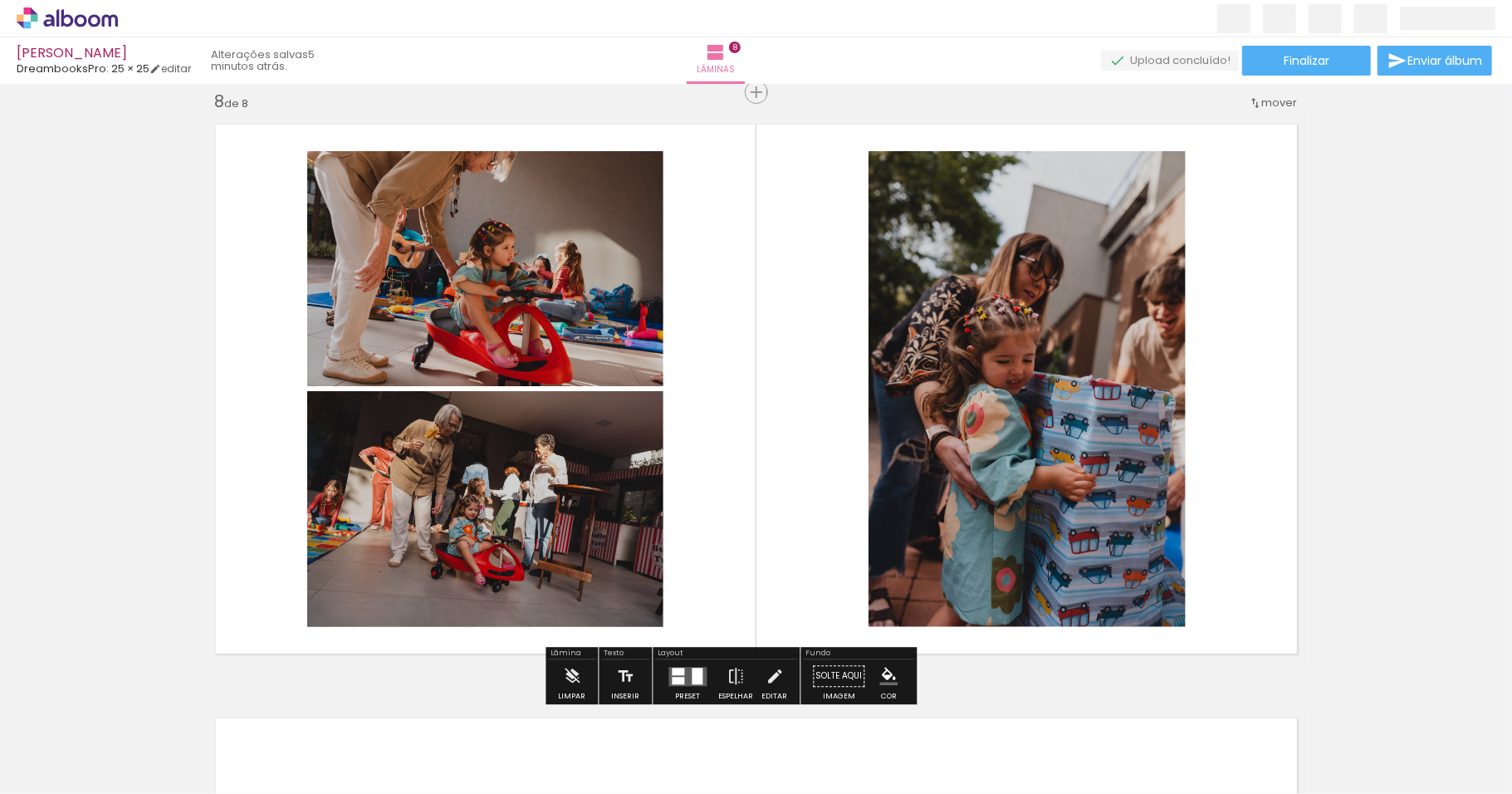
click at [686, 671] on div at bounding box center [679, 671] width 12 height 8
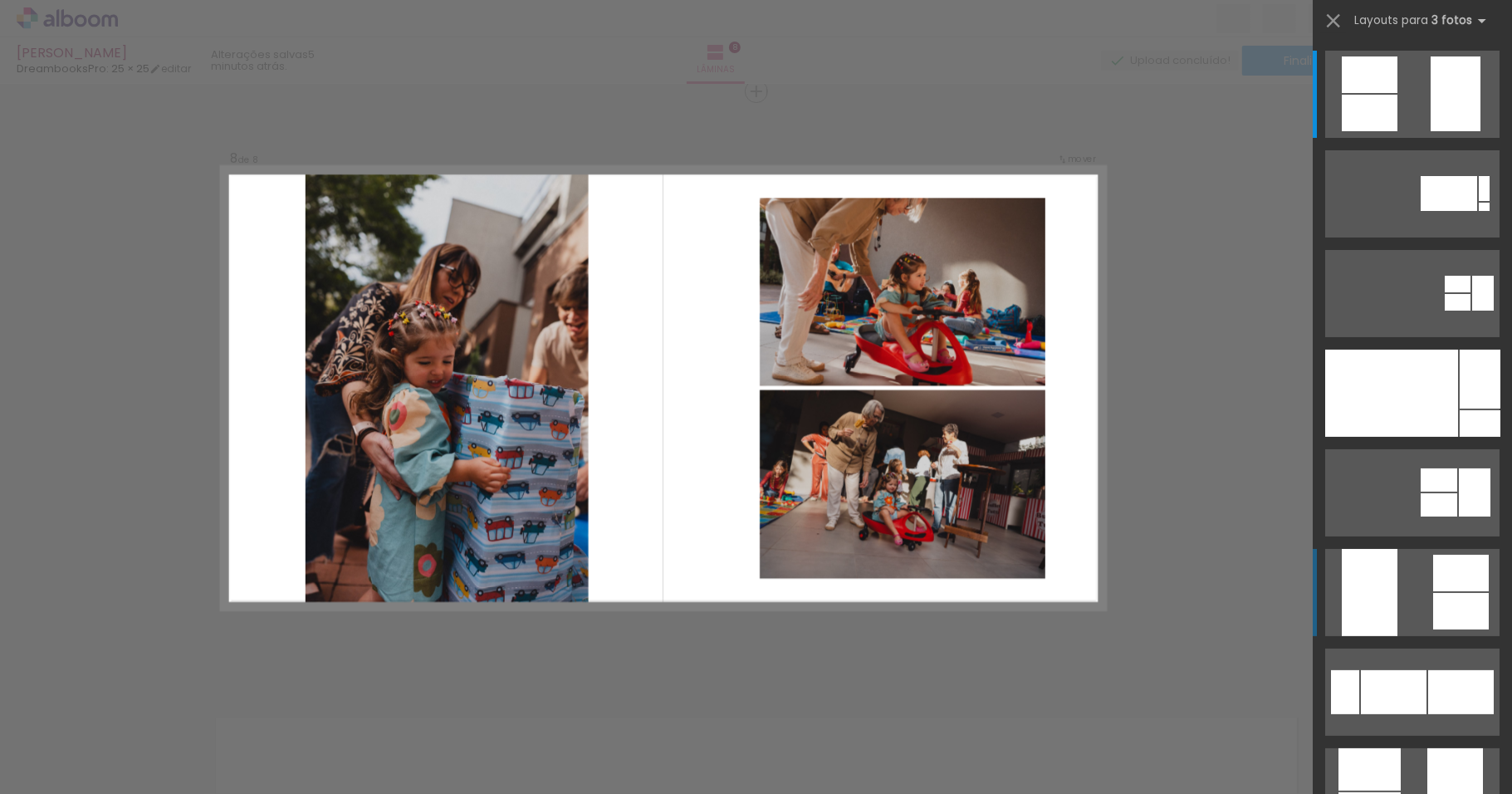
click at [1397, 137] on quentale-layouter at bounding box center [1412, 94] width 174 height 87
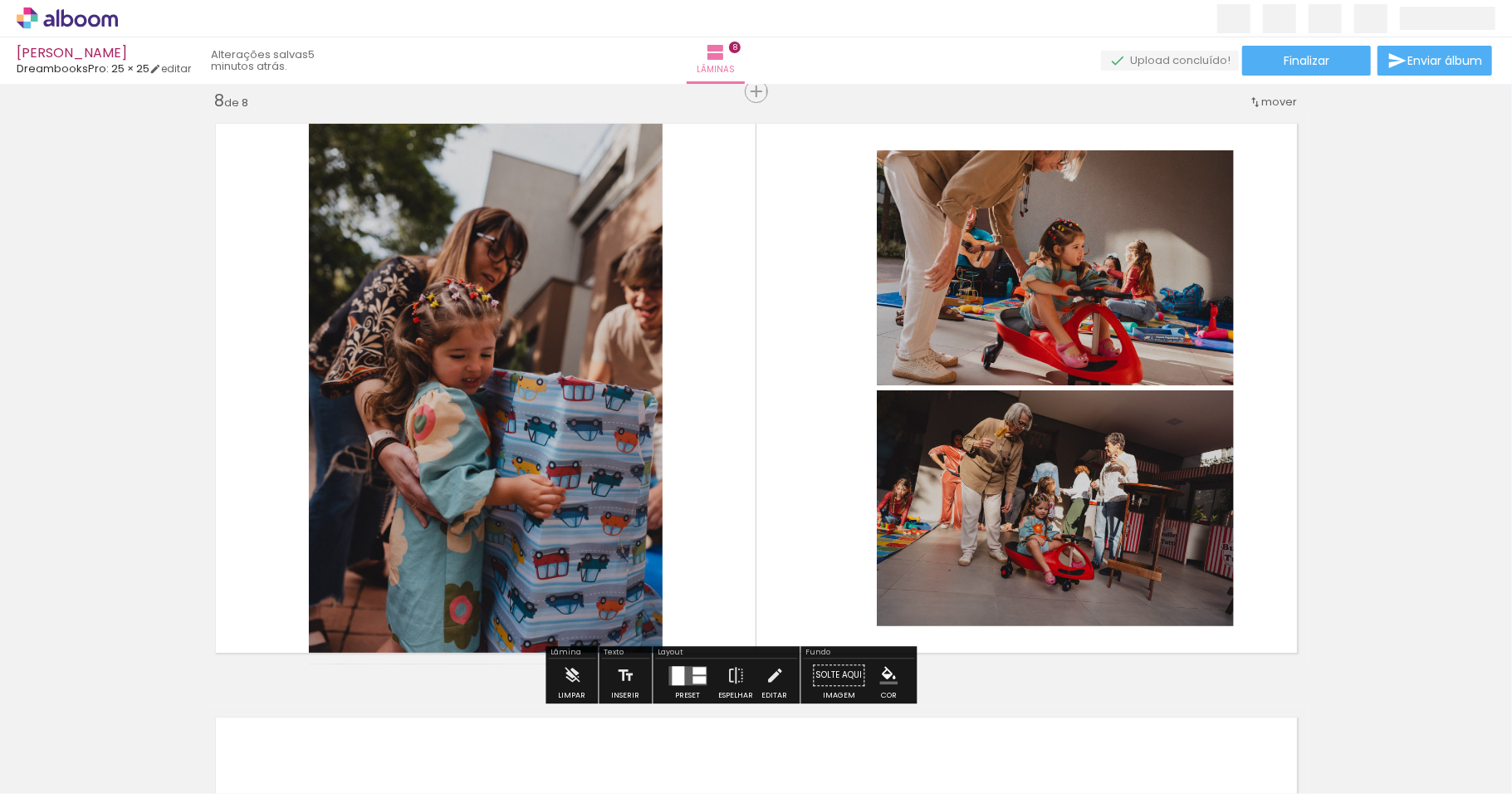
scroll to position [4179, 0]
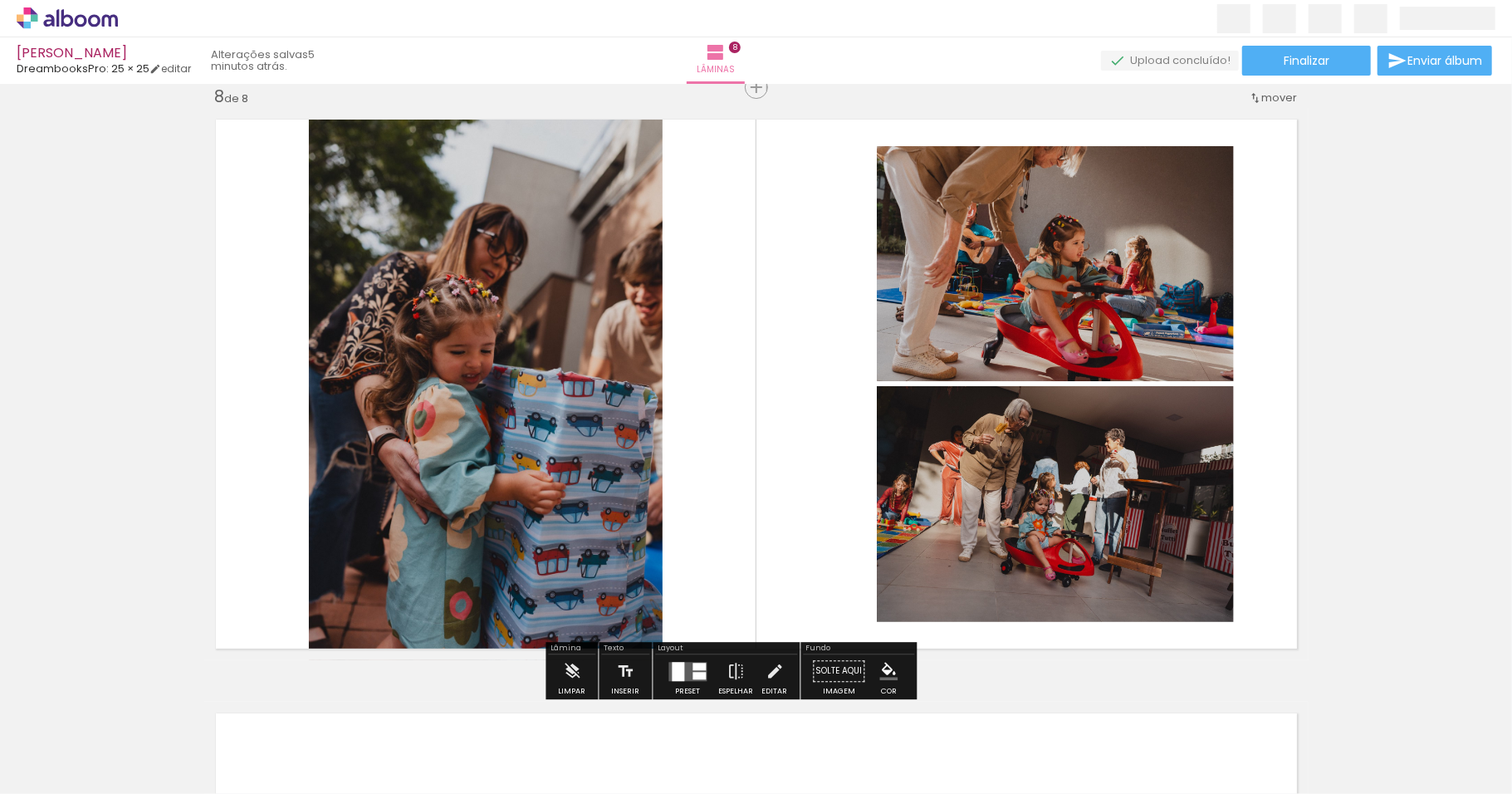
click at [1266, 93] on span "mover" at bounding box center [1280, 97] width 36 height 16
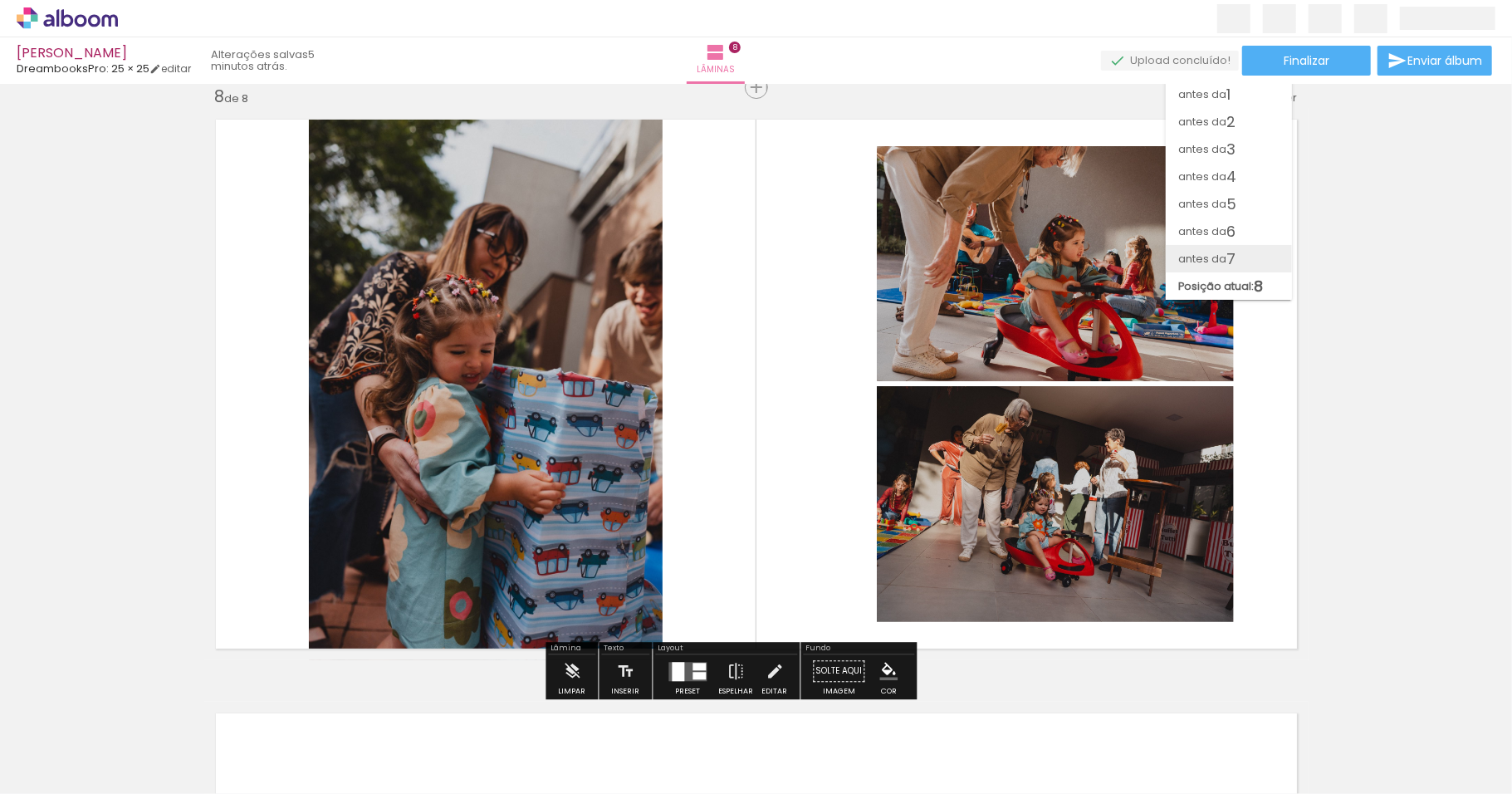
click at [1228, 249] on span "7" at bounding box center [1232, 259] width 10 height 28
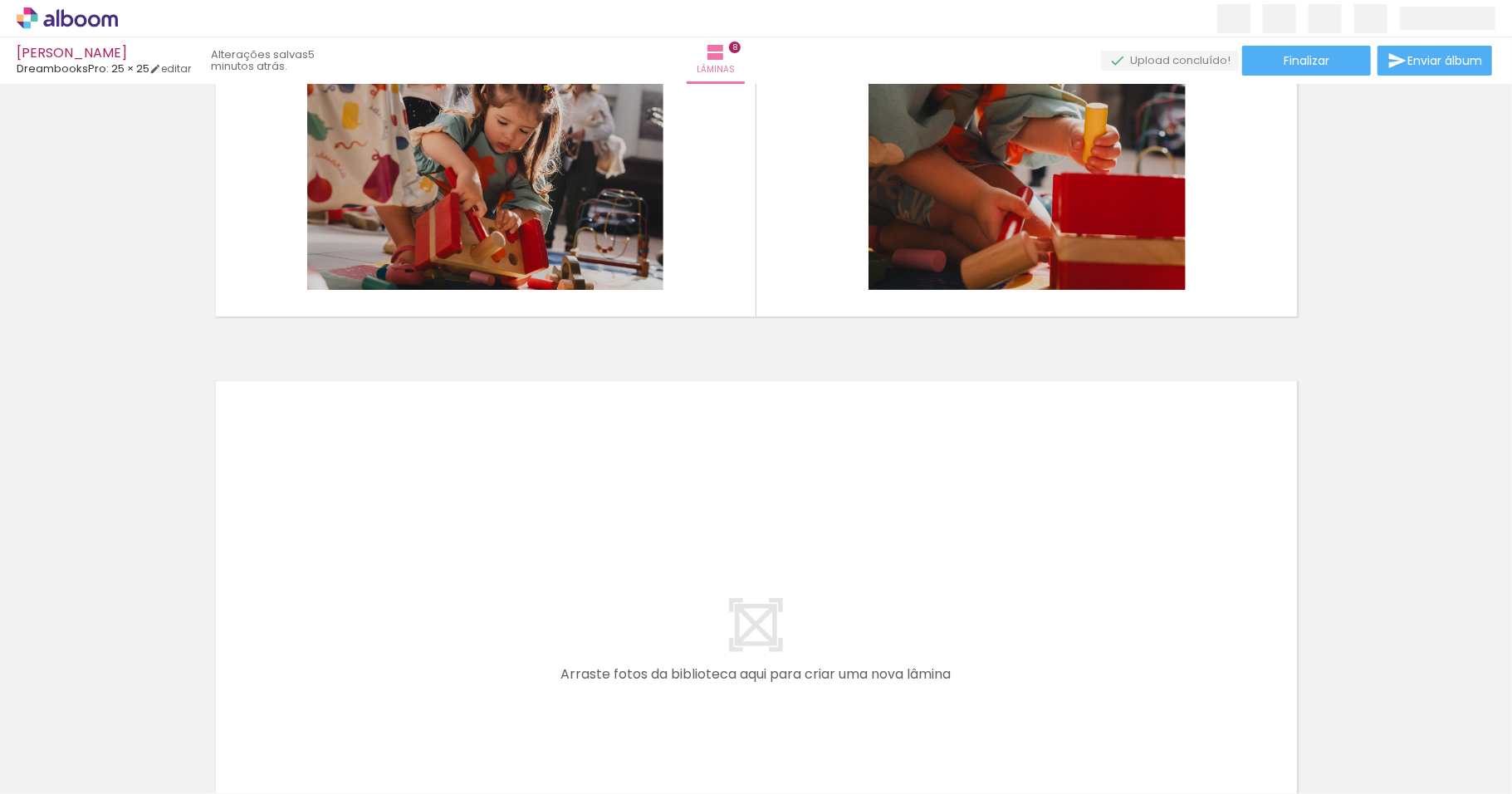
scroll to position [4537, 0]
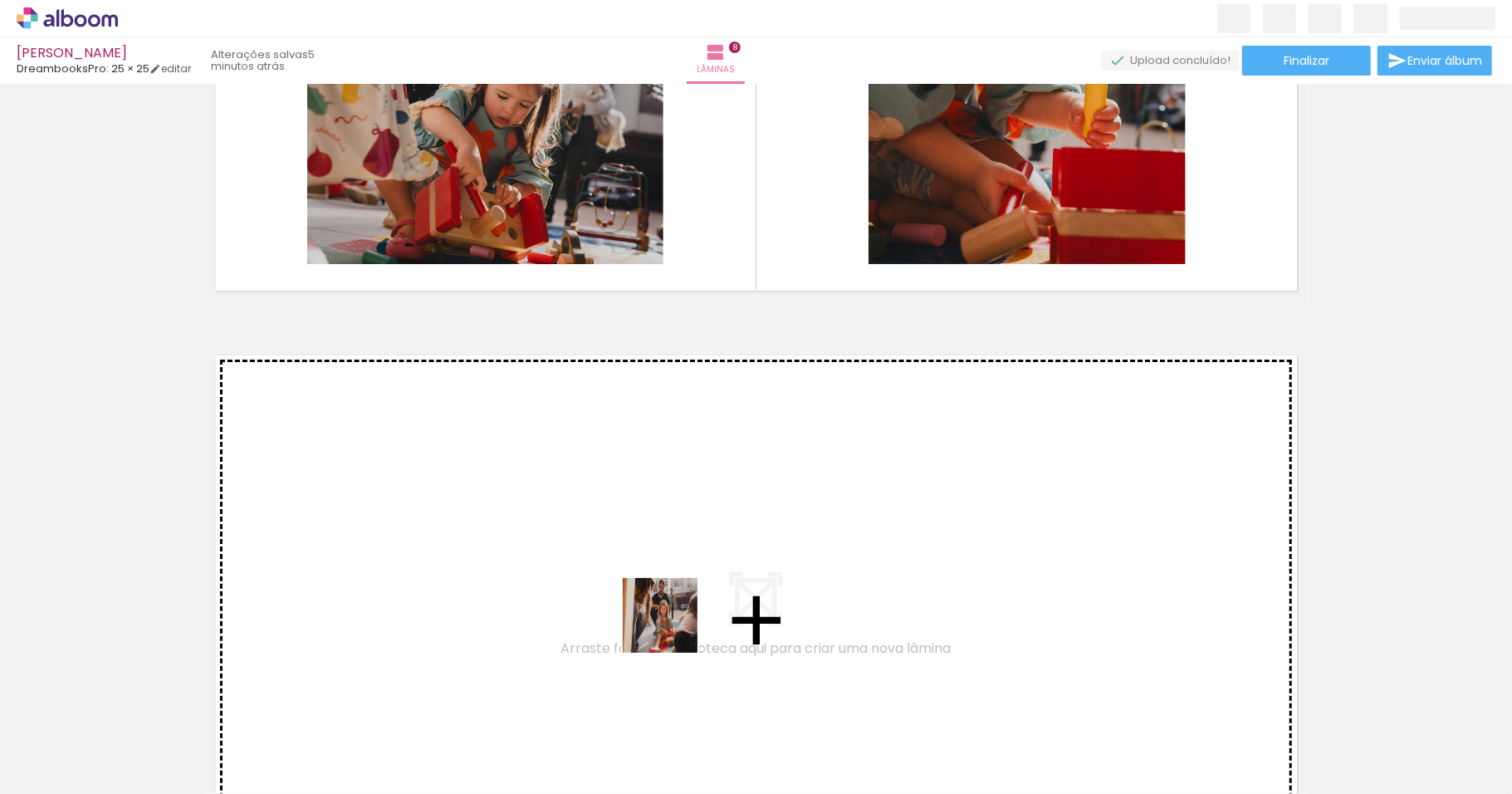
drag, startPoint x: 734, startPoint y: 749, endPoint x: 672, endPoint y: 625, distance: 138.6
click at [672, 625] on quentale-workspace at bounding box center [756, 397] width 1512 height 794
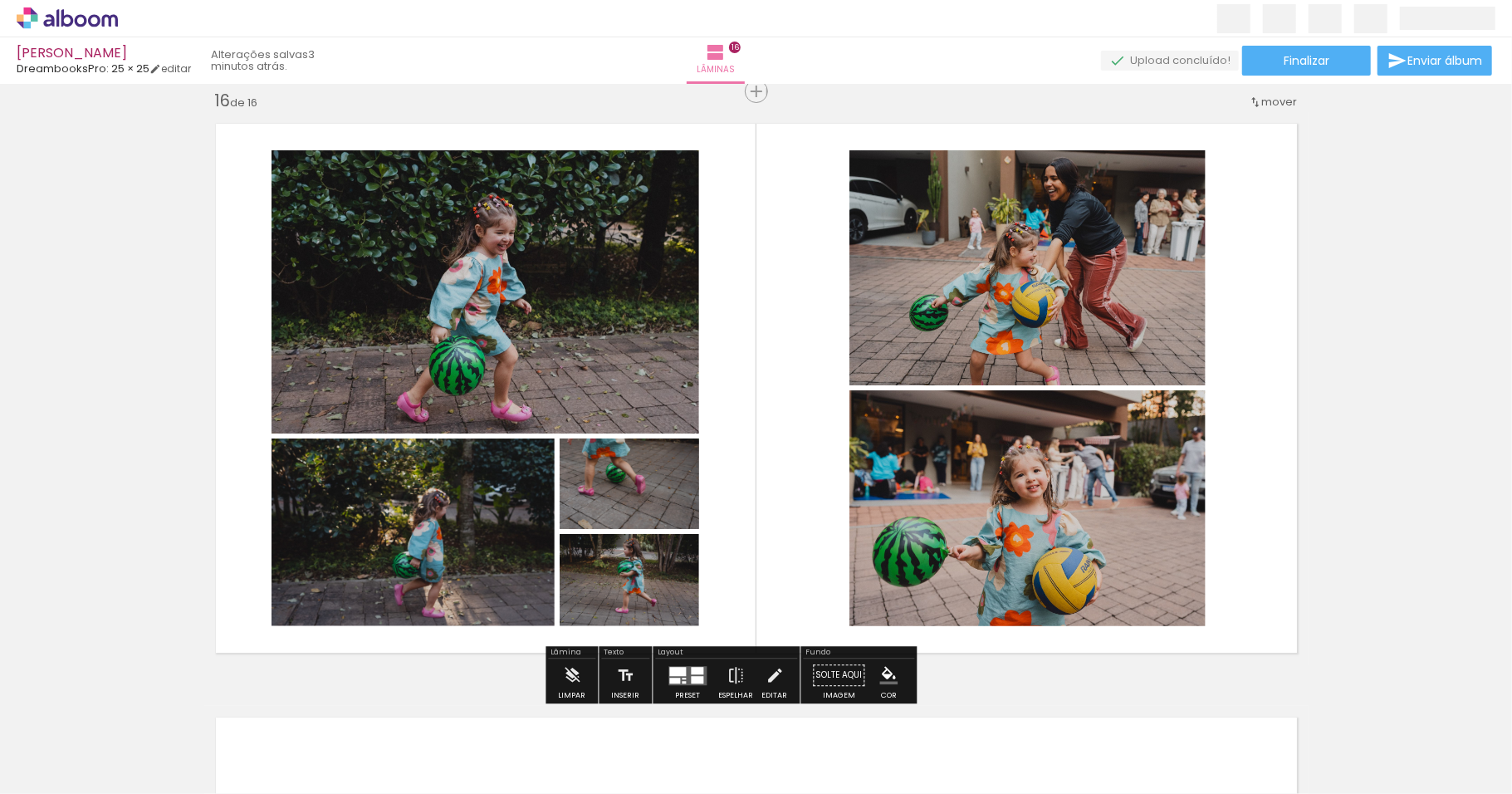
scroll to position [0, 3630]
